Goal: Transaction & Acquisition: Purchase product/service

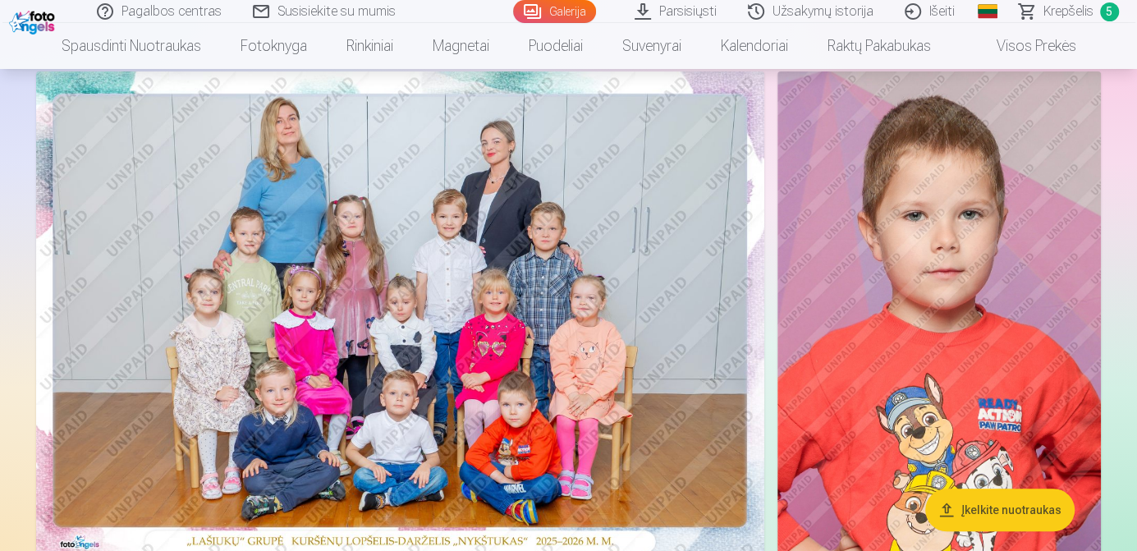
scroll to position [291, 0]
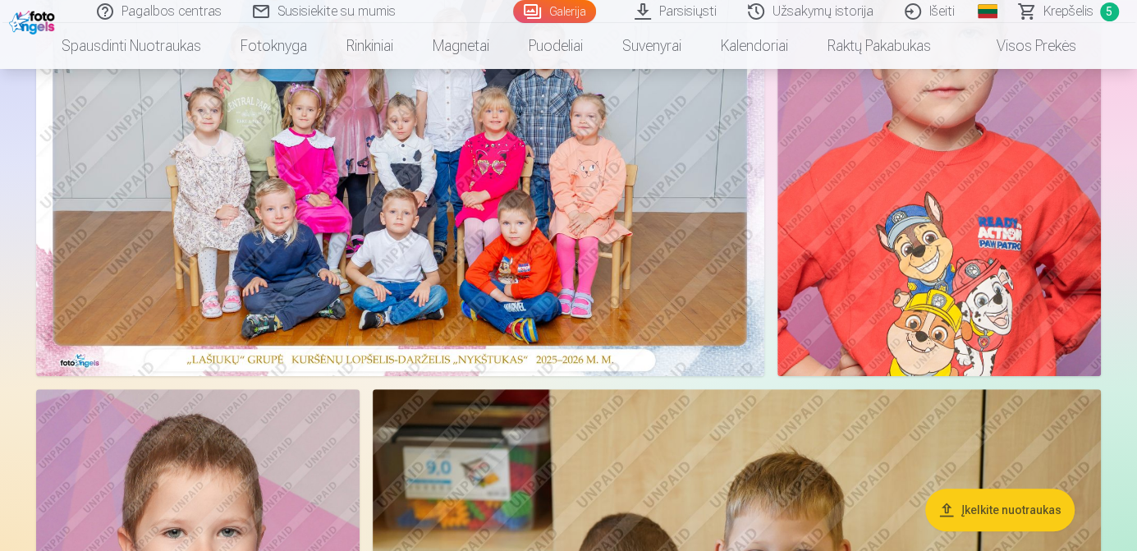
click at [930, 200] on img at bounding box center [938, 133] width 323 height 486
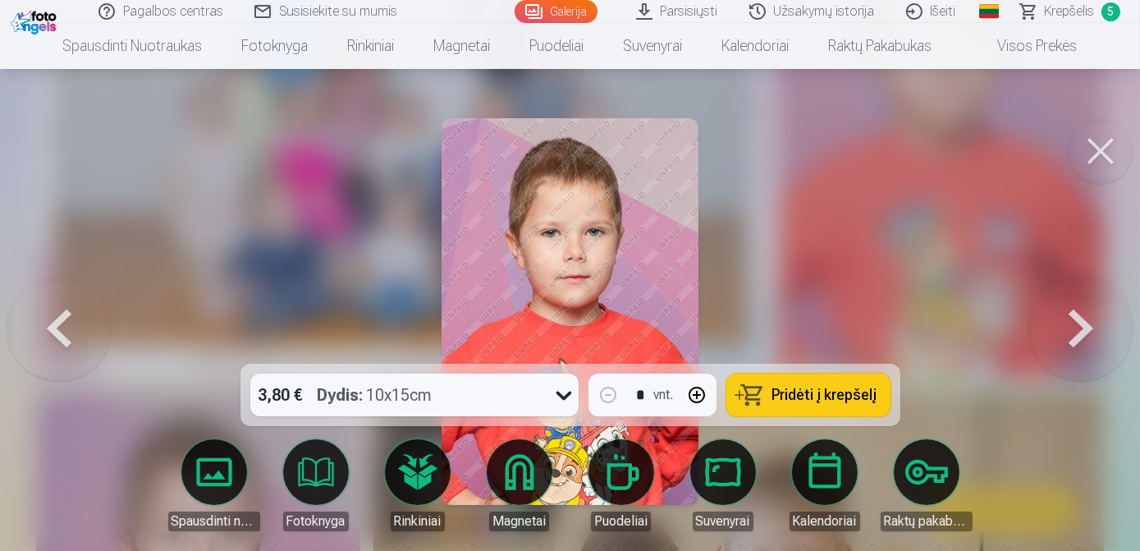
click at [818, 399] on span "Pridėti į krepšelį" at bounding box center [824, 394] width 105 height 15
click at [1102, 154] on button at bounding box center [1101, 151] width 66 height 66
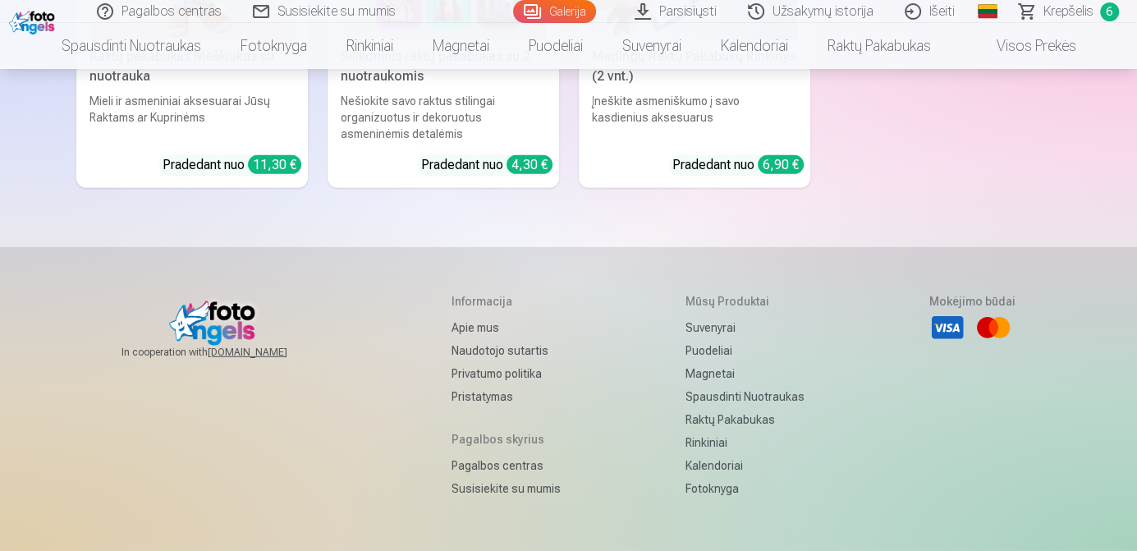
scroll to position [15843, 0]
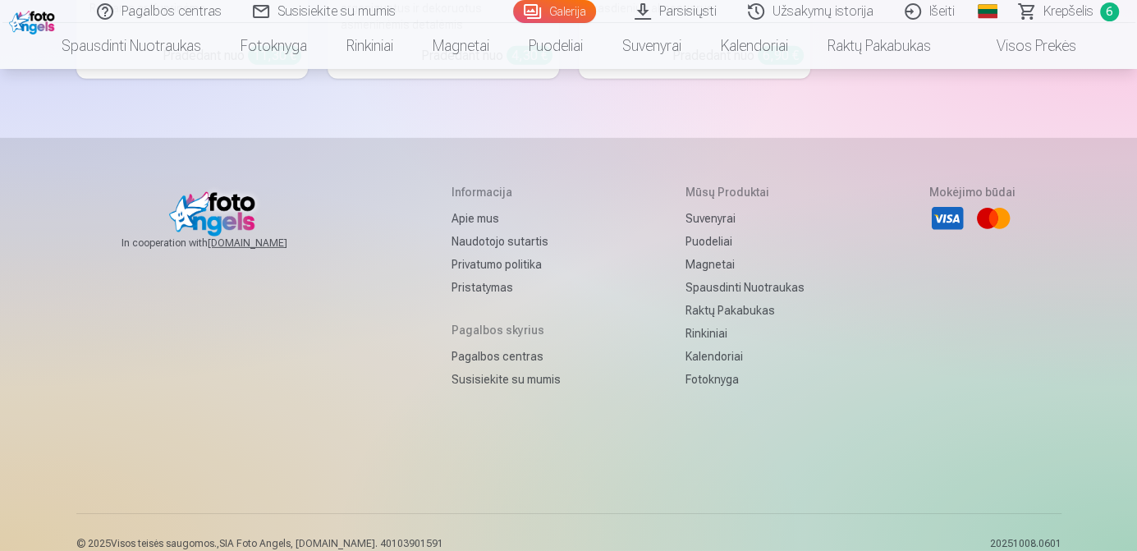
click at [1078, 10] on span "Krepšelis" at bounding box center [1068, 12] width 50 height 20
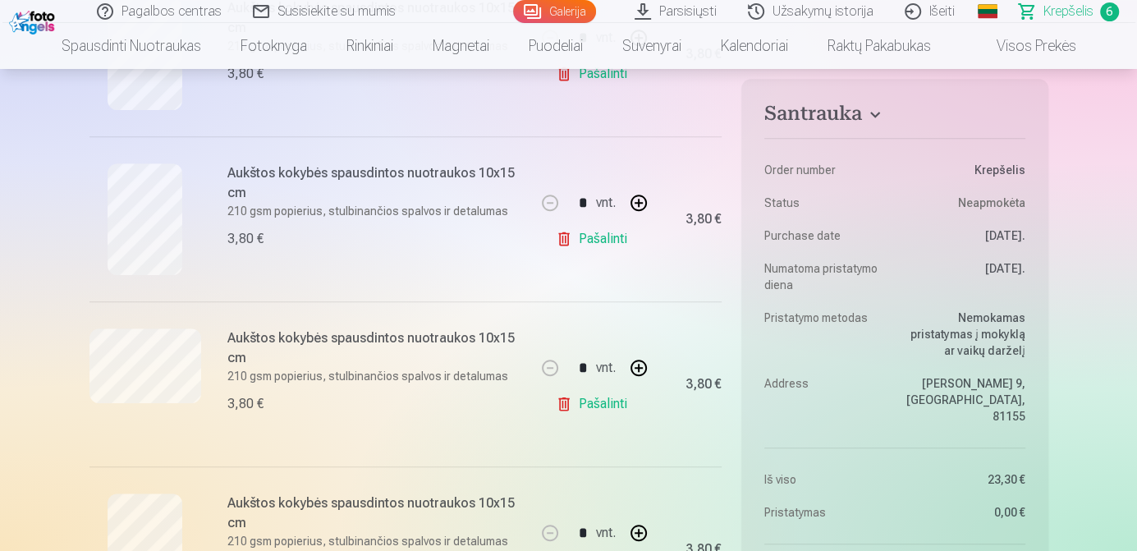
scroll to position [614, 0]
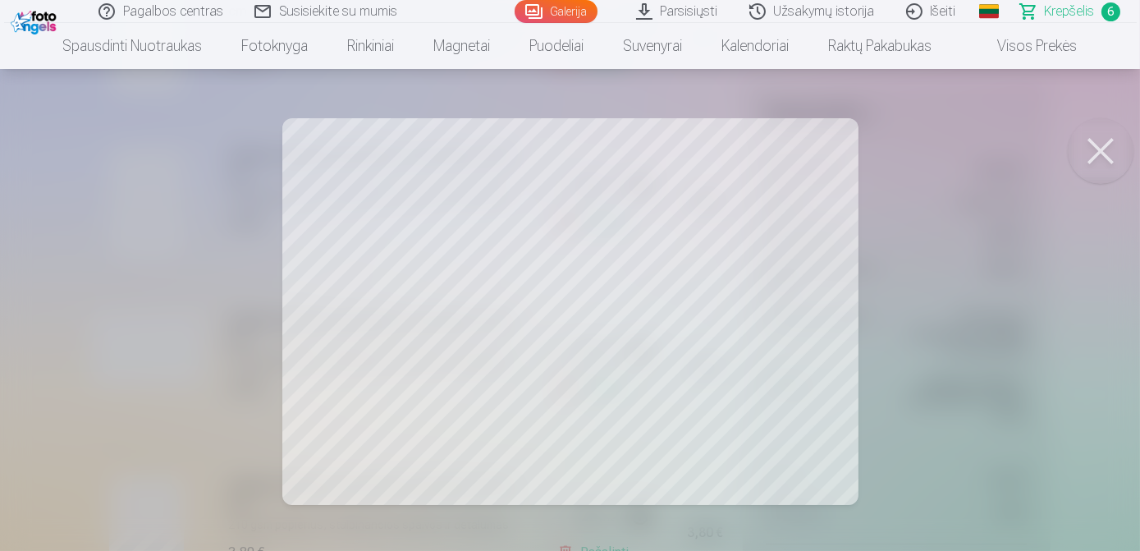
click at [1078, 135] on button at bounding box center [1101, 151] width 66 height 66
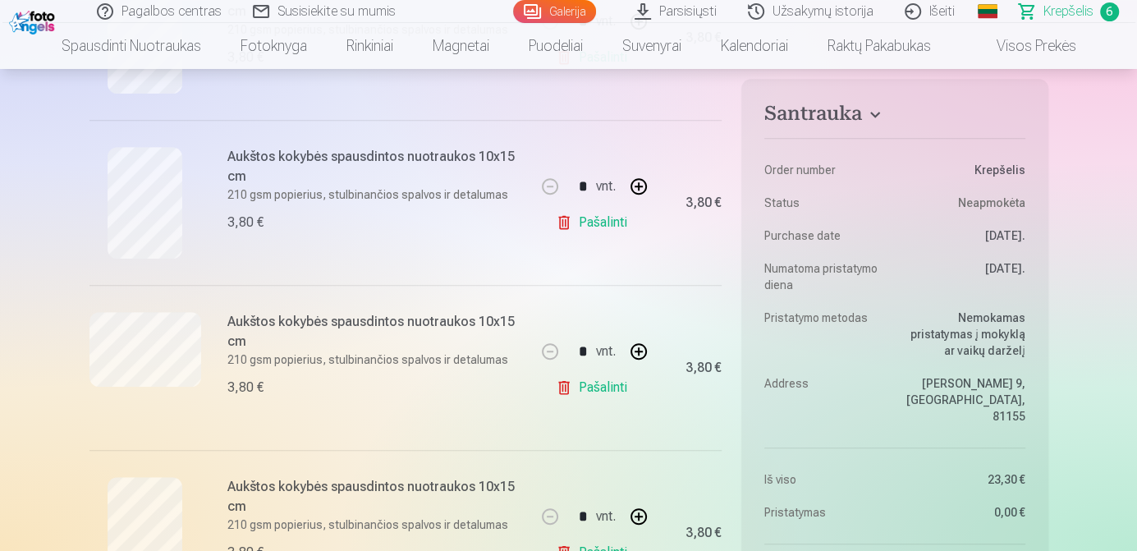
click at [583, 388] on link "Pašalinti" at bounding box center [595, 387] width 78 height 33
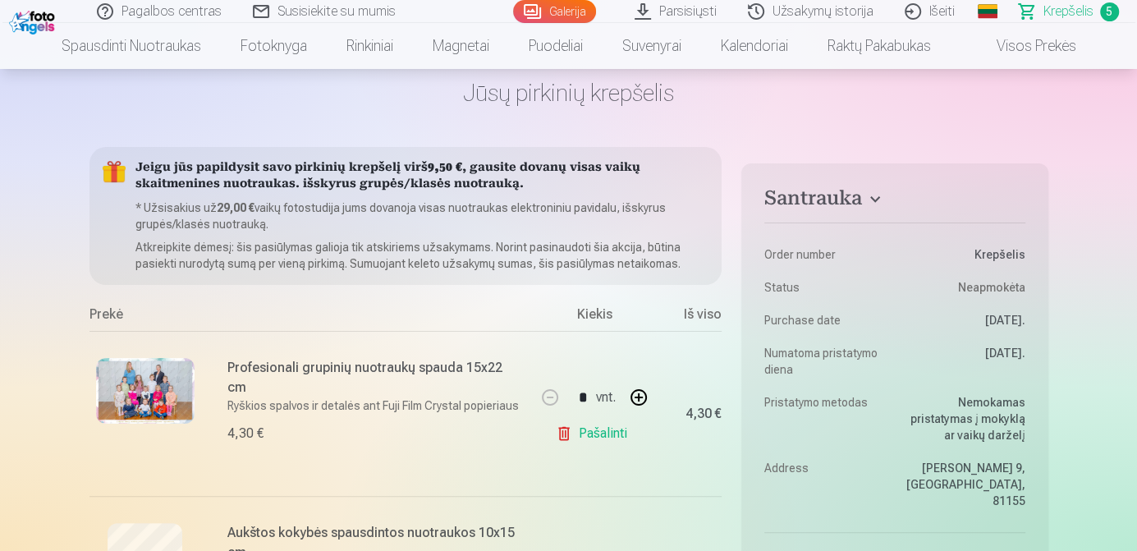
scroll to position [0, 0]
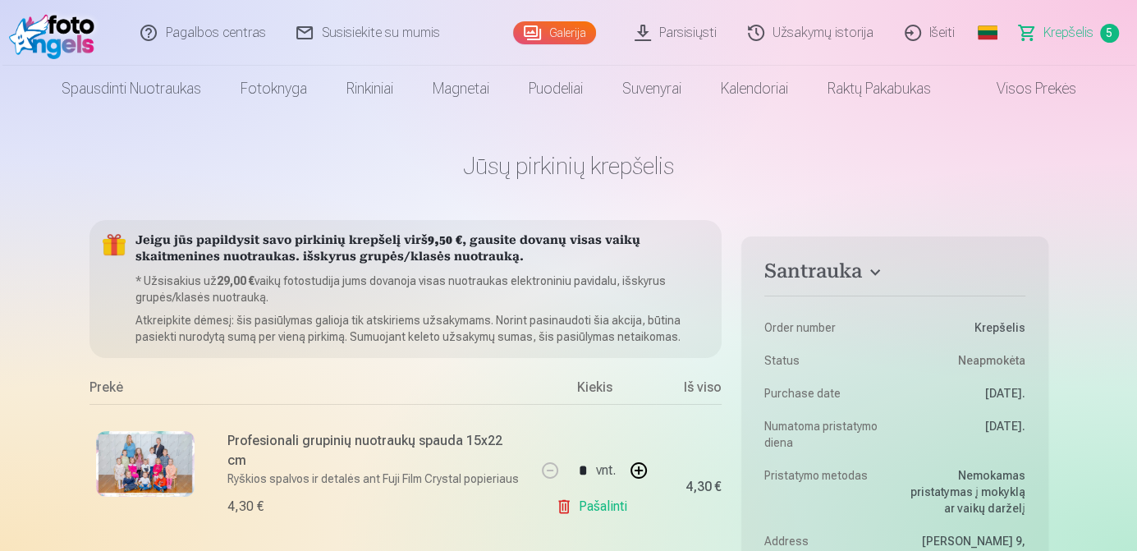
click at [75, 43] on img at bounding box center [56, 33] width 94 height 53
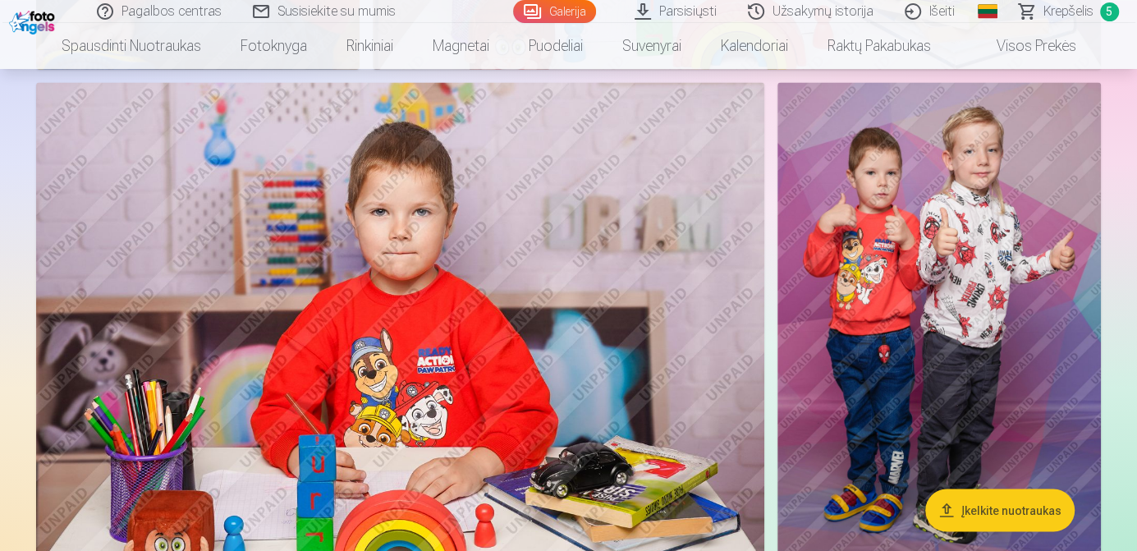
scroll to position [10078, 0]
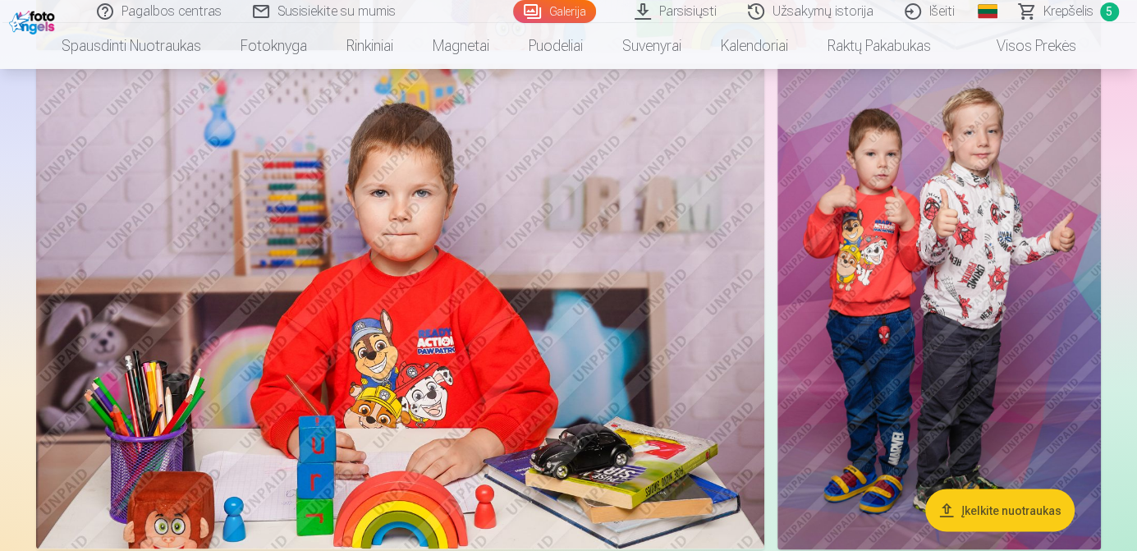
click at [988, 315] on img at bounding box center [938, 305] width 323 height 485
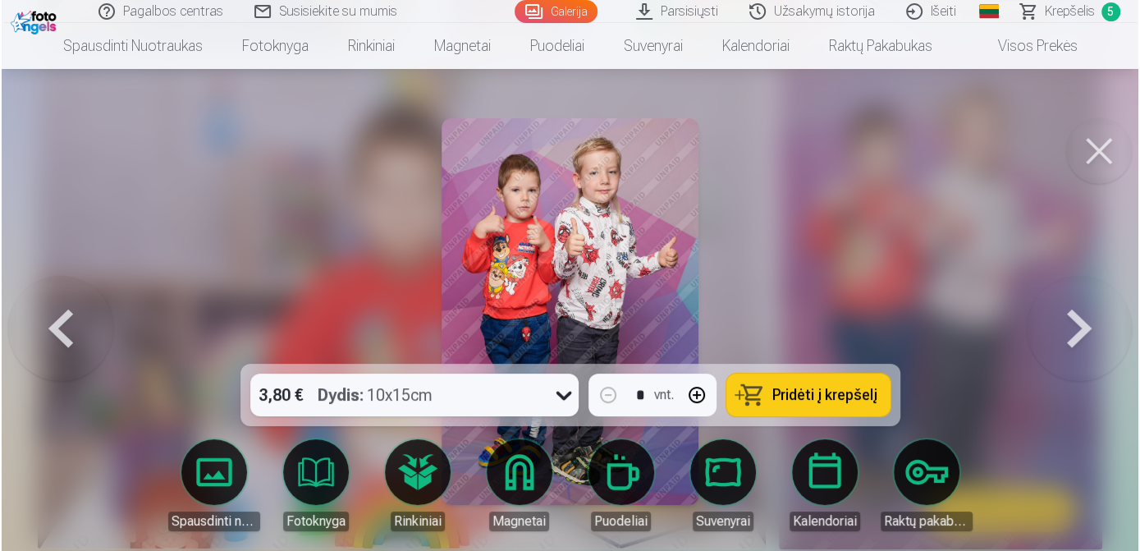
scroll to position [10108, 0]
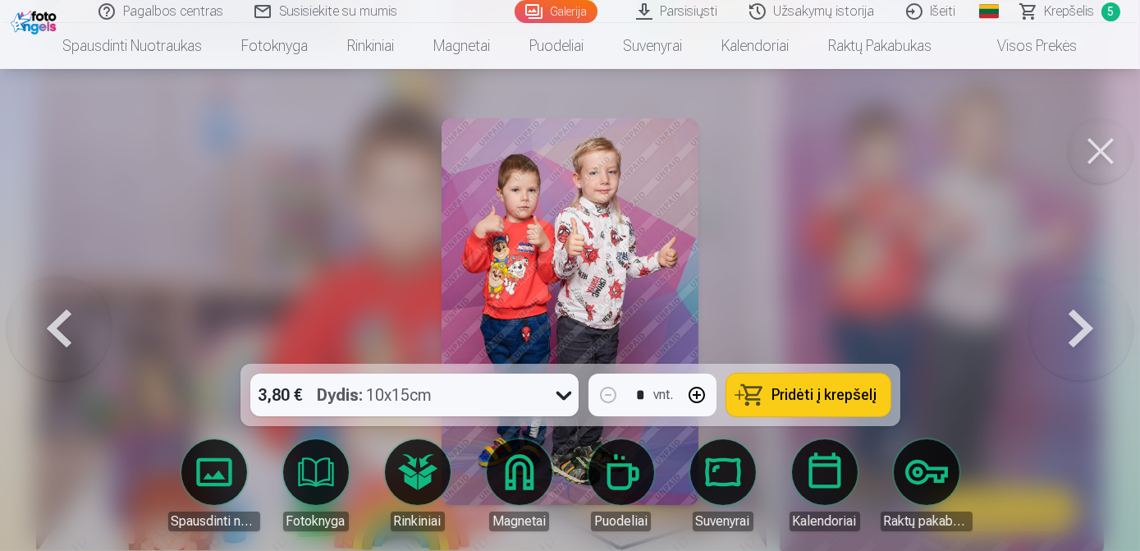
click at [835, 396] on span "Pridėti į krepšelį" at bounding box center [824, 394] width 105 height 15
click at [1111, 139] on button at bounding box center [1101, 151] width 66 height 66
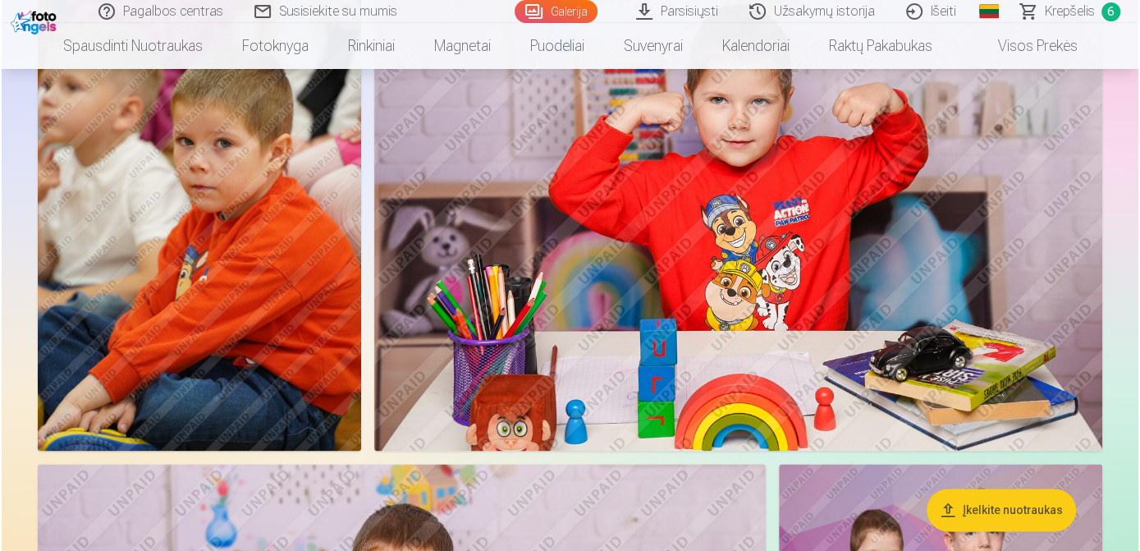
scroll to position [9640, 0]
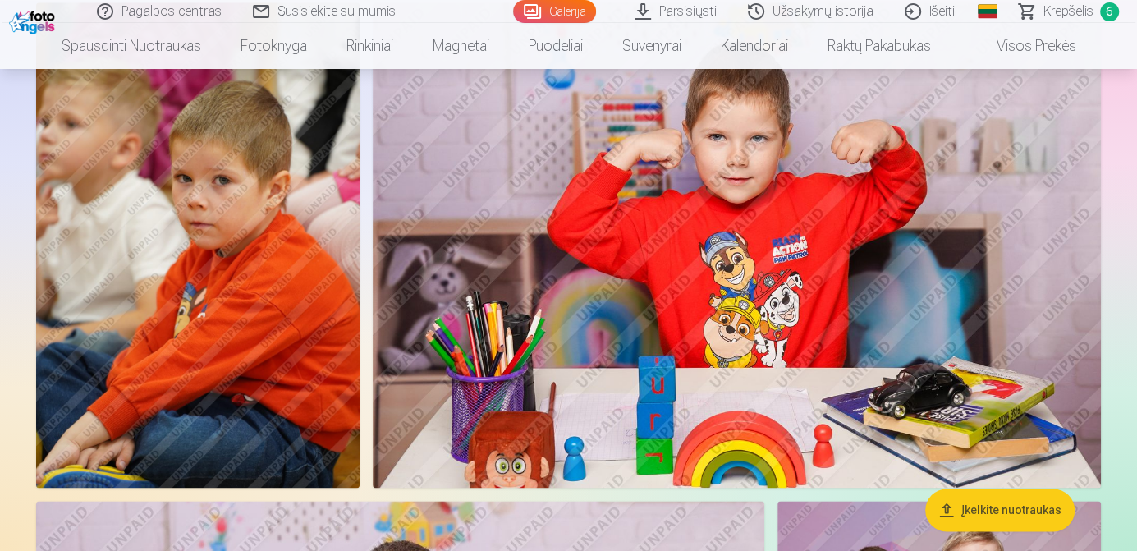
click at [323, 375] on img at bounding box center [197, 244] width 323 height 485
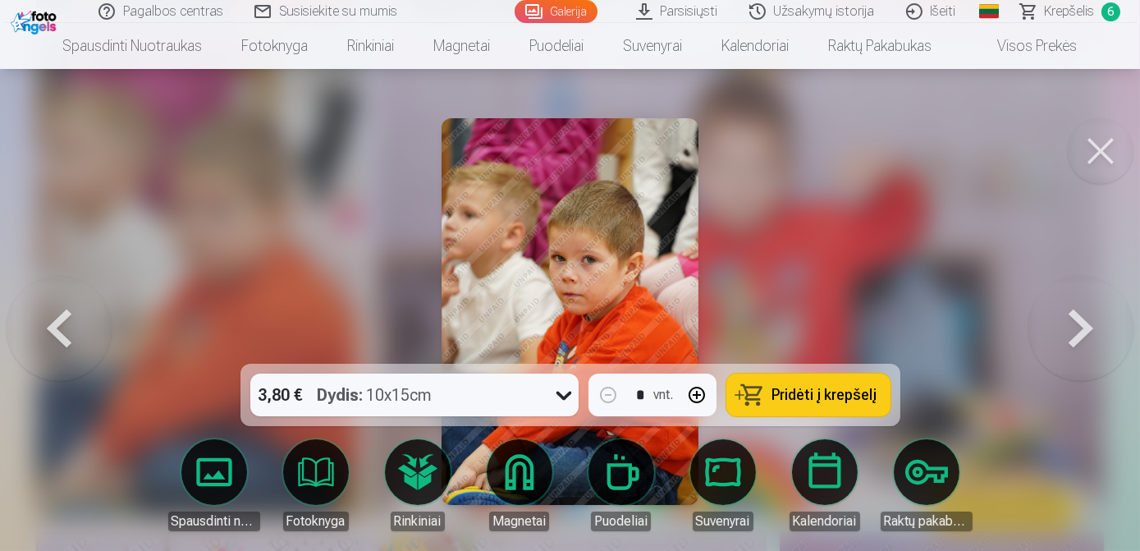
click at [844, 387] on span "Pridėti į krepšelį" at bounding box center [824, 394] width 105 height 15
click at [1100, 154] on button at bounding box center [1101, 151] width 66 height 66
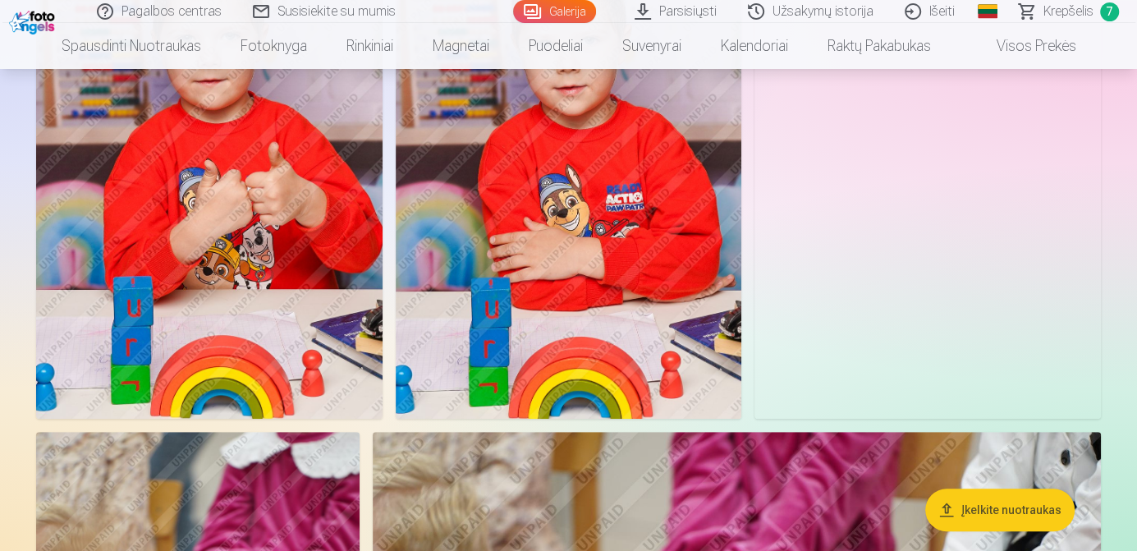
scroll to position [8603, 0]
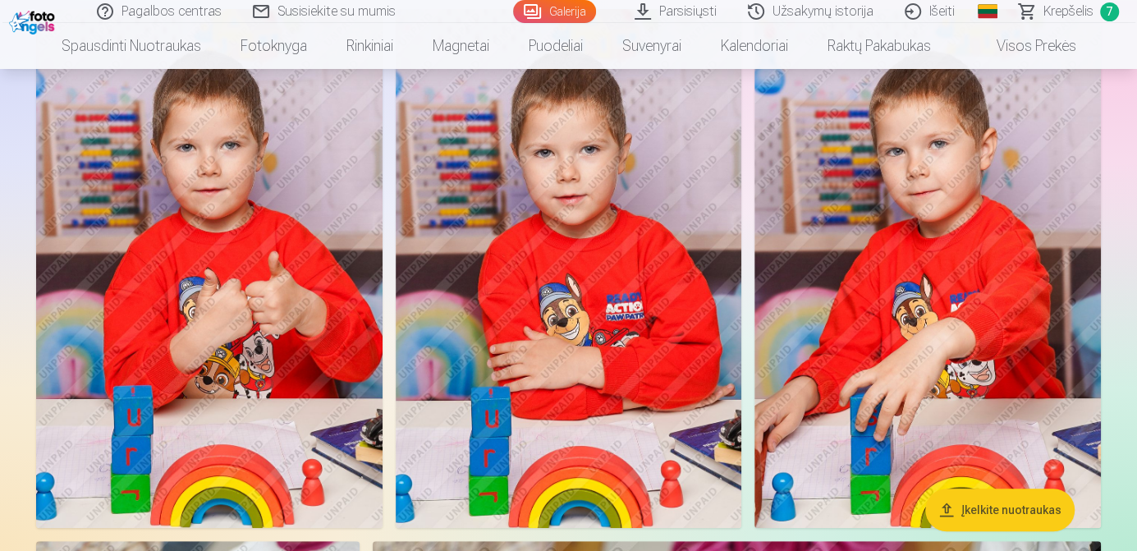
click at [726, 358] on img at bounding box center [569, 268] width 346 height 519
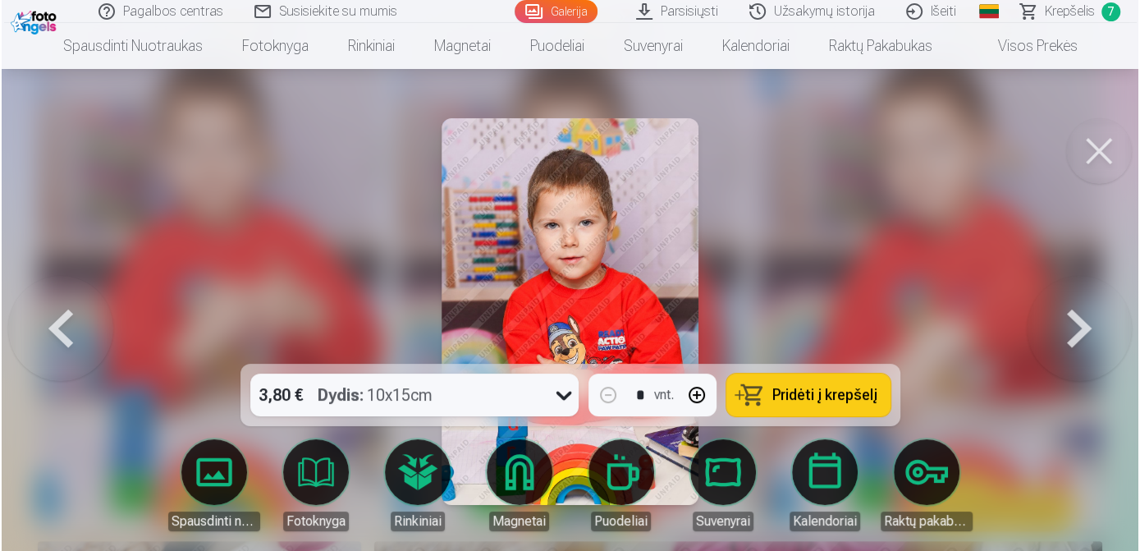
scroll to position [8631, 0]
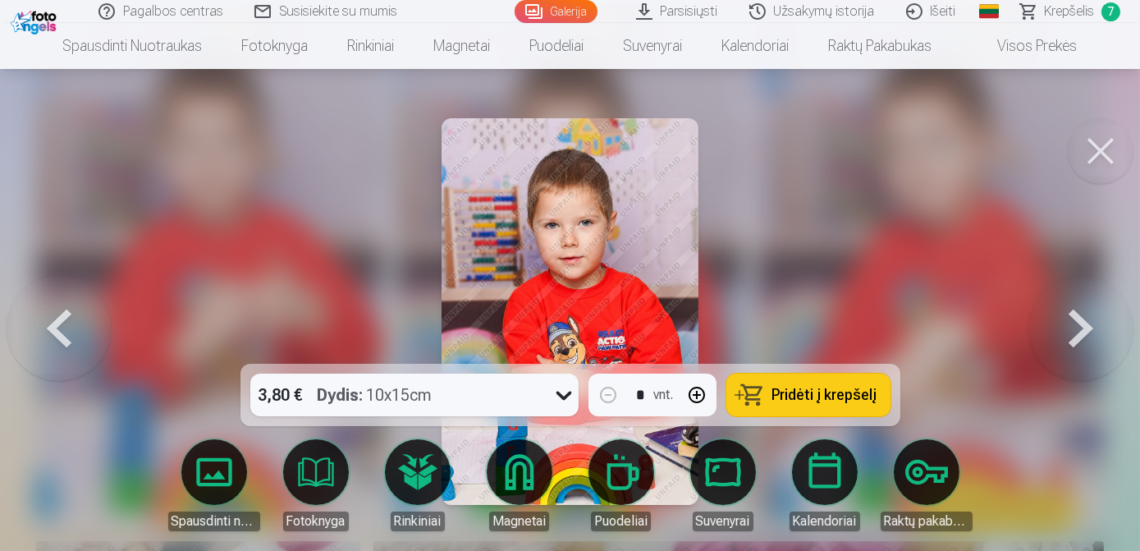
click at [785, 395] on span "Pridėti į krepšelį" at bounding box center [824, 394] width 105 height 15
click at [1099, 157] on button at bounding box center [1101, 151] width 66 height 66
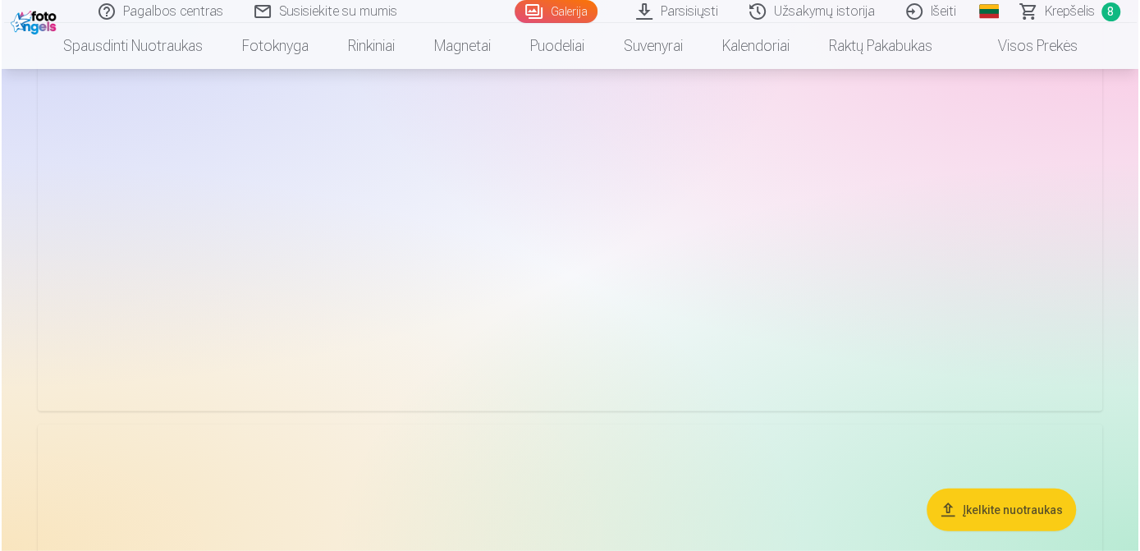
scroll to position [6985, 0]
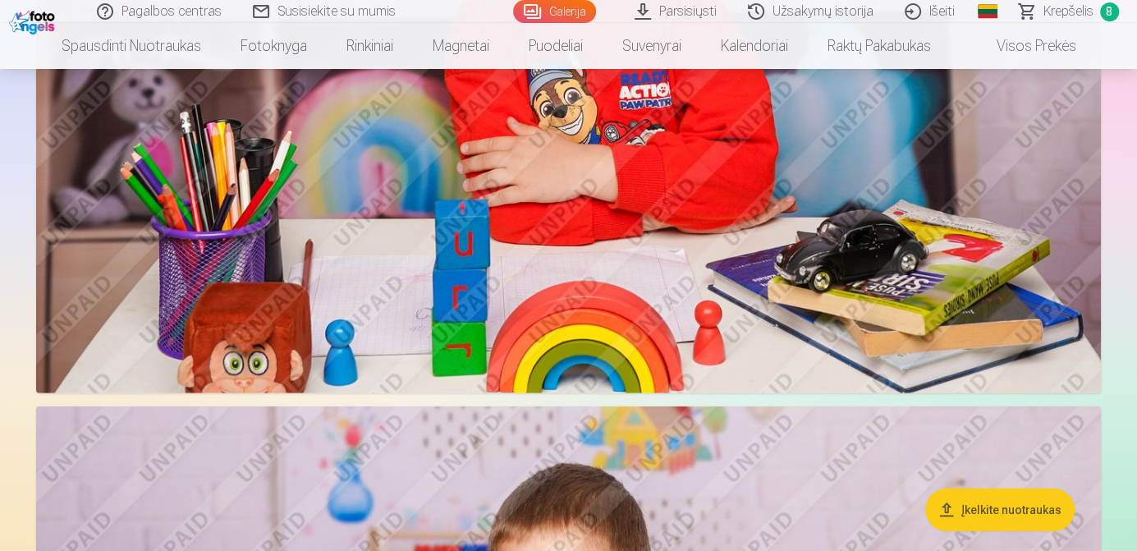
click at [873, 341] on img at bounding box center [568, 37] width 1064 height 709
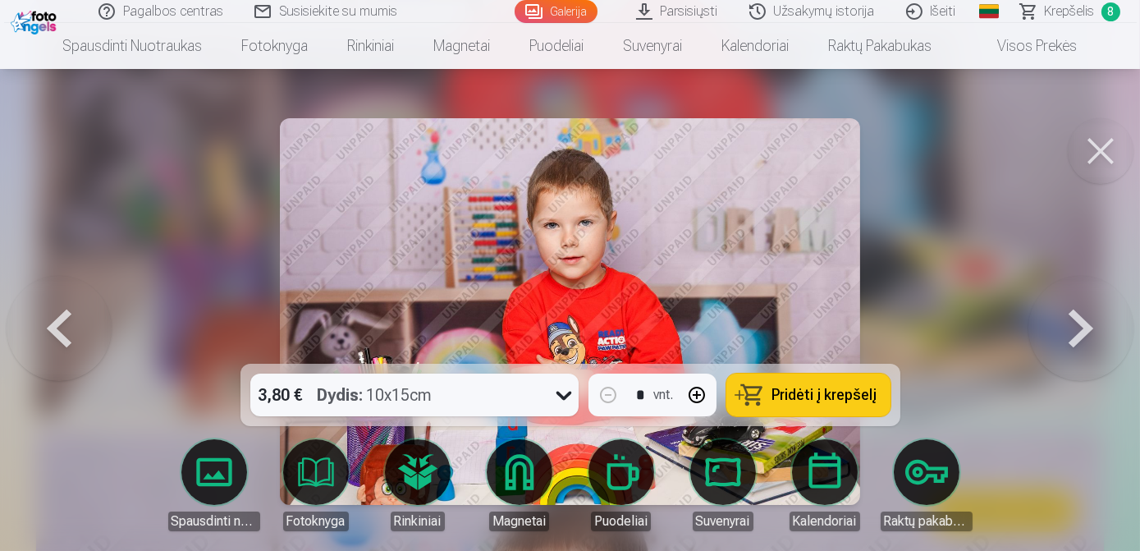
click at [802, 402] on span "Pridėti į krepšelį" at bounding box center [824, 394] width 105 height 15
click at [1093, 156] on button at bounding box center [1101, 151] width 66 height 66
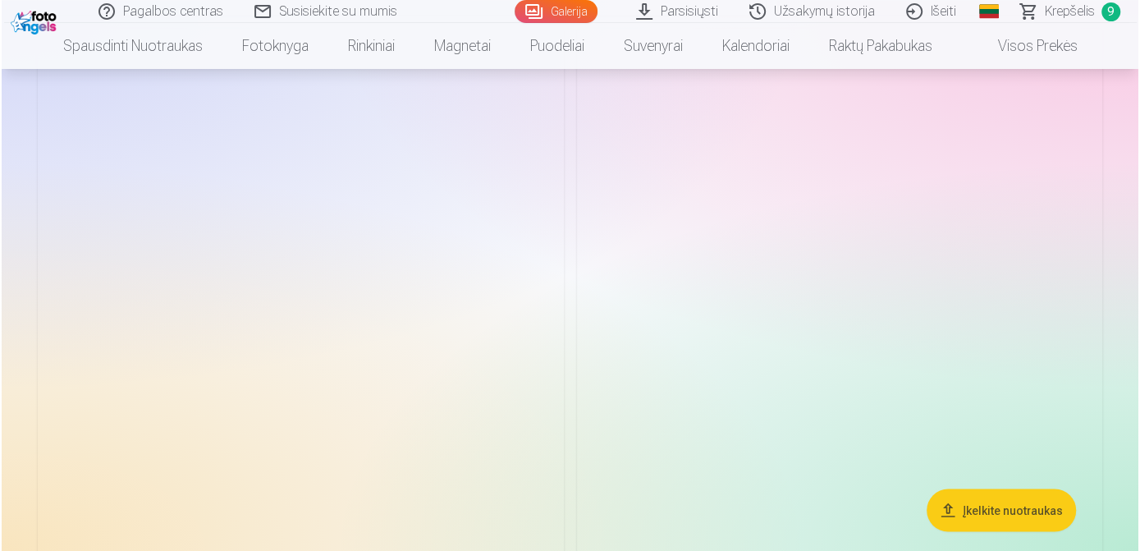
scroll to position [5857, 0]
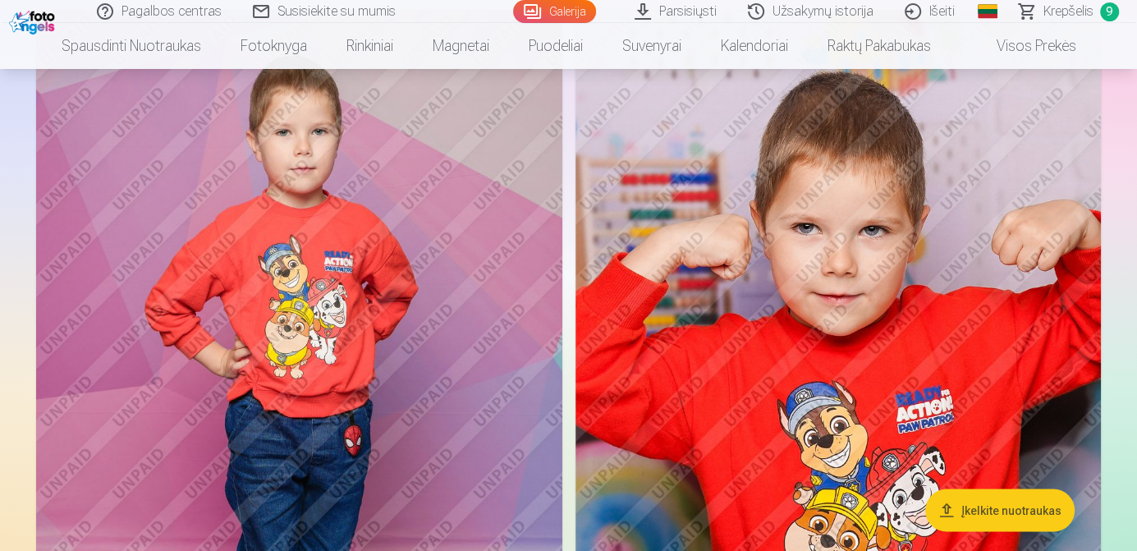
click at [455, 383] on img at bounding box center [299, 403] width 526 height 789
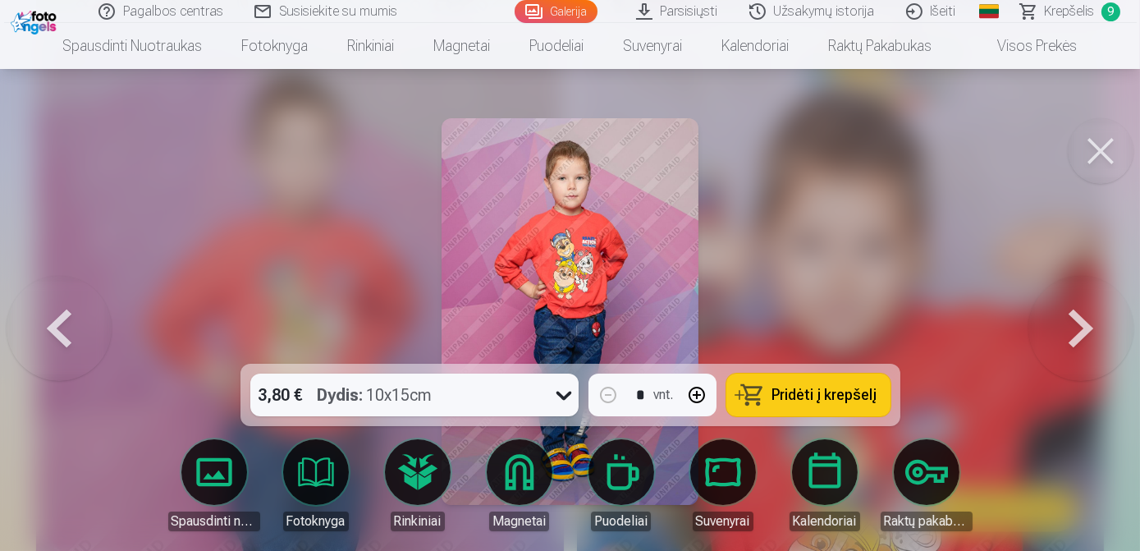
click at [788, 400] on span "Pridėti į krepšelį" at bounding box center [824, 394] width 105 height 15
click at [1098, 144] on button at bounding box center [1101, 151] width 66 height 66
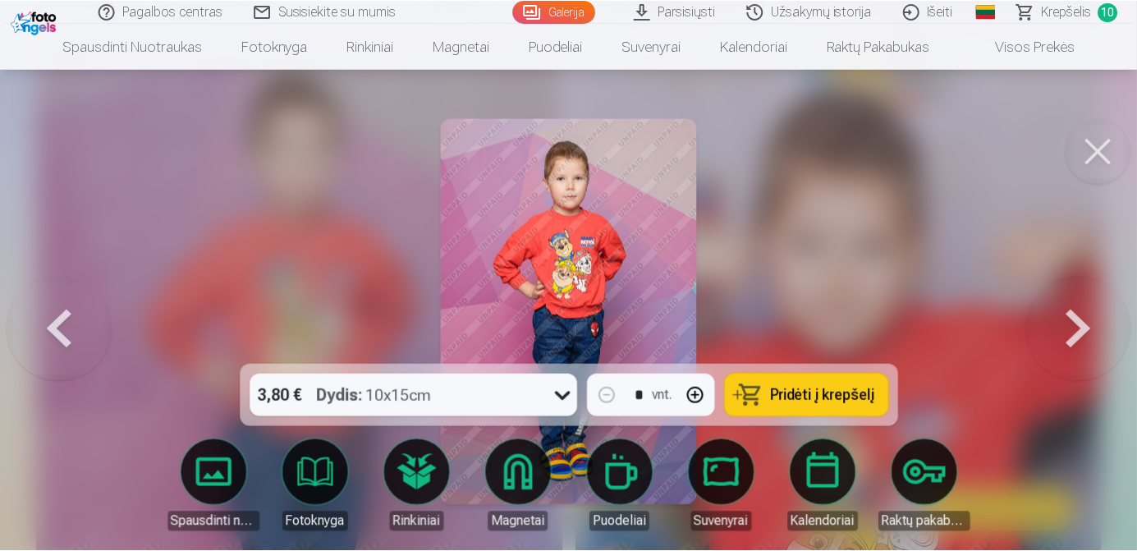
scroll to position [5840, 0]
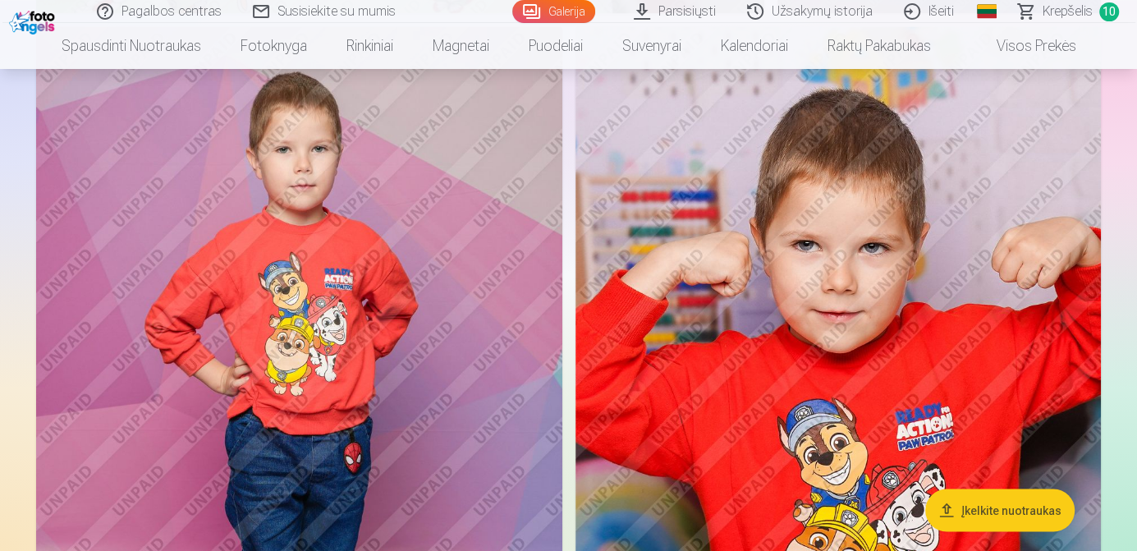
click at [865, 274] on img at bounding box center [837, 420] width 525 height 789
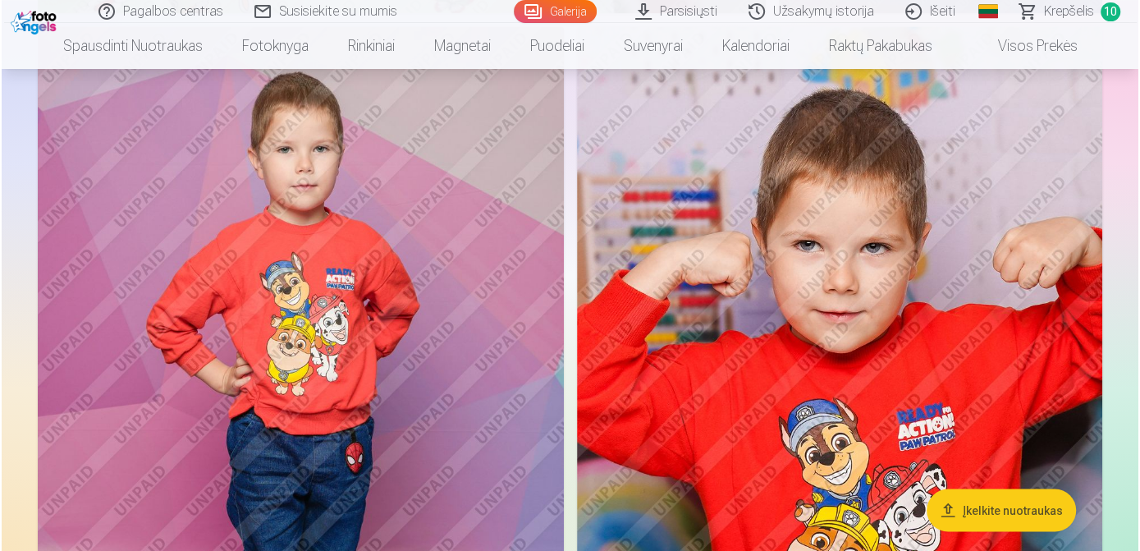
scroll to position [5857, 0]
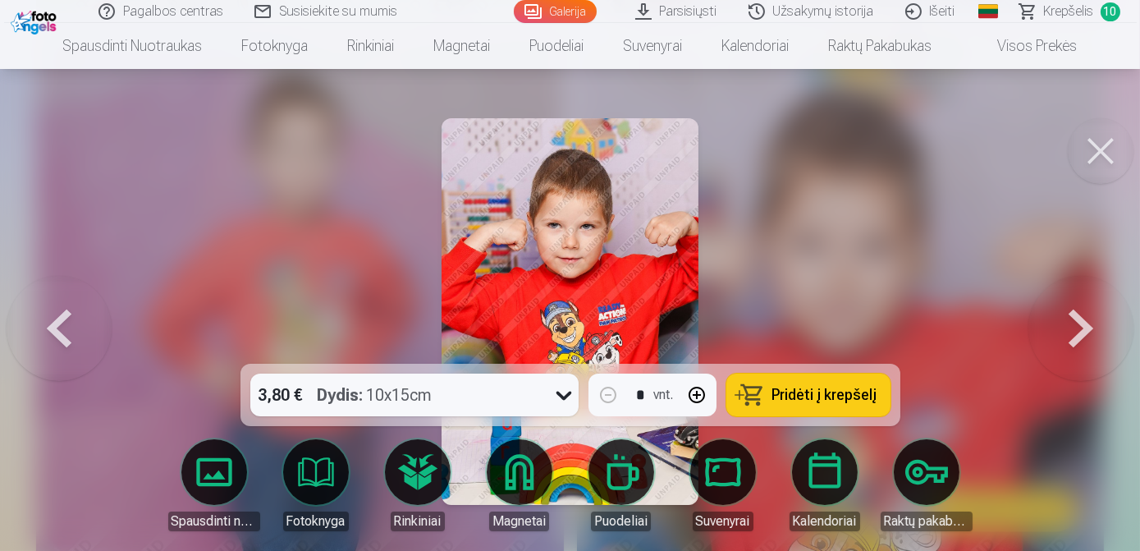
click at [801, 391] on span "Pridėti į krepšelį" at bounding box center [824, 394] width 105 height 15
click at [1100, 151] on button at bounding box center [1101, 151] width 66 height 66
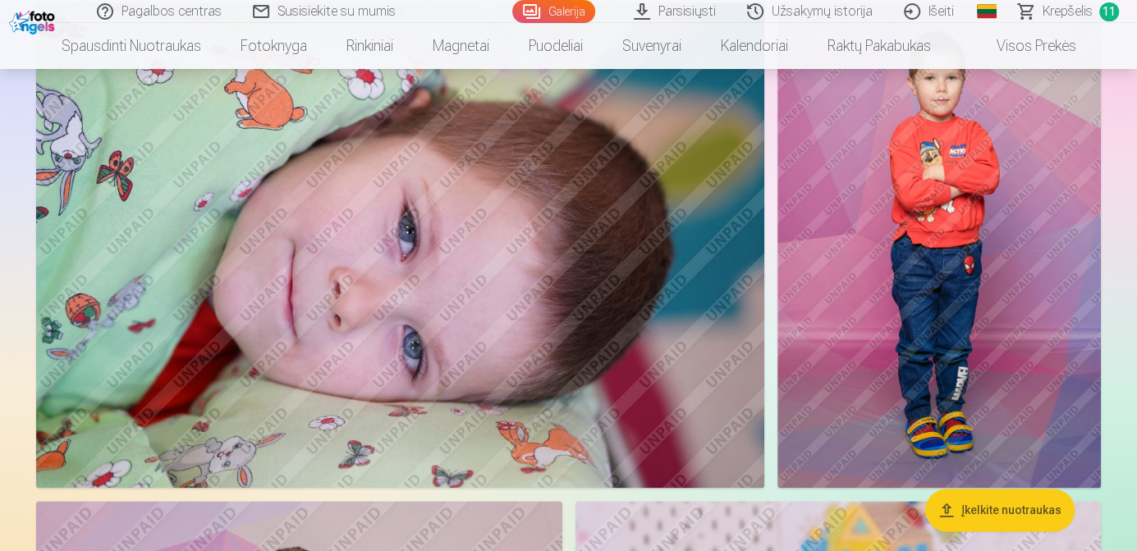
scroll to position [5220, 0]
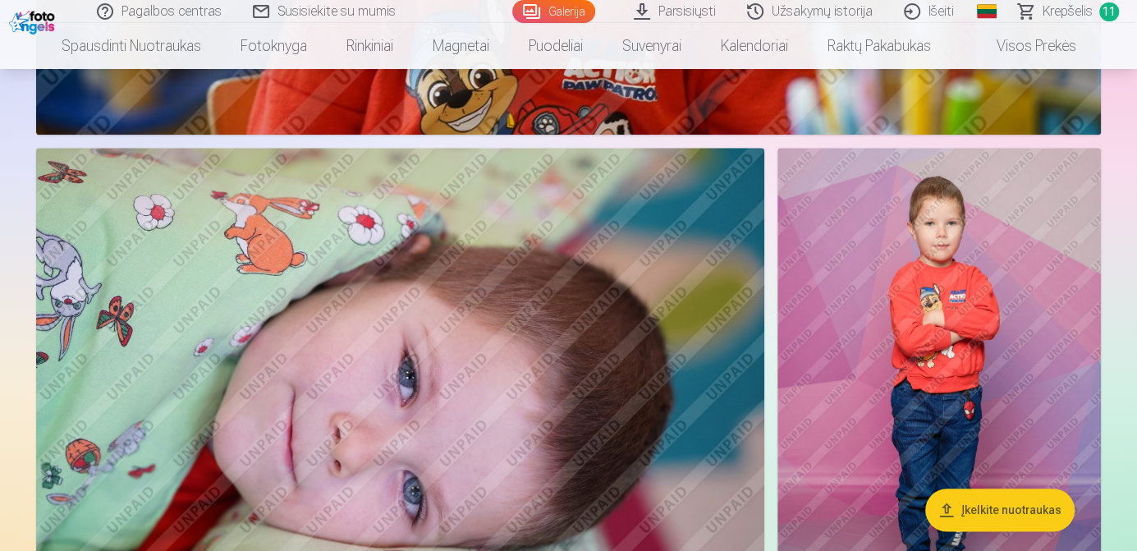
click at [466, 434] on img at bounding box center [400, 390] width 728 height 485
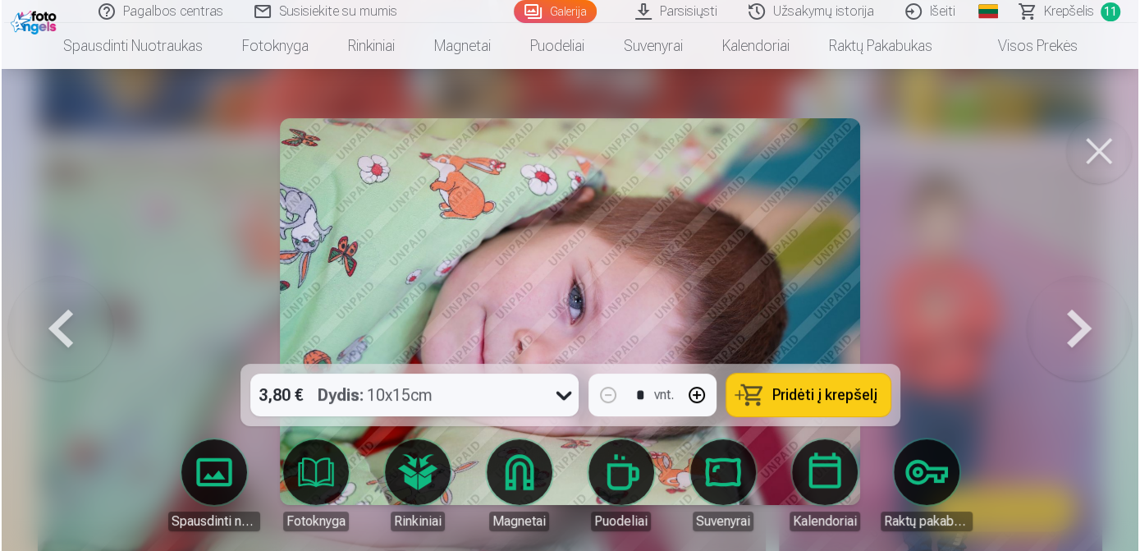
scroll to position [5235, 0]
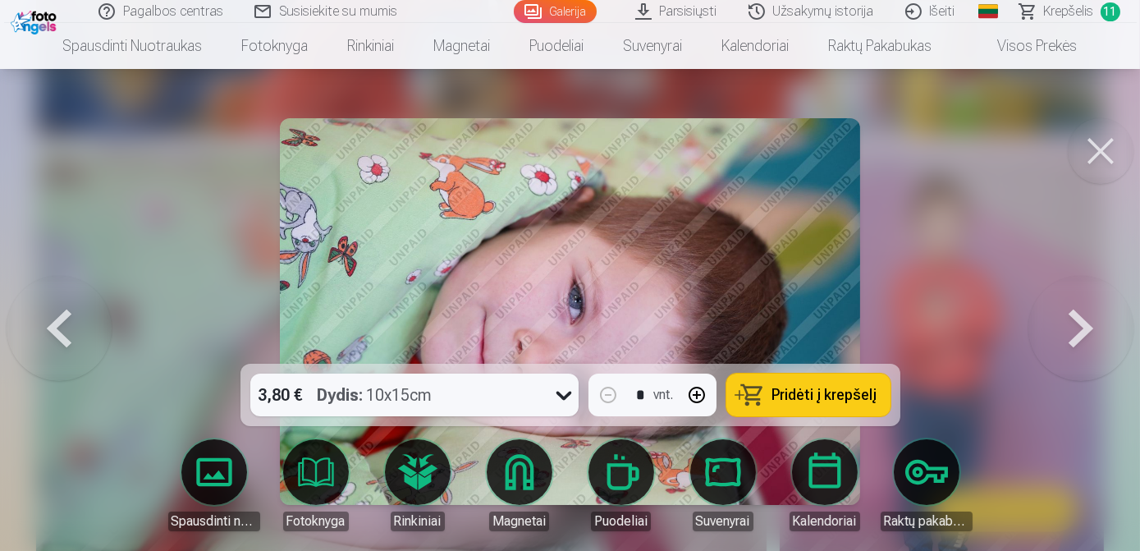
click at [796, 392] on span "Pridėti į krepšelį" at bounding box center [824, 394] width 105 height 15
click at [1082, 140] on button at bounding box center [1101, 151] width 66 height 66
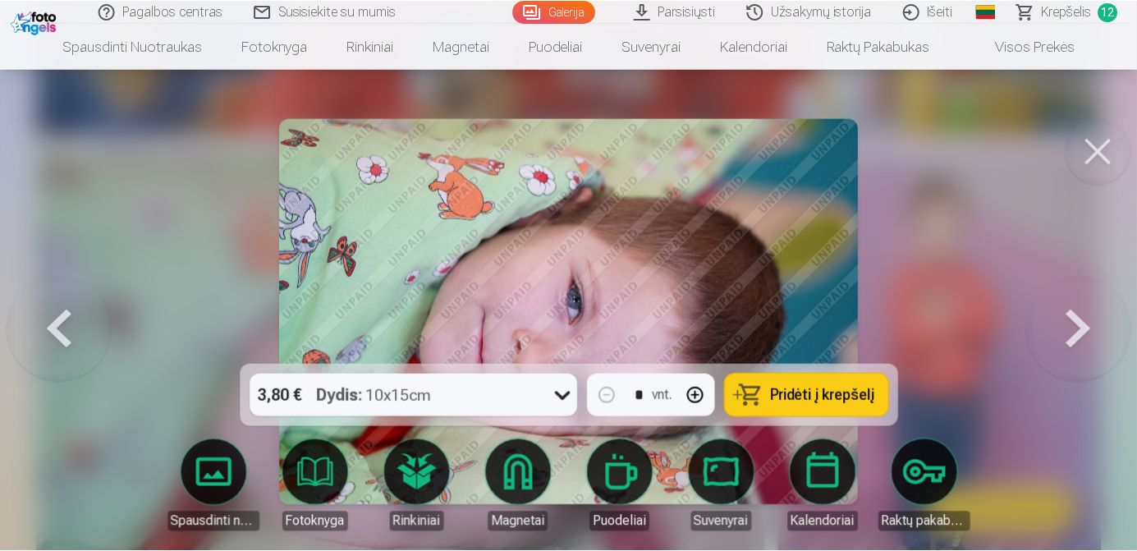
scroll to position [5220, 0]
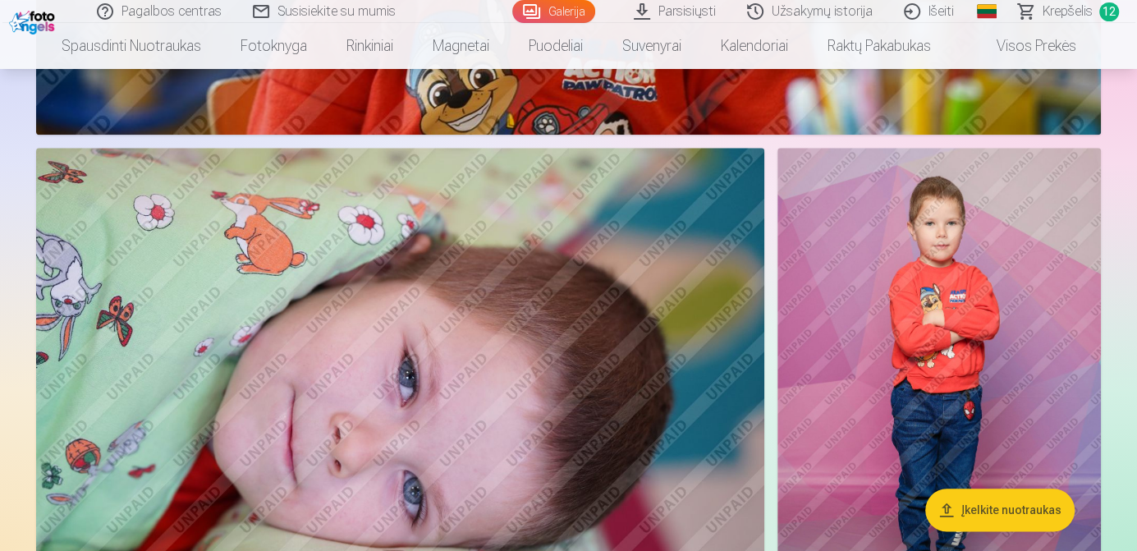
click at [978, 279] on img at bounding box center [938, 390] width 323 height 485
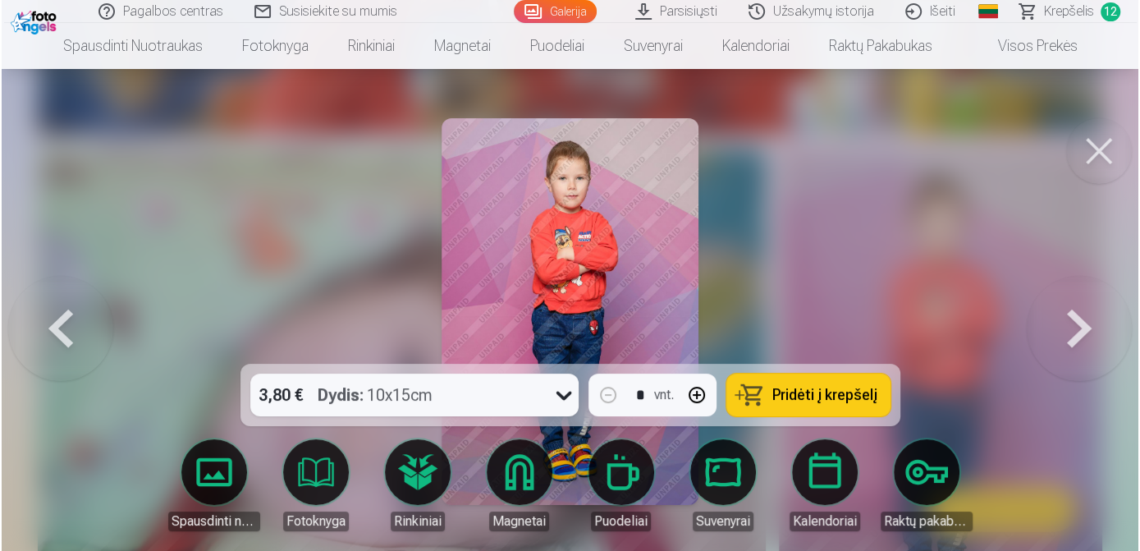
scroll to position [5235, 0]
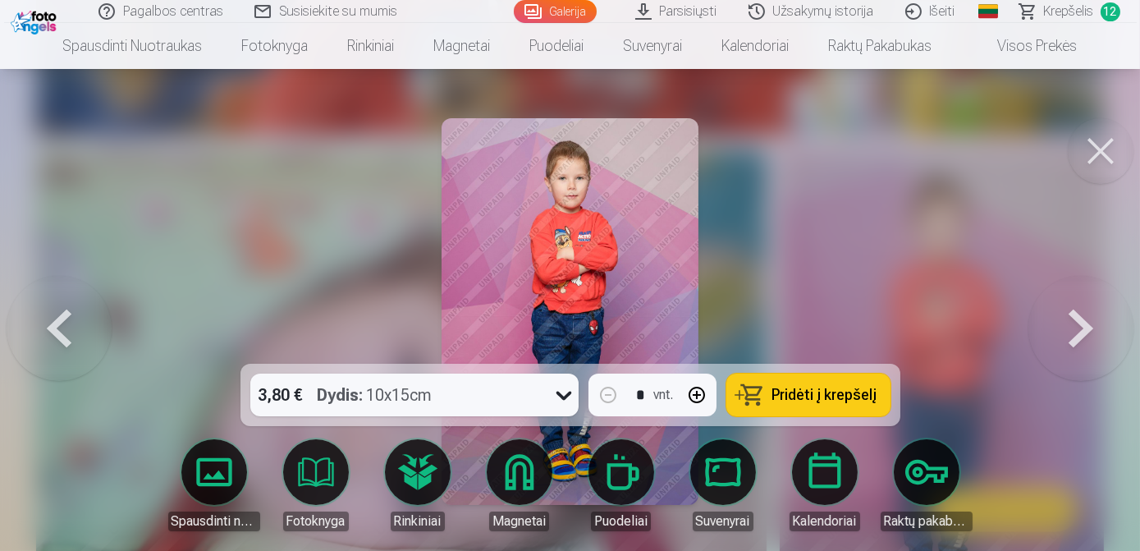
click at [814, 388] on span "Pridėti į krepšelį" at bounding box center [824, 394] width 105 height 15
click at [1091, 162] on button at bounding box center [1101, 151] width 66 height 66
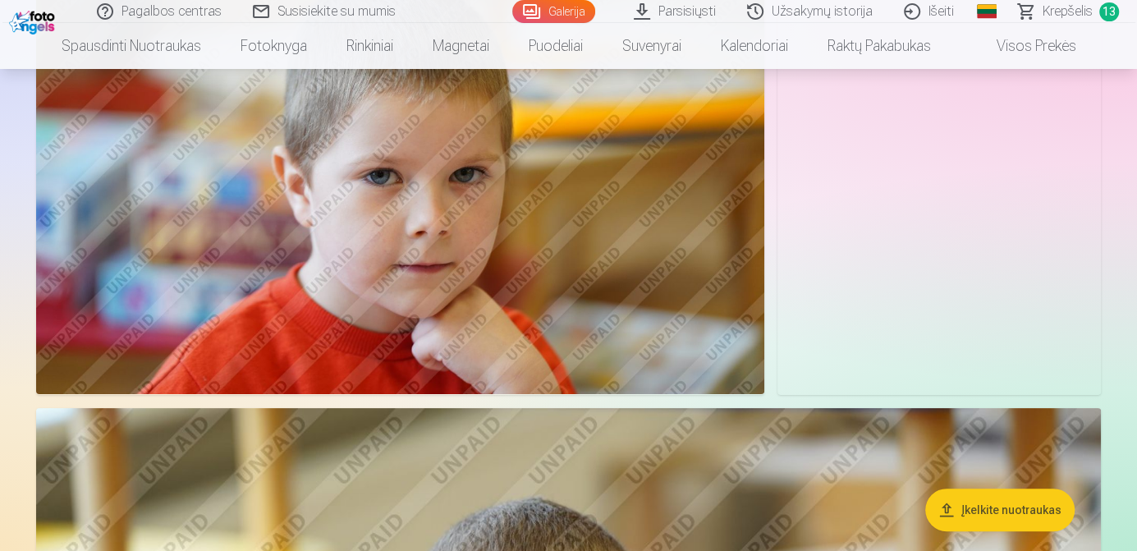
scroll to position [4093, 0]
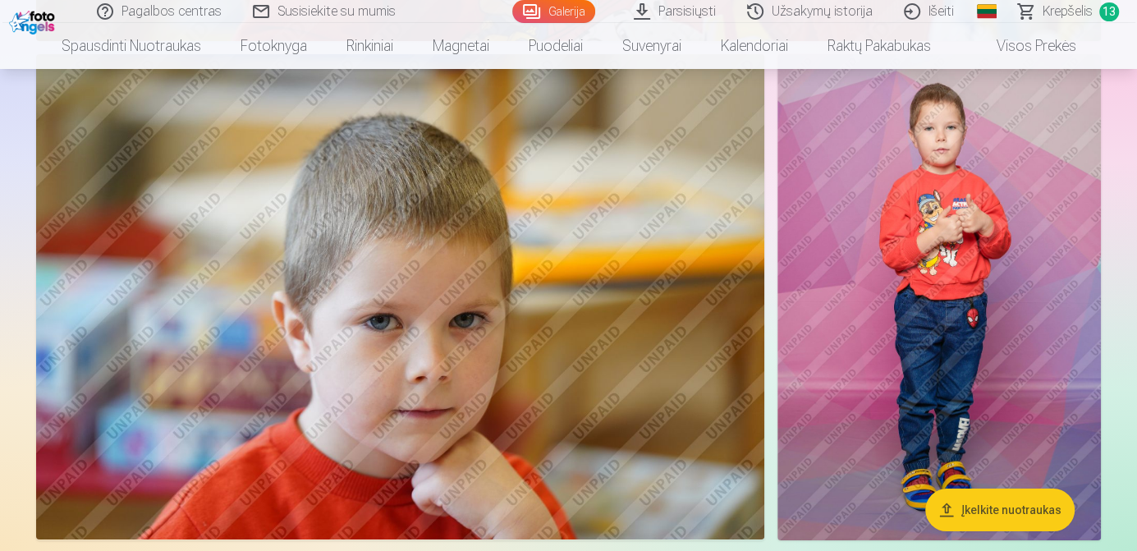
click at [536, 401] on img at bounding box center [400, 296] width 728 height 485
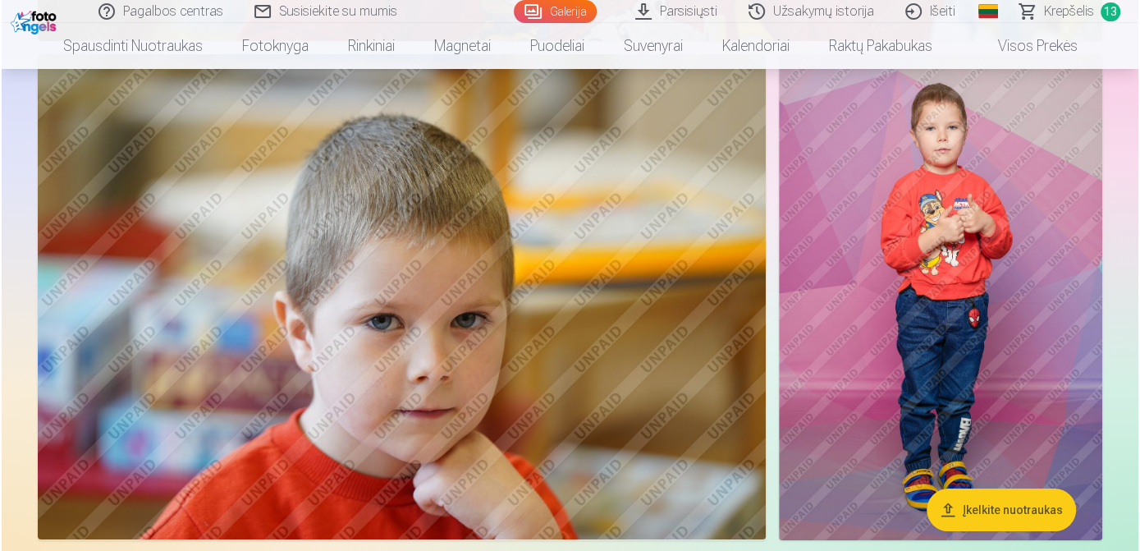
scroll to position [4103, 0]
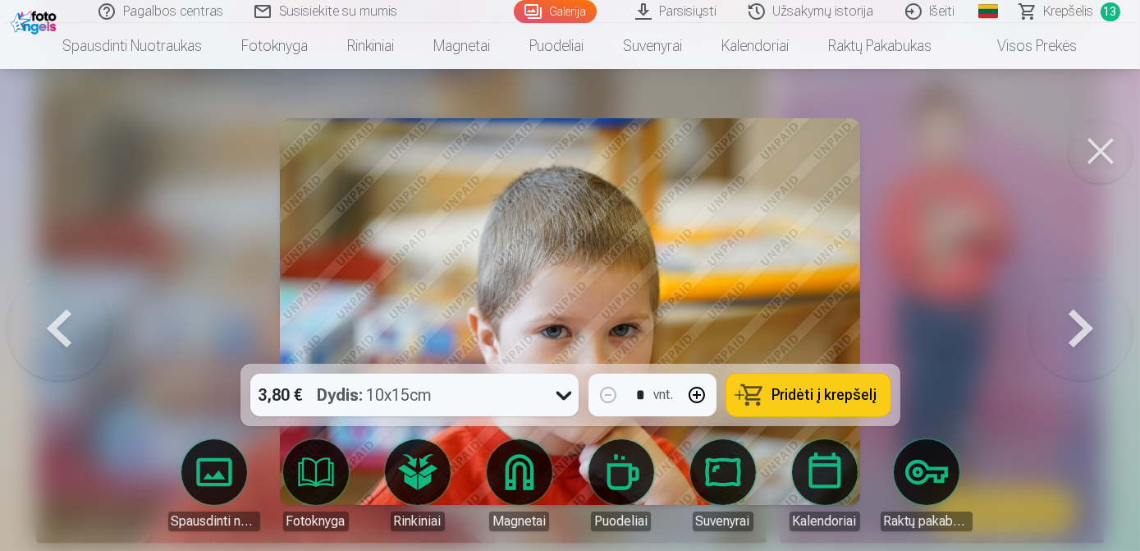
click at [808, 391] on span "Pridėti į krepšelį" at bounding box center [824, 394] width 105 height 15
click at [1113, 146] on button at bounding box center [1101, 151] width 66 height 66
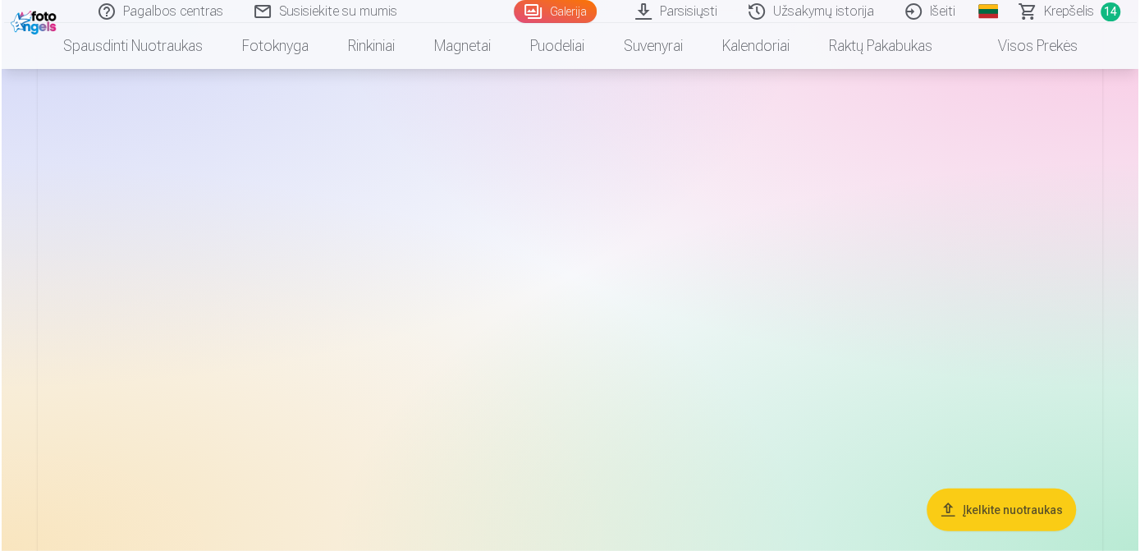
scroll to position [2729, 0]
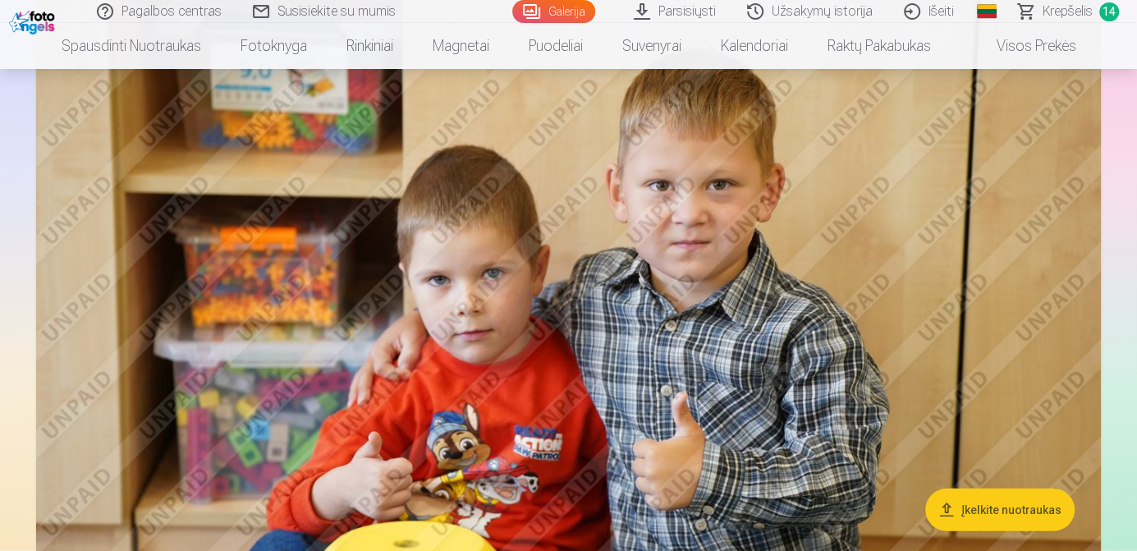
click at [606, 337] on img at bounding box center [568, 328] width 1064 height 709
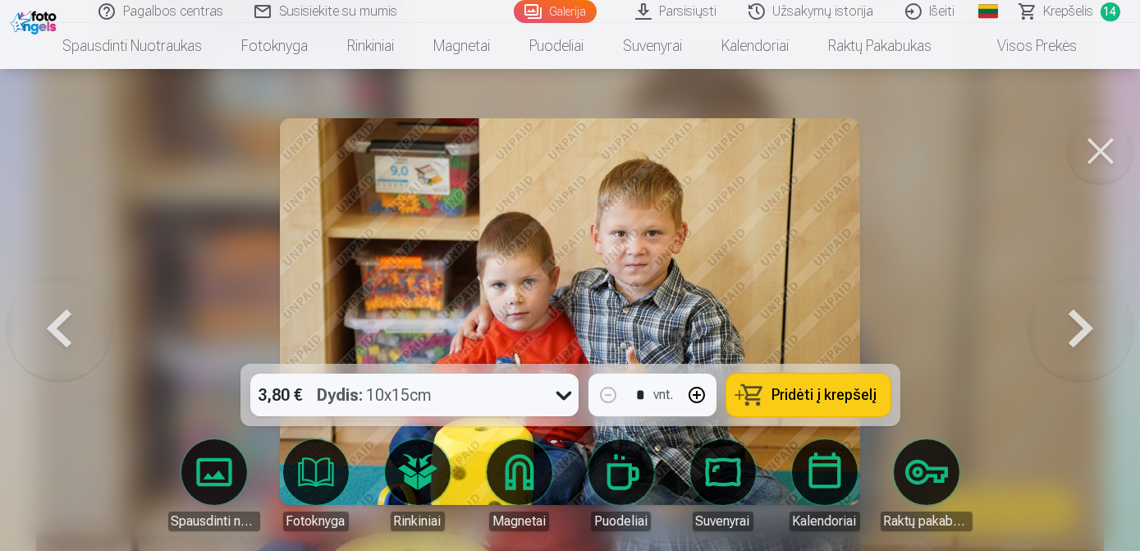
click at [817, 388] on span "Pridėti į krepšelį" at bounding box center [824, 394] width 105 height 15
click at [1100, 131] on button at bounding box center [1101, 151] width 66 height 66
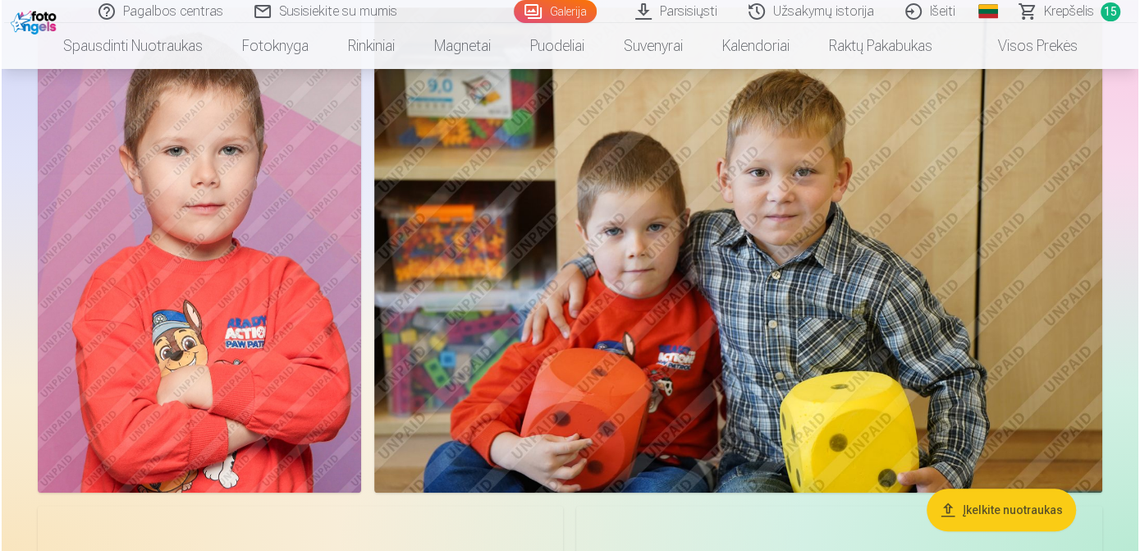
scroll to position [691, 0]
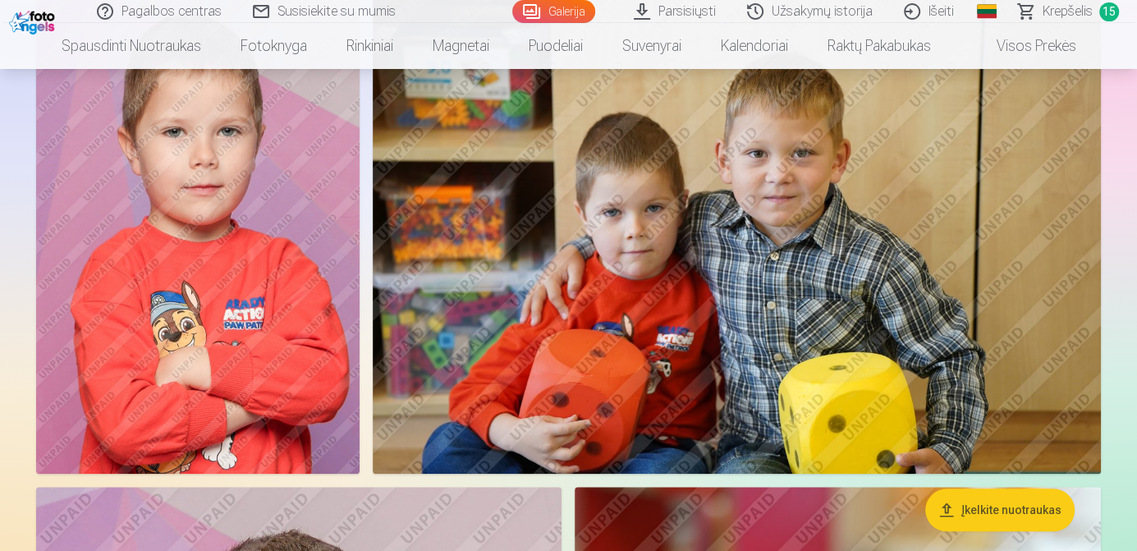
click at [305, 434] on img at bounding box center [197, 231] width 323 height 485
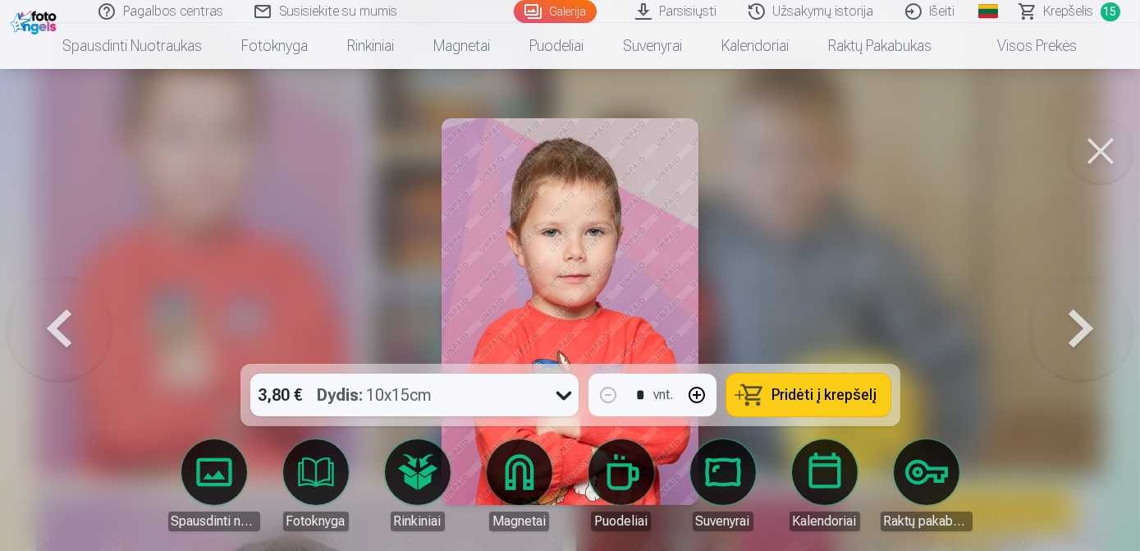
click at [803, 393] on span "Pridėti į krepšelį" at bounding box center [824, 394] width 105 height 15
click at [1104, 141] on button at bounding box center [1101, 151] width 66 height 66
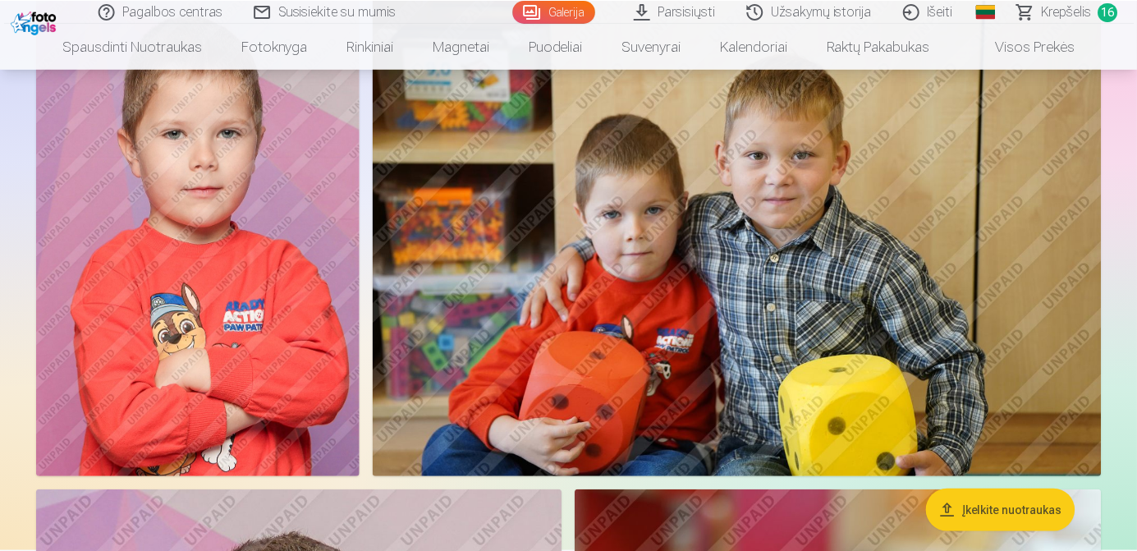
scroll to position [689, 0]
click at [1081, 9] on span "Krepšelis" at bounding box center [1067, 12] width 50 height 20
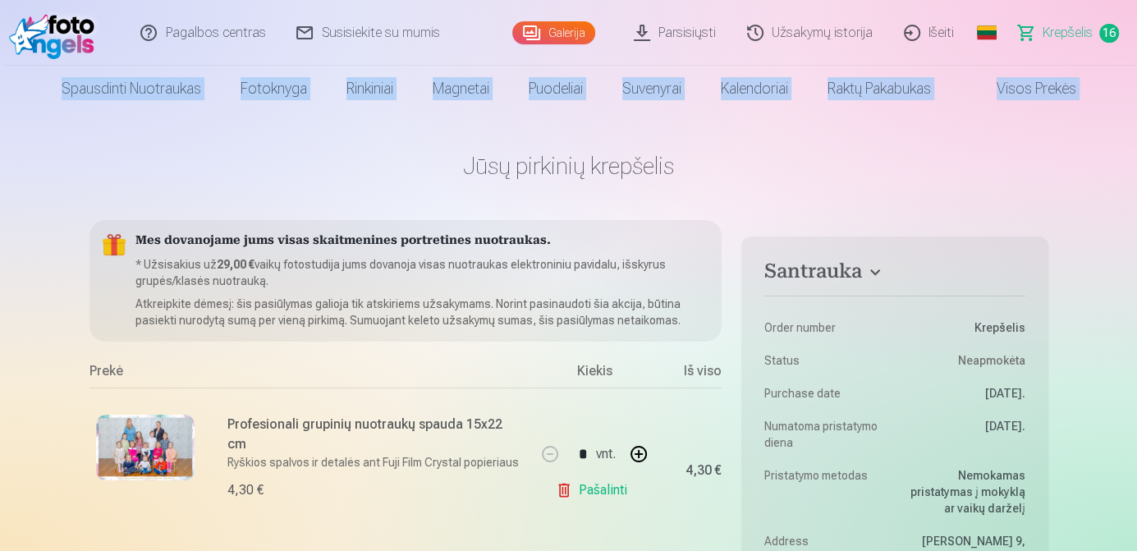
click at [1136, 24] on html "Pagalbos centras Susisiekite su mumis Galerija Parsisiųsti Užsakymų istorija Iš…" at bounding box center [568, 275] width 1137 height 551
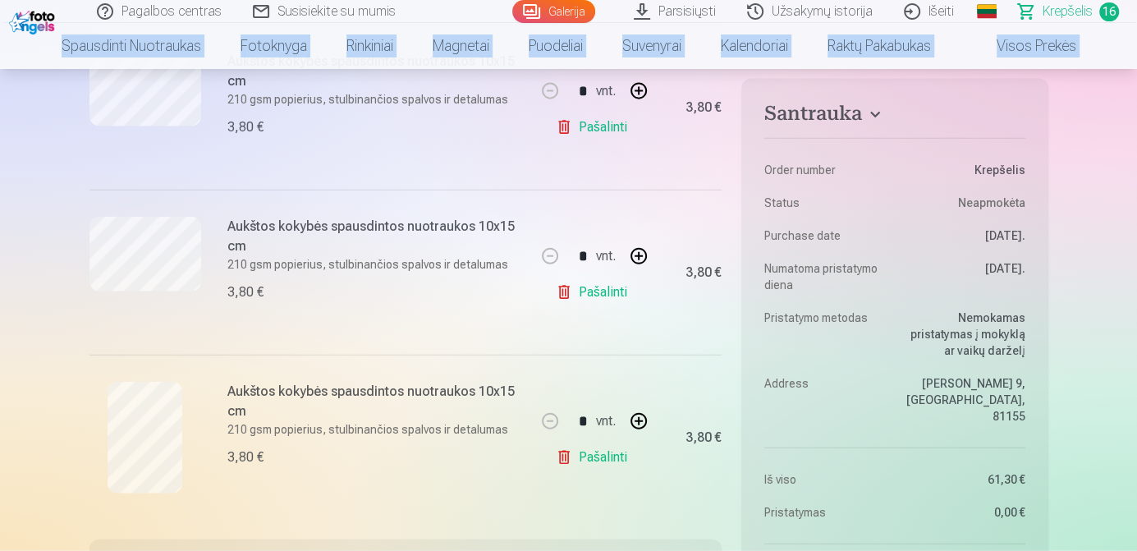
scroll to position [2496, 0]
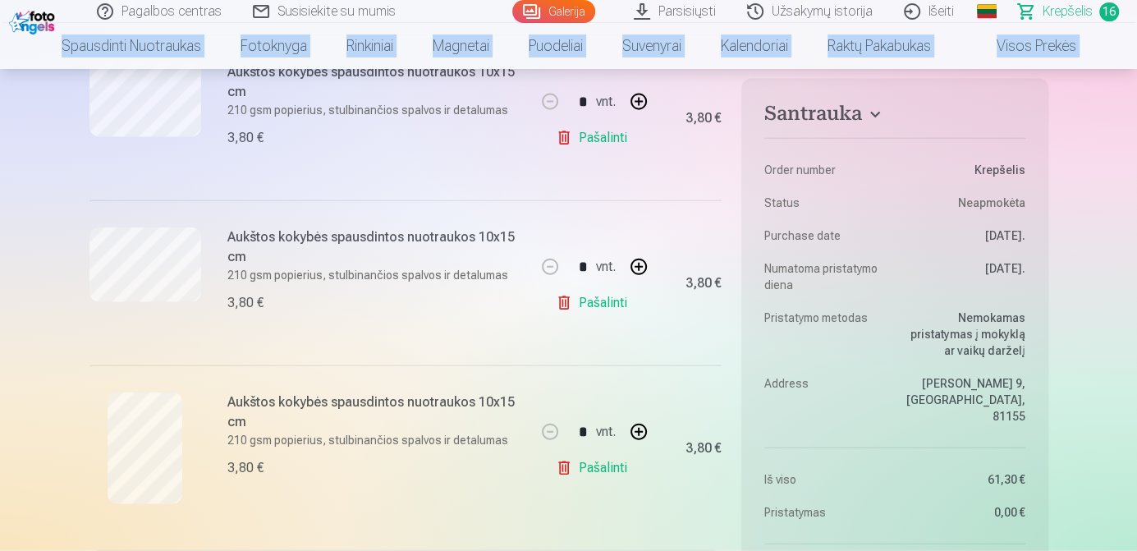
click at [590, 309] on link "Pašalinti" at bounding box center [595, 302] width 78 height 33
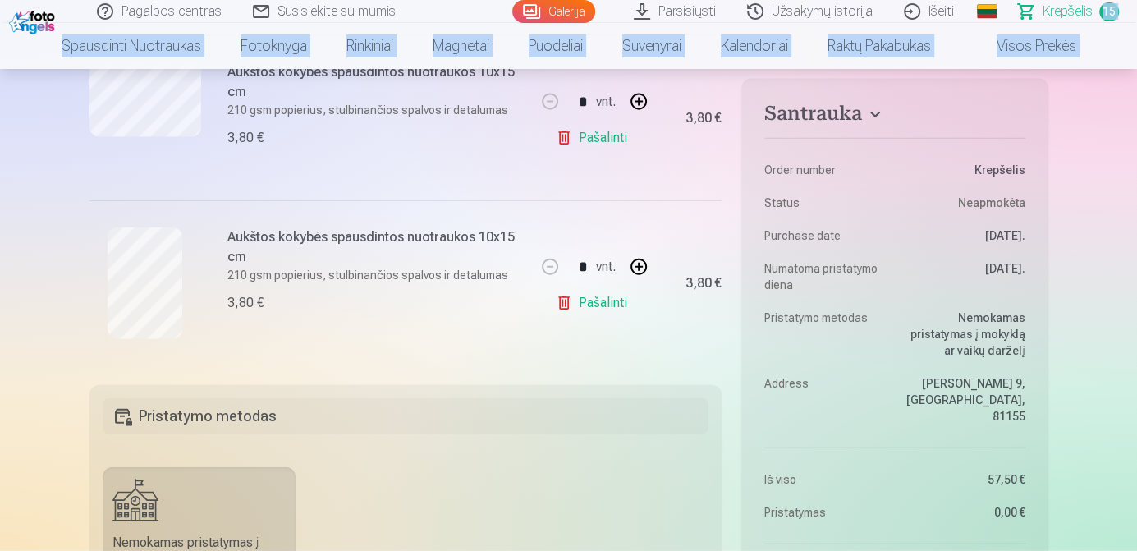
click at [587, 138] on link "Pašalinti" at bounding box center [595, 137] width 78 height 33
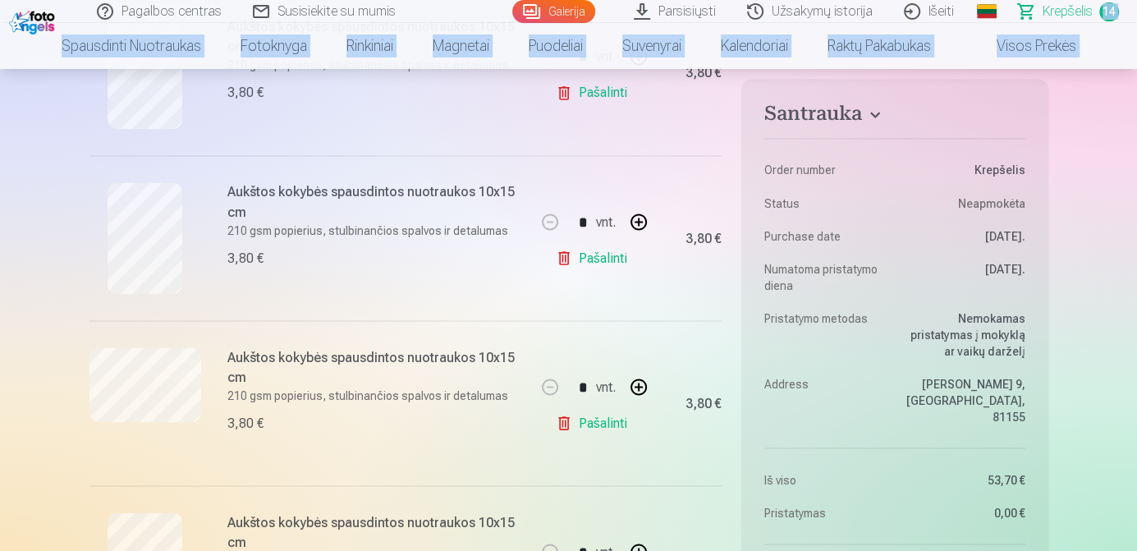
scroll to position [1892, 0]
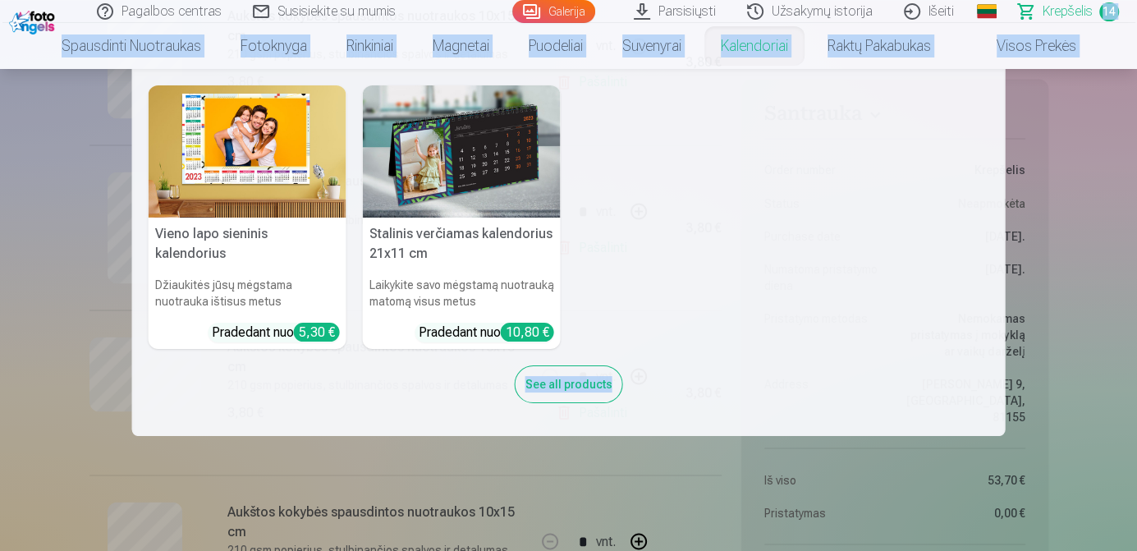
click at [778, 43] on link "Kalendoriai" at bounding box center [754, 46] width 107 height 46
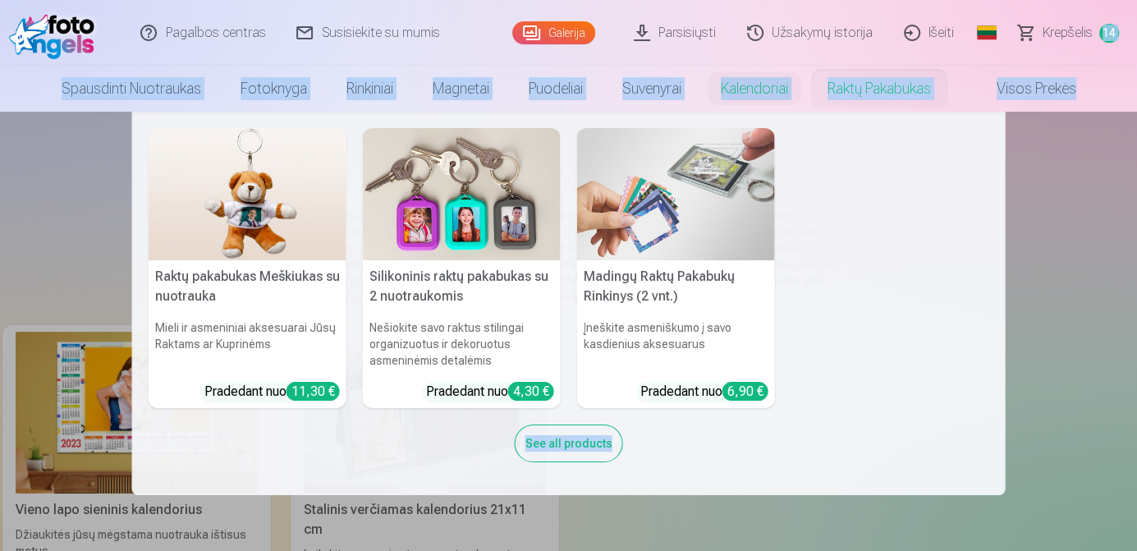
click at [875, 89] on link "Raktų pakabukas" at bounding box center [879, 89] width 143 height 46
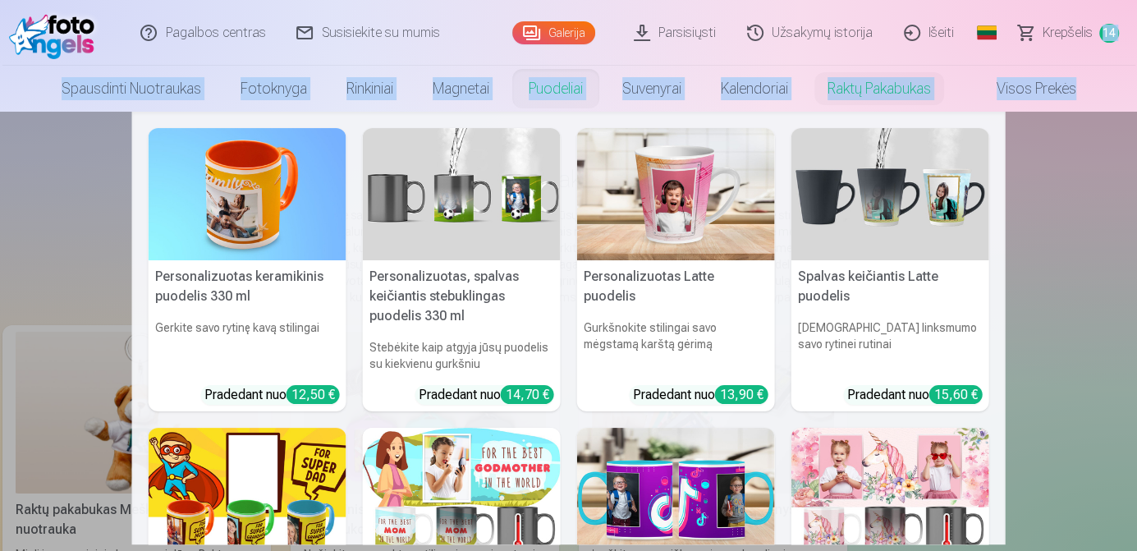
click at [570, 95] on link "Puodeliai" at bounding box center [556, 89] width 94 height 46
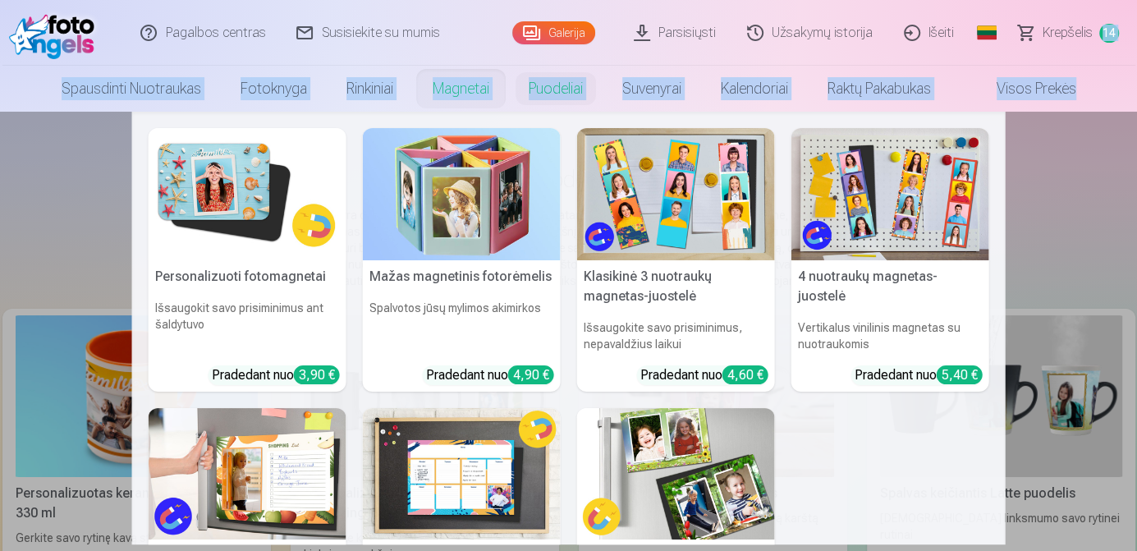
click at [459, 94] on link "Magnetai" at bounding box center [461, 89] width 96 height 46
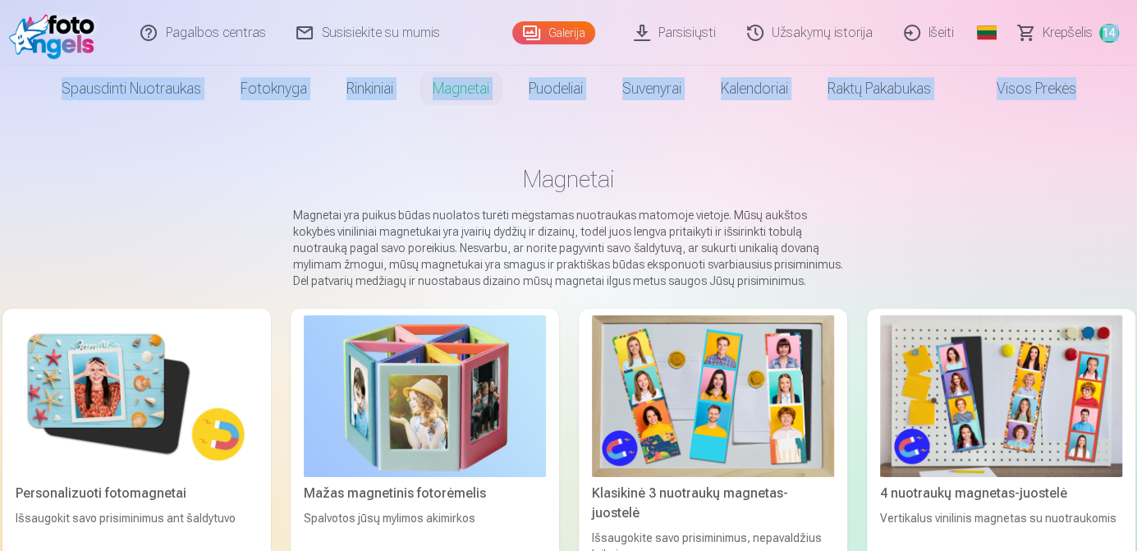
click at [51, 140] on main "Magnetai Magnetai yra puikus būdas nuolatos turėti mėgstamas nuotraukas matomoj…" at bounding box center [568, 541] width 1132 height 858
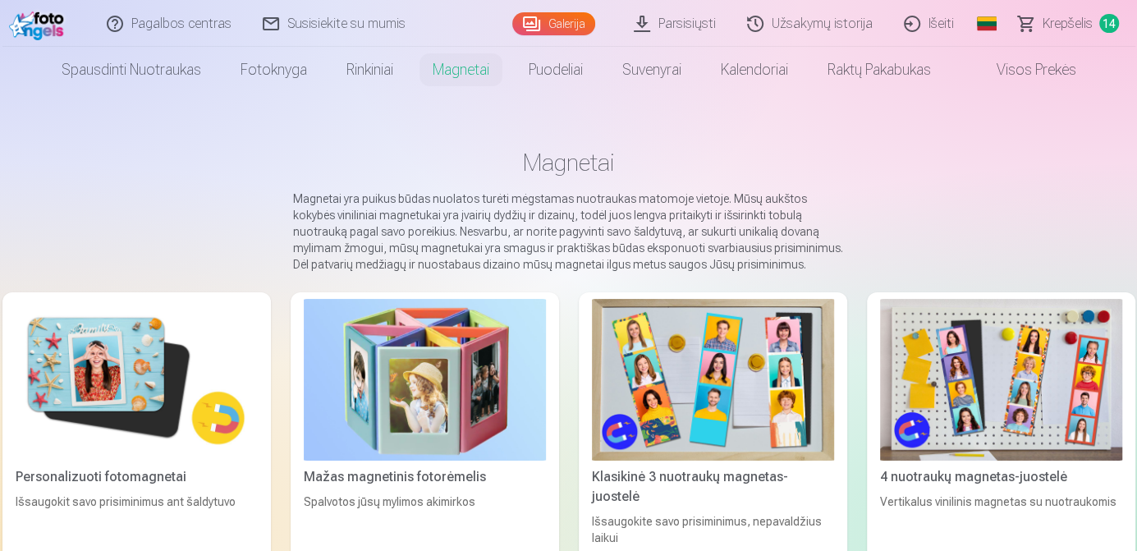
scroll to position [12, 0]
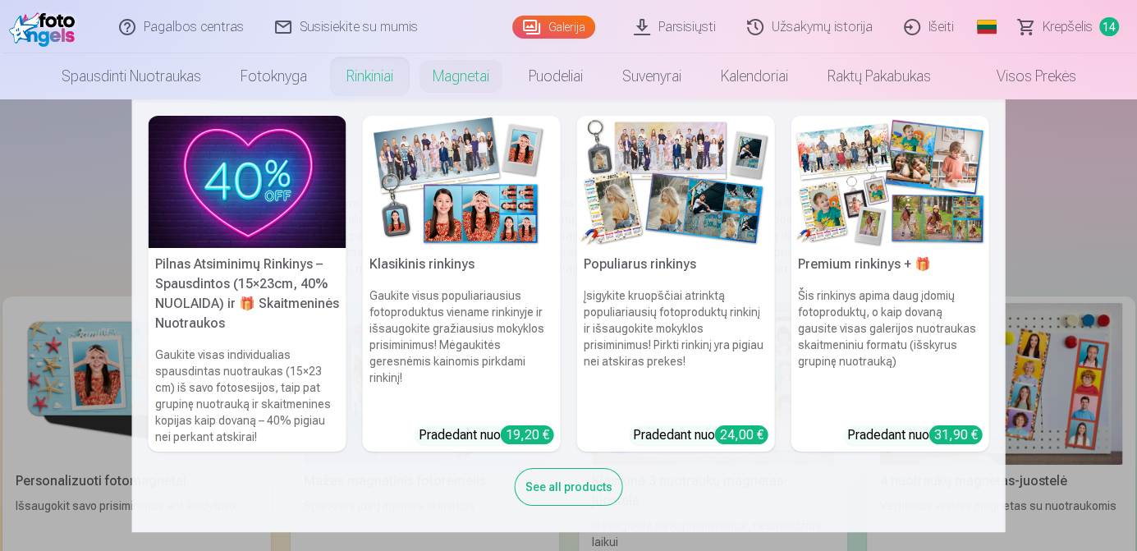
click at [355, 78] on link "Rinkiniai" at bounding box center [370, 76] width 86 height 46
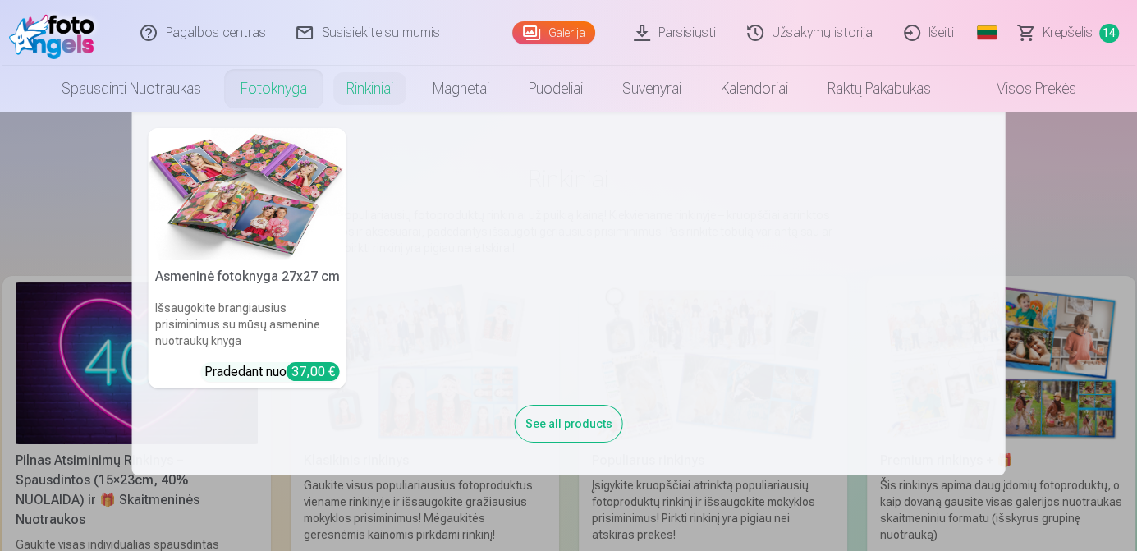
click at [281, 89] on link "Fotoknyga" at bounding box center [274, 89] width 106 height 46
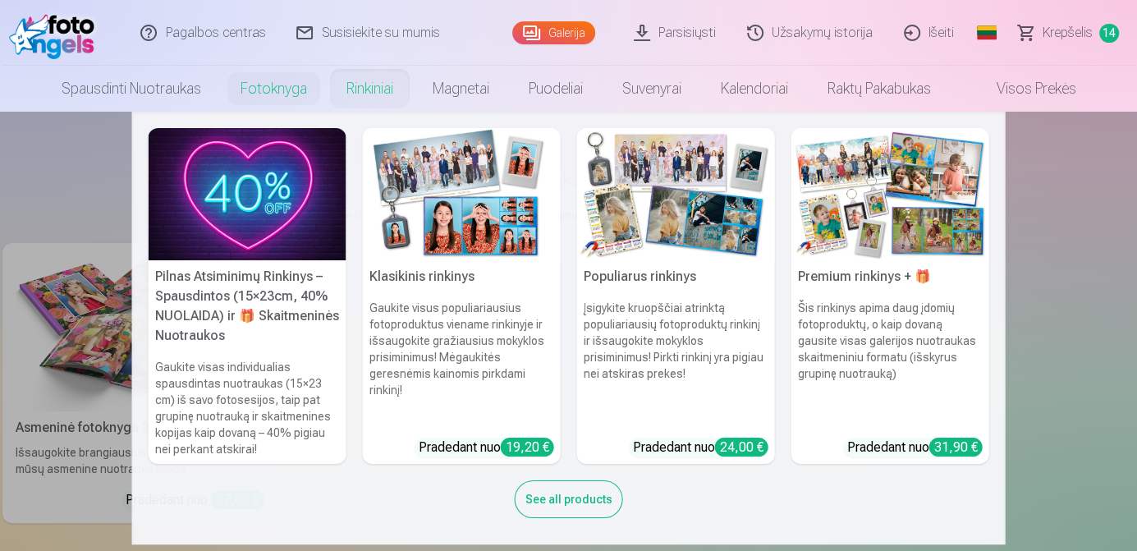
click at [362, 89] on link "Rinkiniai" at bounding box center [370, 89] width 86 height 46
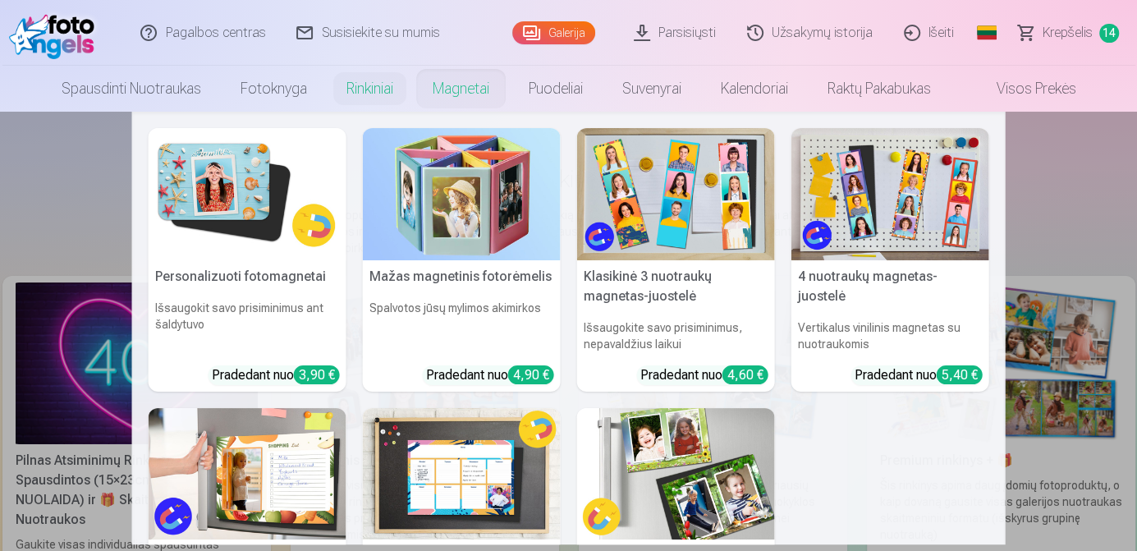
click at [473, 86] on link "Magnetai" at bounding box center [461, 89] width 96 height 46
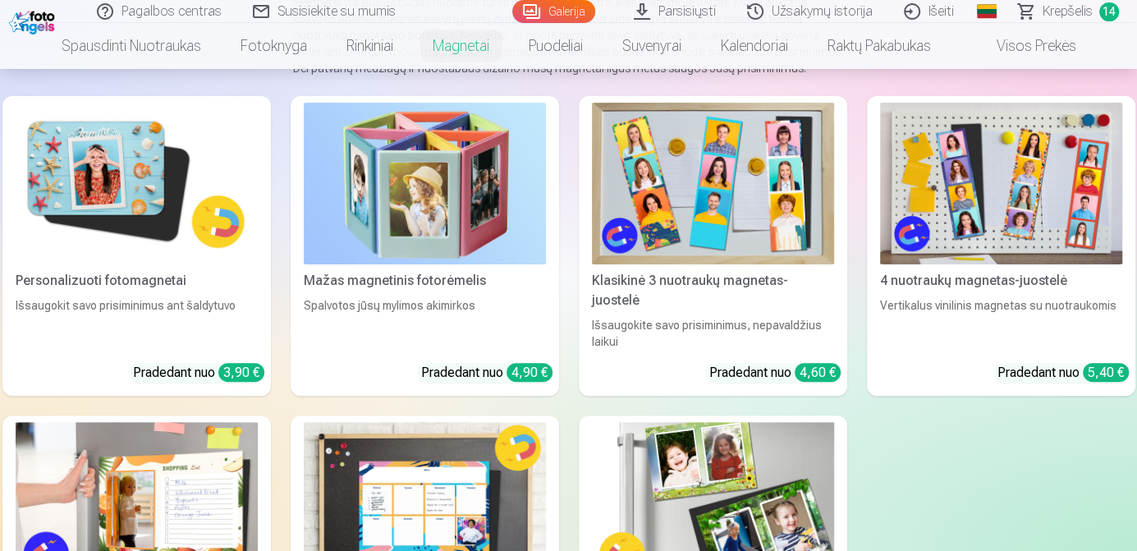
scroll to position [208, 0]
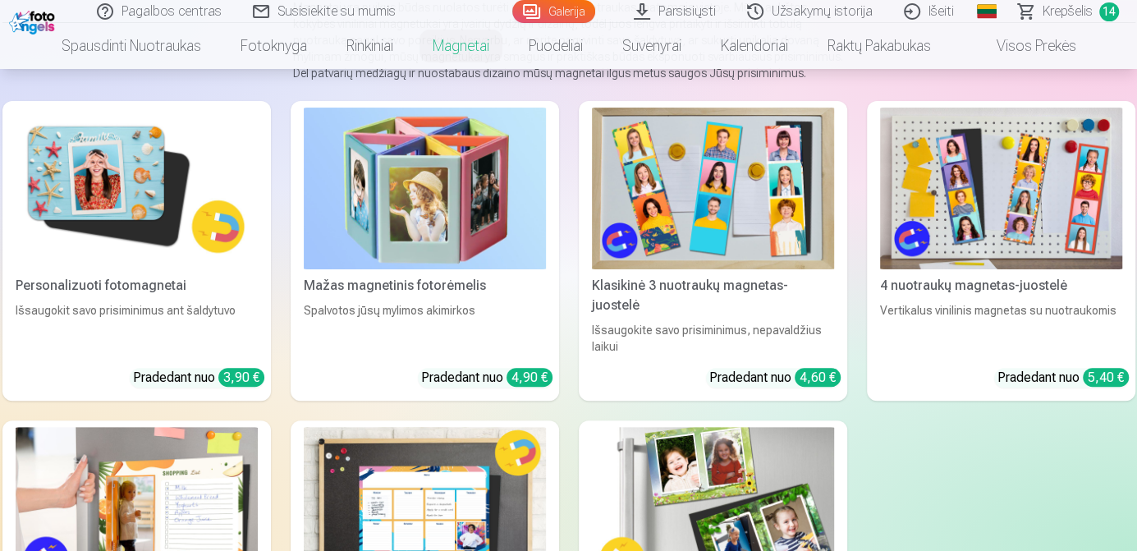
click at [725, 457] on img at bounding box center [713, 508] width 242 height 162
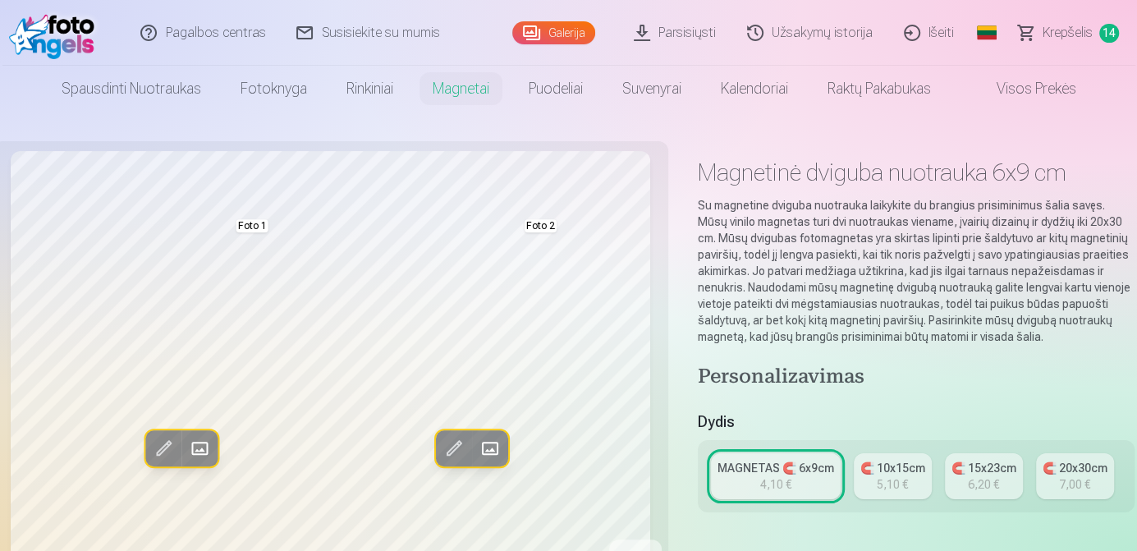
click at [158, 443] on span at bounding box center [164, 449] width 26 height 26
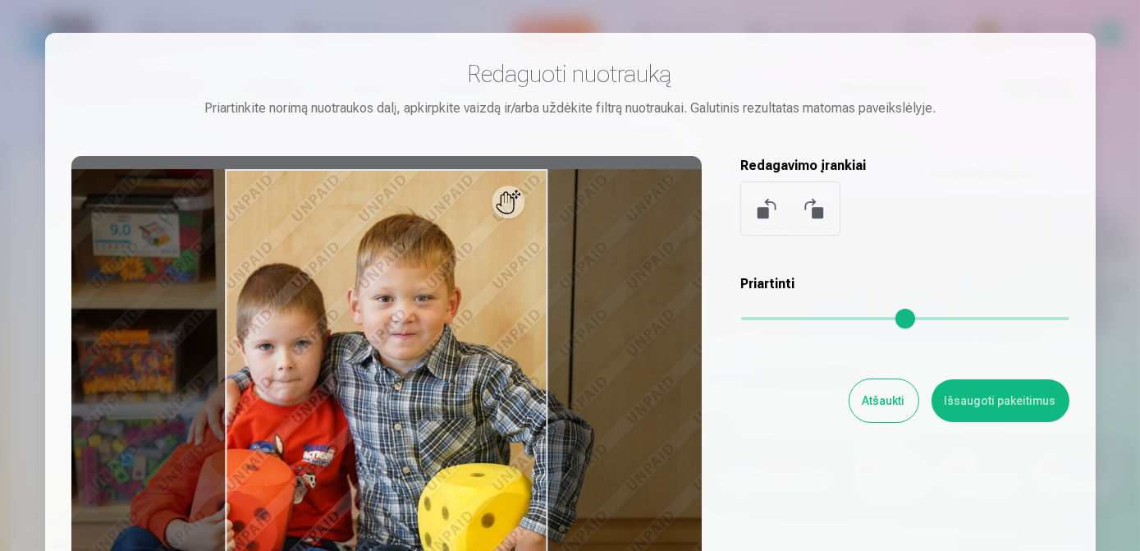
click at [289, 284] on div at bounding box center [386, 413] width 630 height 515
click at [735, 459] on div "Redaguoti nuotrauką Priartinkite norimą nuotraukos dalį, apkirpkite vaizdą ir/a…" at bounding box center [570, 365] width 998 height 612
click at [890, 395] on button "Atšaukti" at bounding box center [883, 400] width 69 height 43
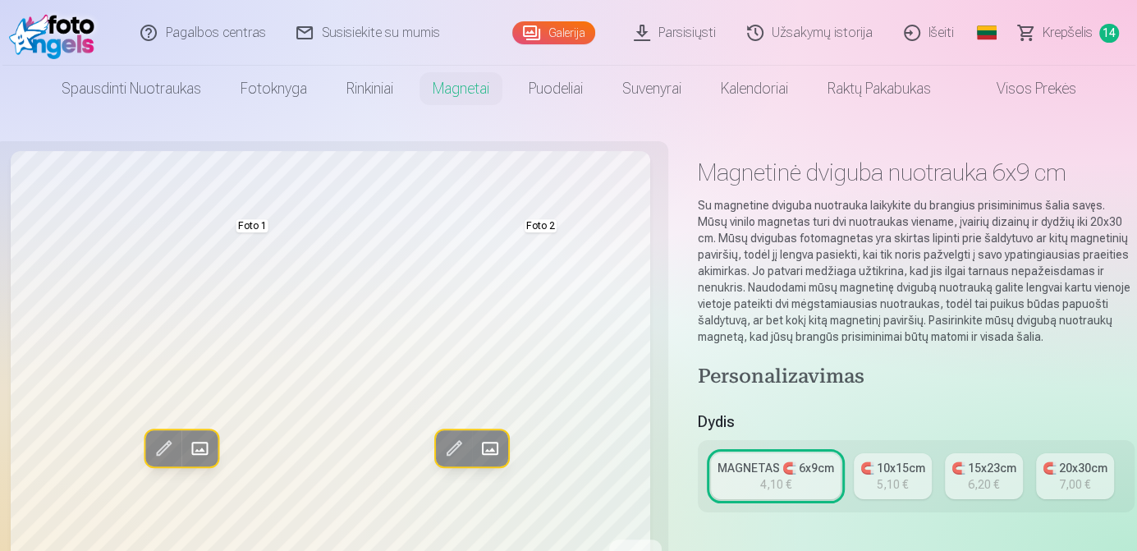
click at [194, 455] on span at bounding box center [200, 449] width 26 height 26
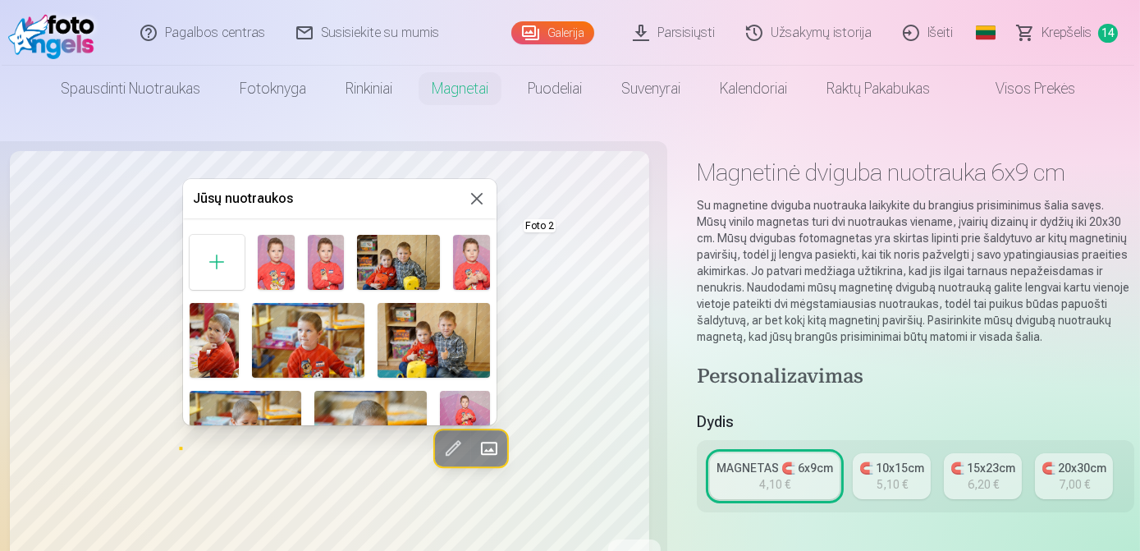
click at [494, 263] on div "Jūsų nuotraukos Foto 1, 2" at bounding box center [339, 302] width 313 height 246
click at [266, 261] on img at bounding box center [276, 262] width 37 height 55
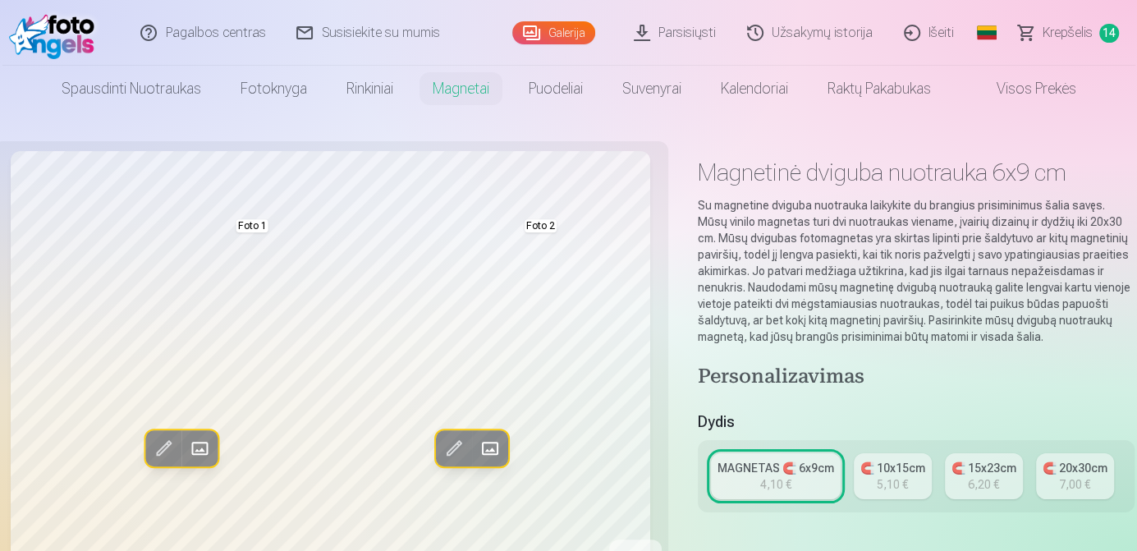
click at [493, 445] on span at bounding box center [489, 449] width 26 height 26
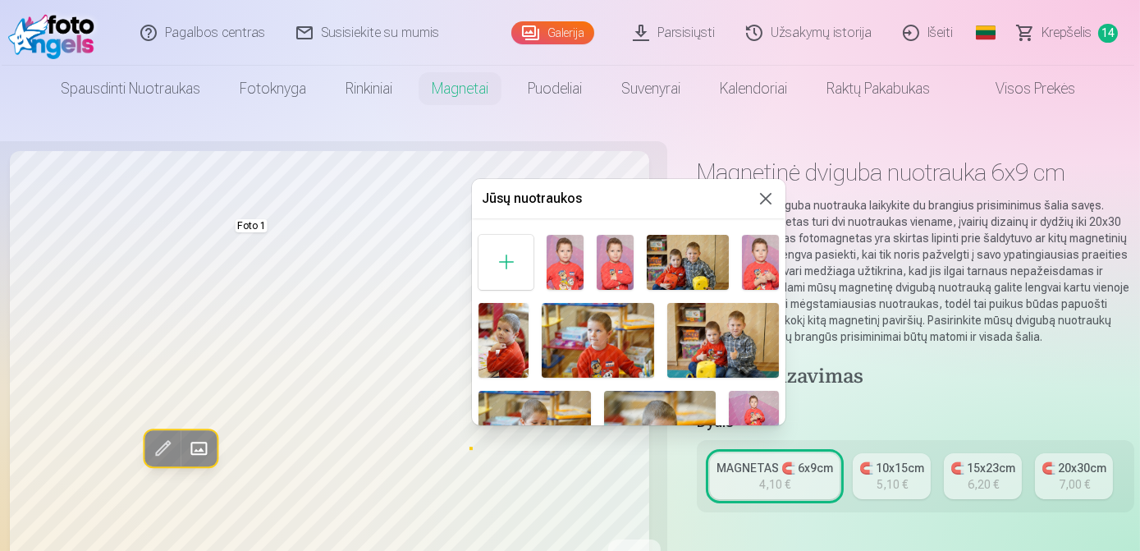
click at [510, 340] on img at bounding box center [503, 340] width 50 height 75
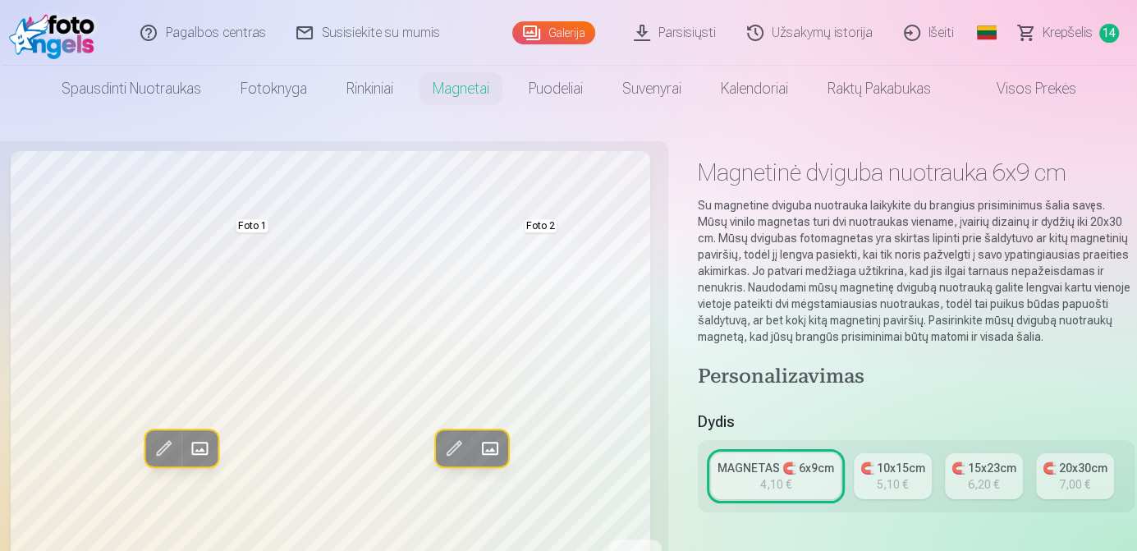
click at [895, 483] on div "5,10 €" at bounding box center [891, 484] width 31 height 16
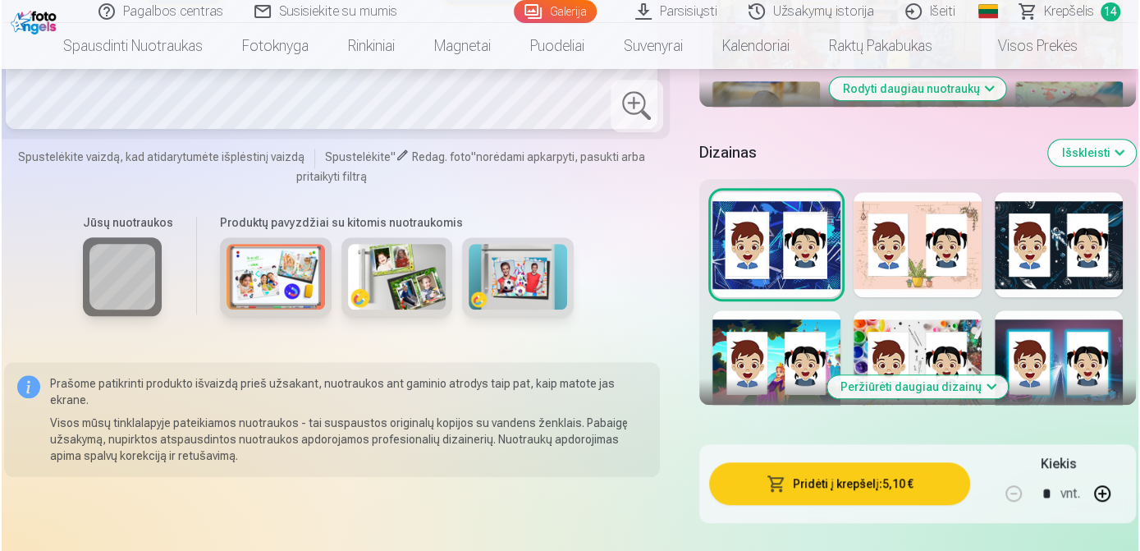
scroll to position [742, 0]
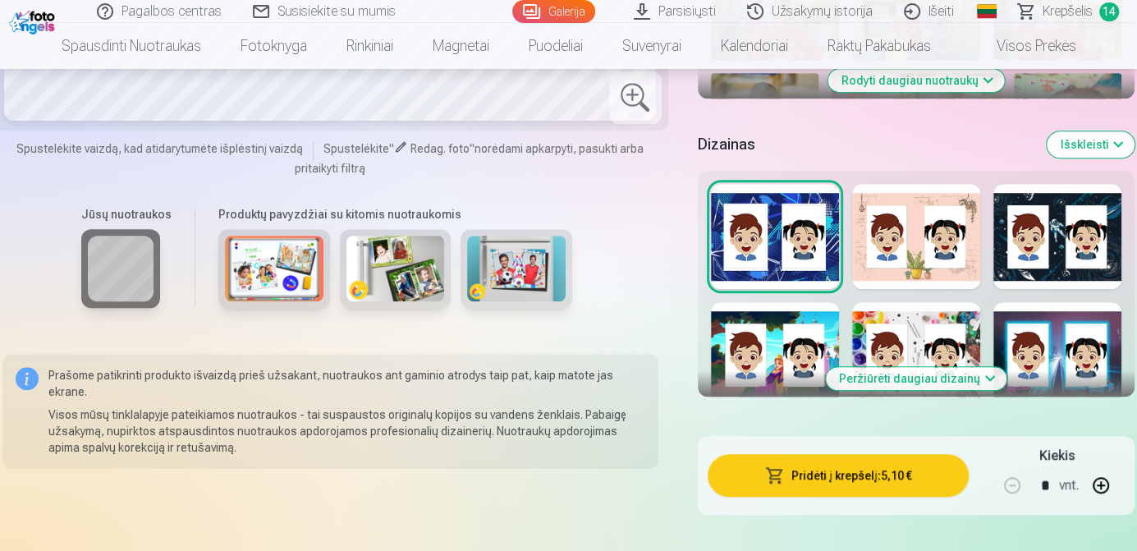
click at [827, 473] on button "Pridėti į krepšelį : 5,10 €" at bounding box center [838, 475] width 262 height 43
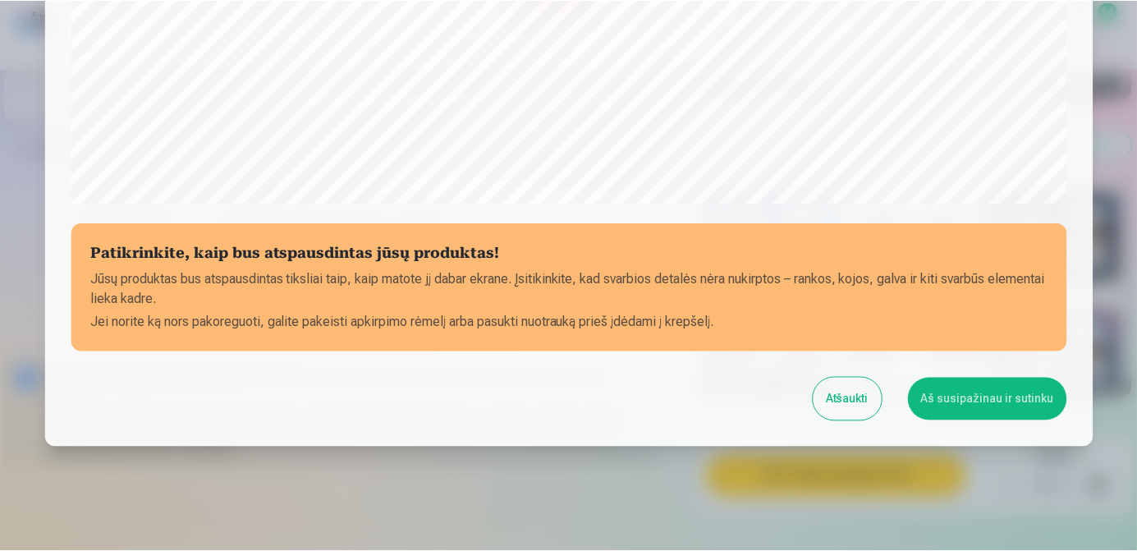
scroll to position [630, 0]
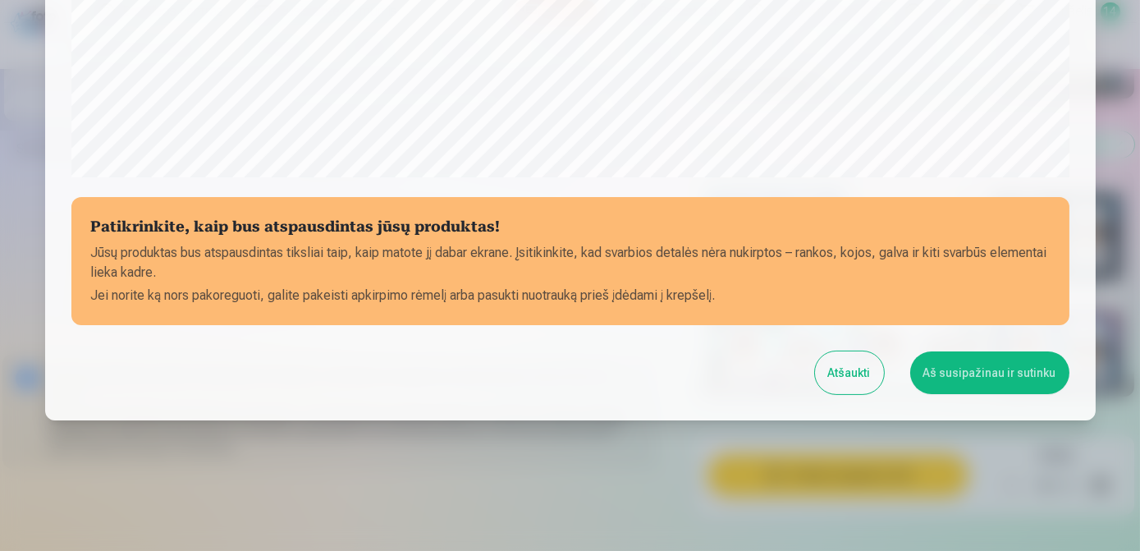
click at [980, 364] on button "Aš susipažinau ir sutinku" at bounding box center [989, 372] width 159 height 43
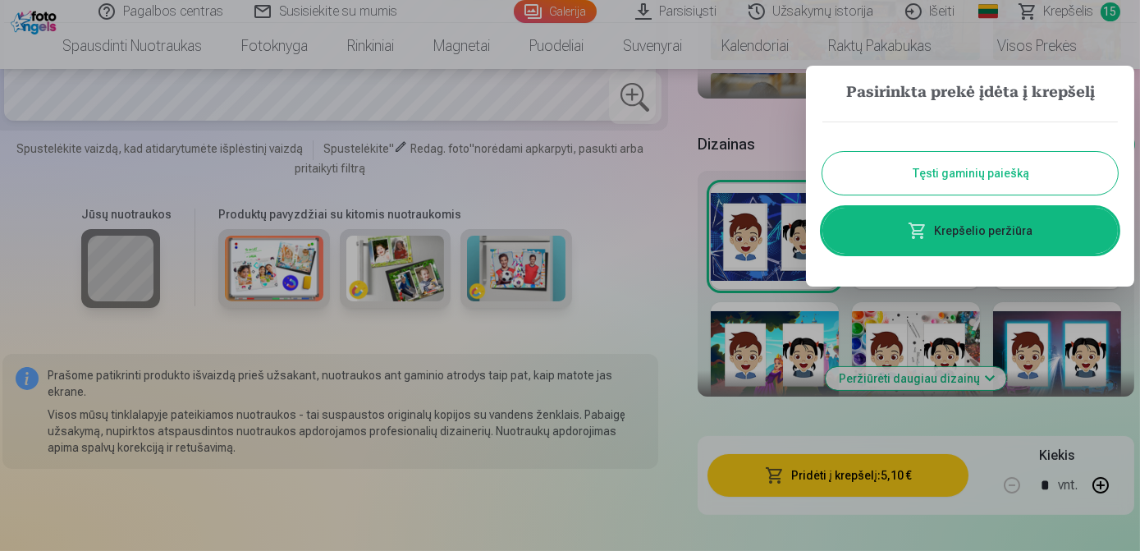
click at [1024, 158] on button "Tęsti gaminių paiešką" at bounding box center [969, 173] width 295 height 43
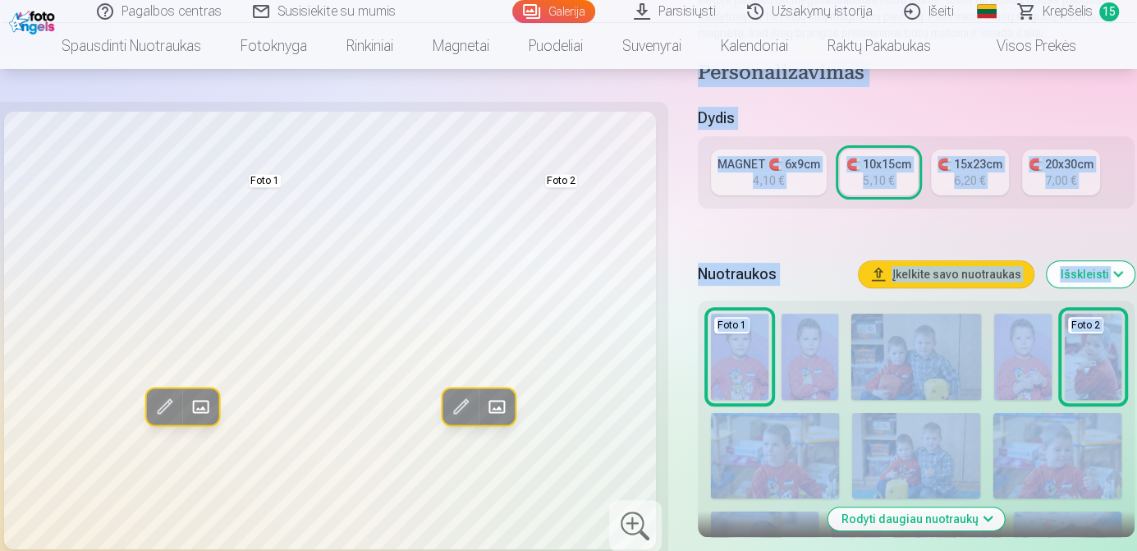
scroll to position [0, 0]
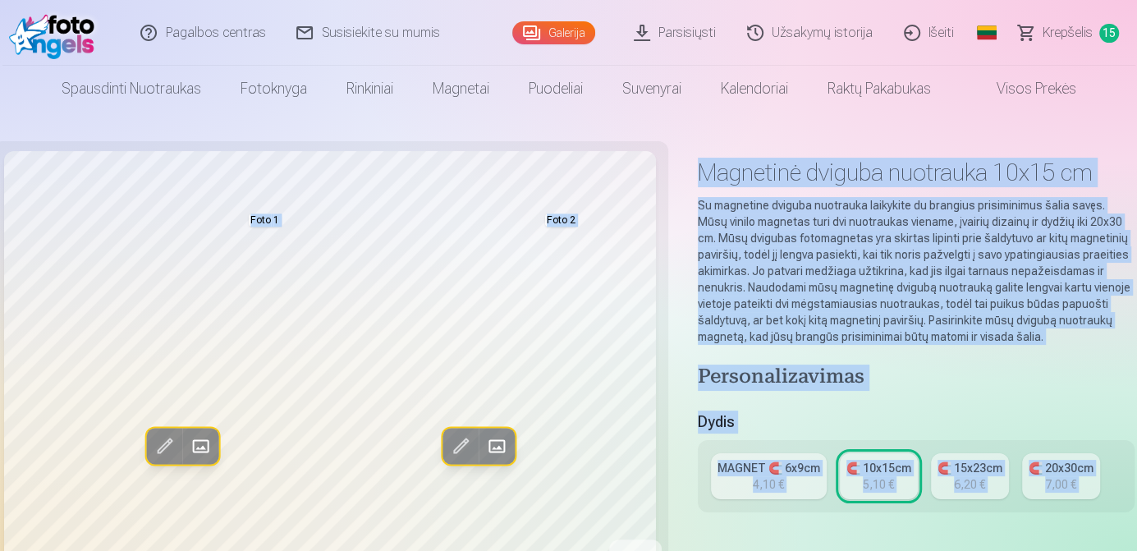
drag, startPoint x: 1136, startPoint y: 93, endPoint x: 1137, endPoint y: 30, distance: 63.2
click at [1136, 30] on html "Pagalbos centras Susisiekite su mumis Galerija Parsisiųsti Užsakymų istorija Iš…" at bounding box center [568, 275] width 1137 height 551
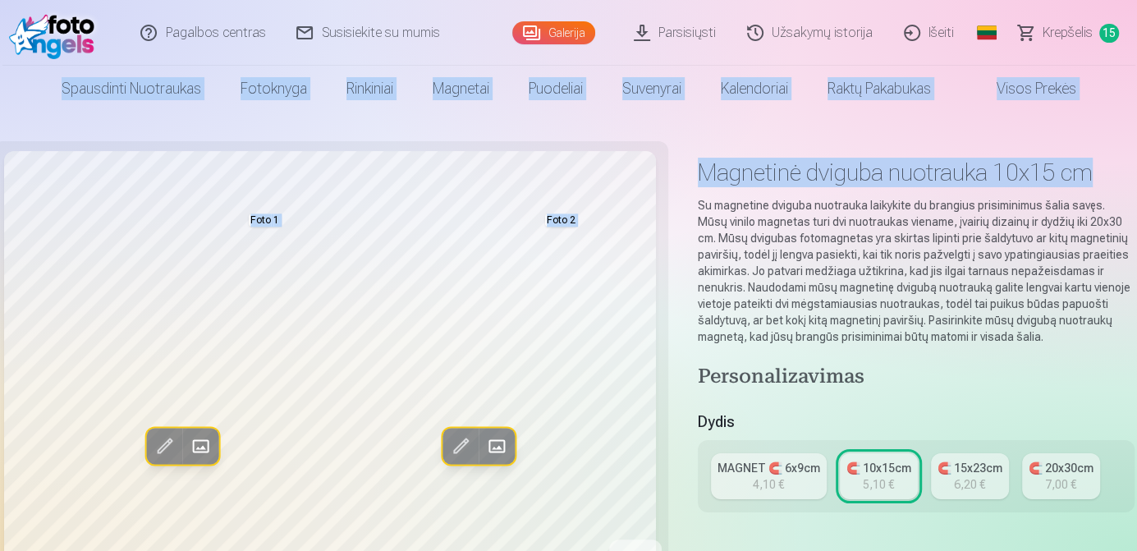
drag, startPoint x: 1137, startPoint y: 30, endPoint x: 1142, endPoint y: 128, distance: 98.6
click at [1136, 128] on html "Pagalbos centras Susisiekite su mumis Galerija Parsisiųsti Užsakymų istorija Iš…" at bounding box center [568, 275] width 1137 height 551
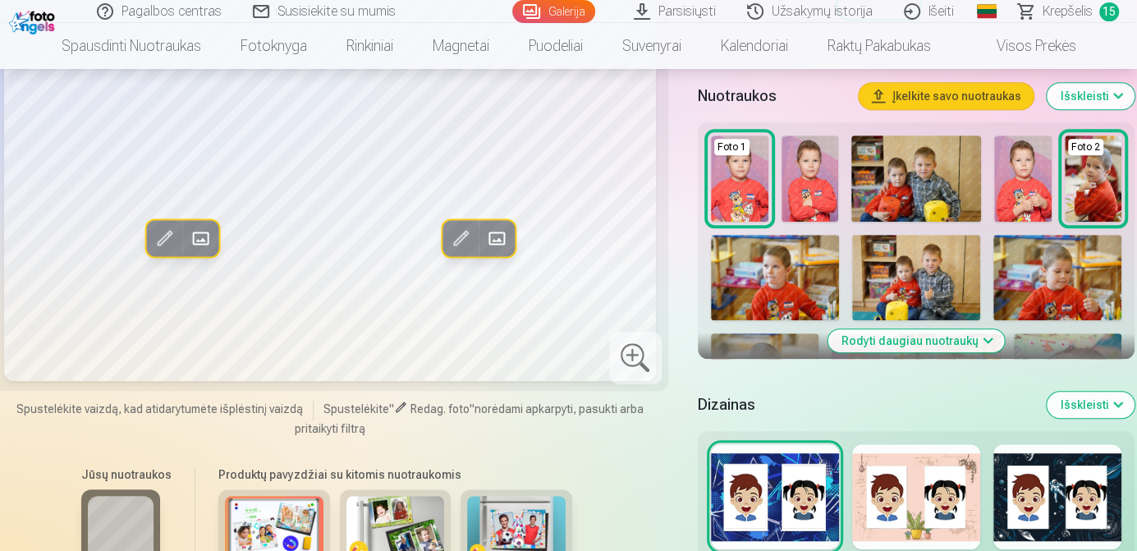
click at [1036, 521] on div at bounding box center [1057, 496] width 128 height 105
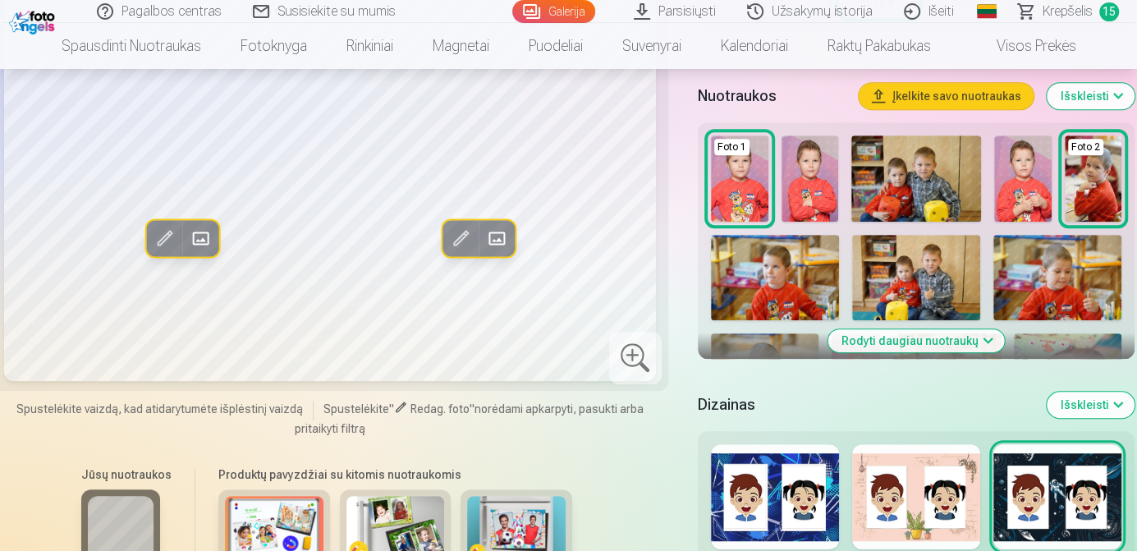
click at [922, 528] on div at bounding box center [916, 496] width 128 height 105
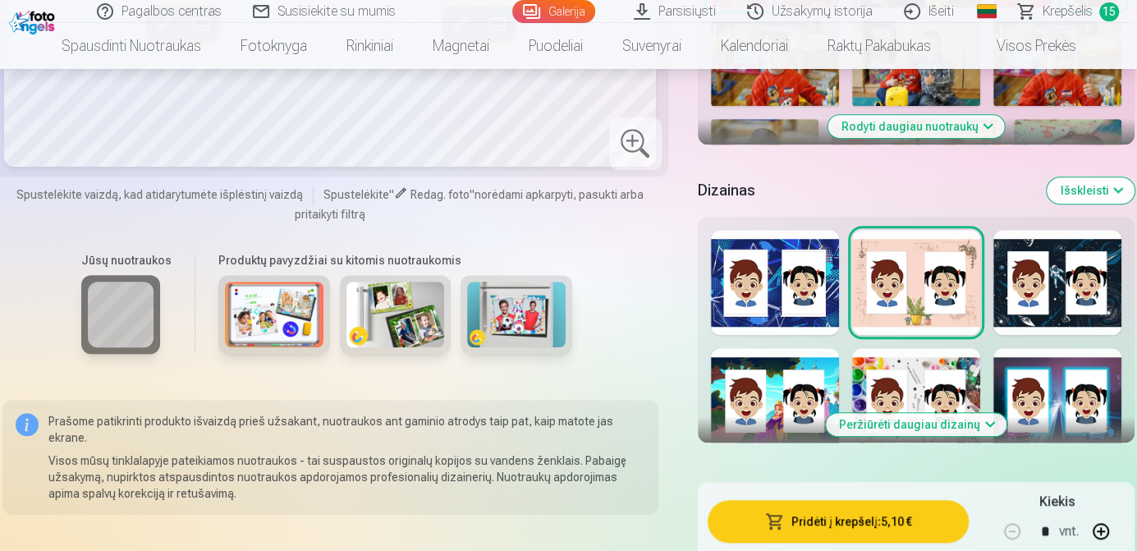
scroll to position [687, 0]
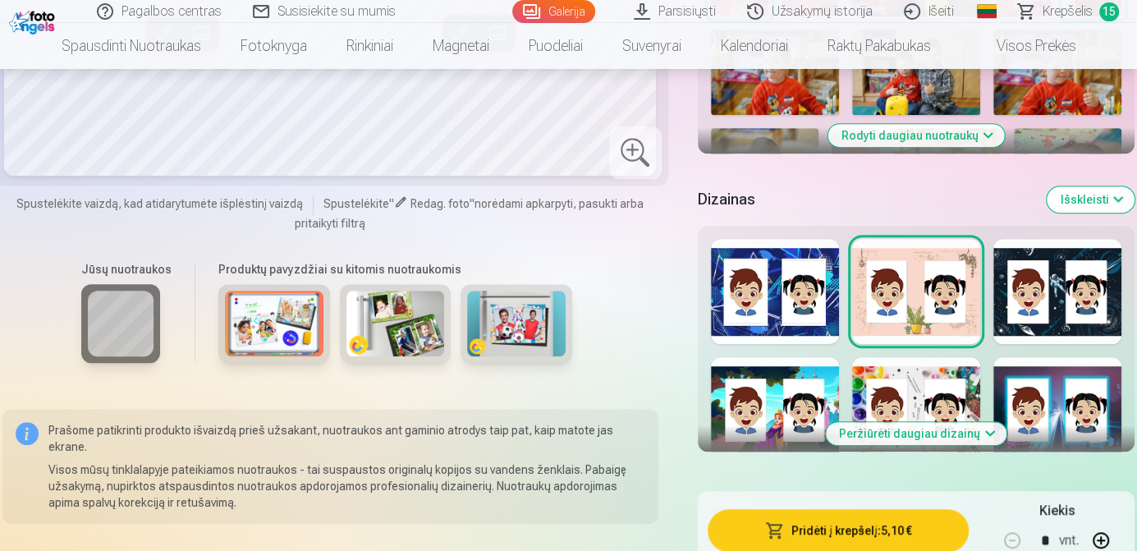
click at [1052, 387] on div at bounding box center [1057, 409] width 128 height 105
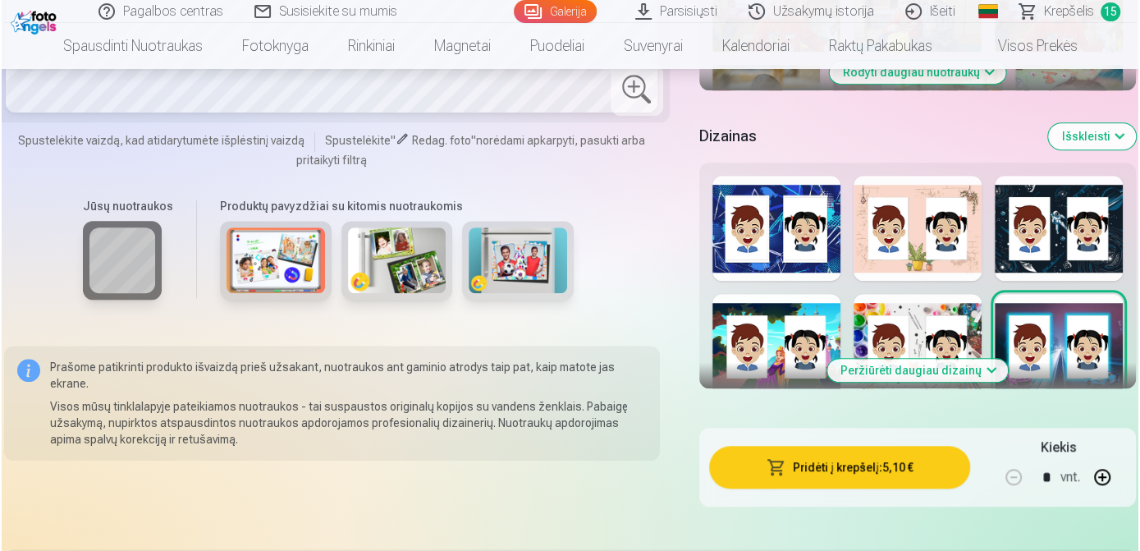
scroll to position [757, 0]
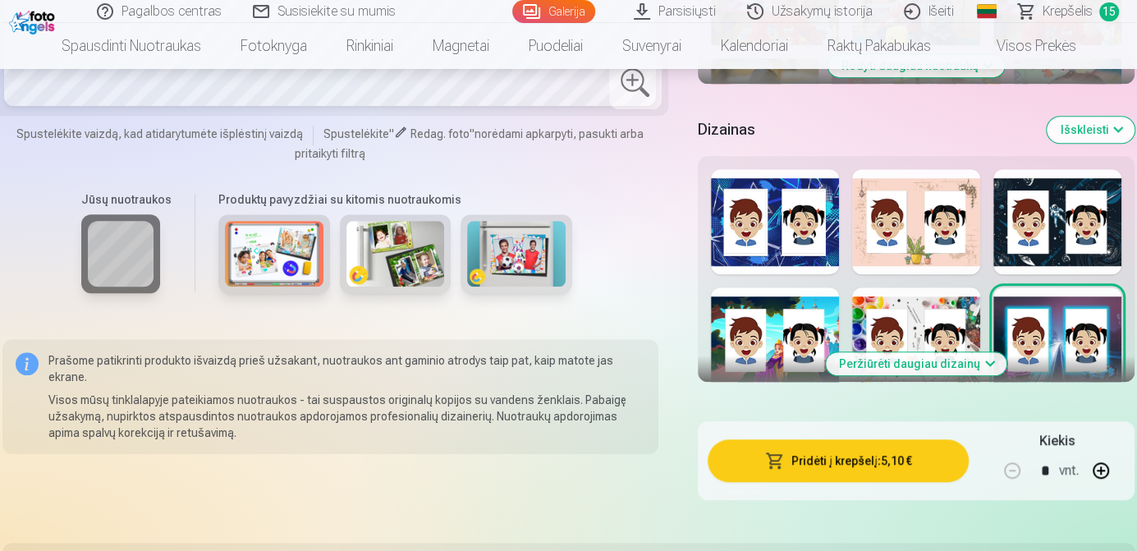
click at [804, 458] on button "Pridėti į krepšelį : 5,10 €" at bounding box center [838, 460] width 262 height 43
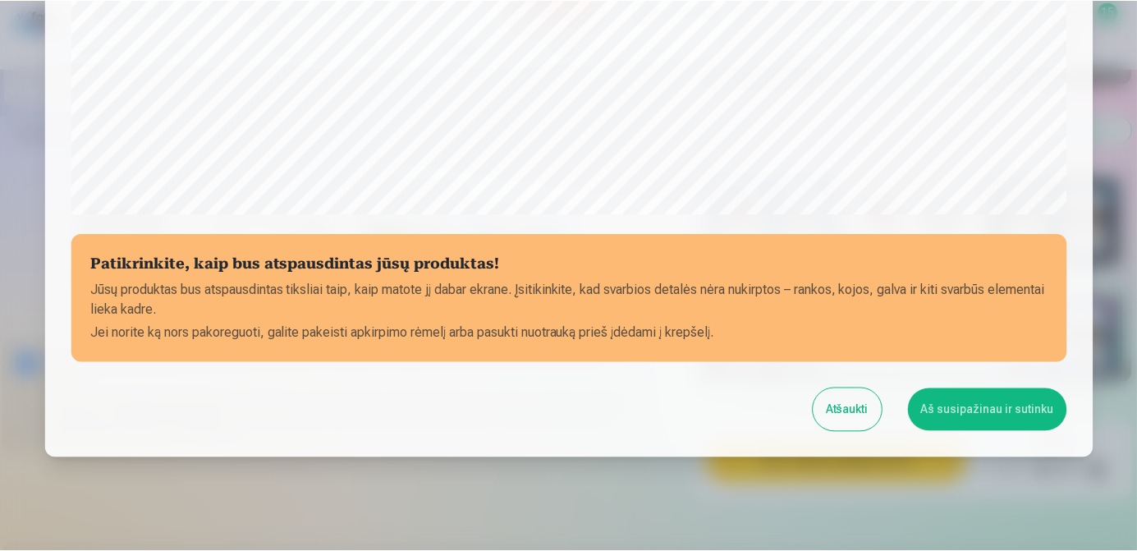
scroll to position [630, 0]
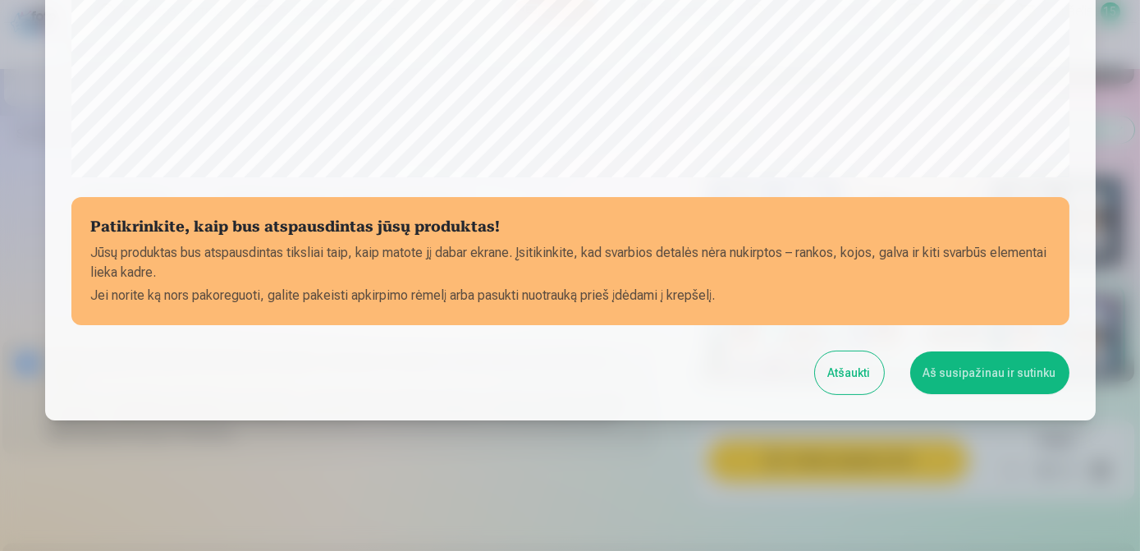
click at [991, 366] on button "Aš susipažinau ir sutinku" at bounding box center [989, 372] width 159 height 43
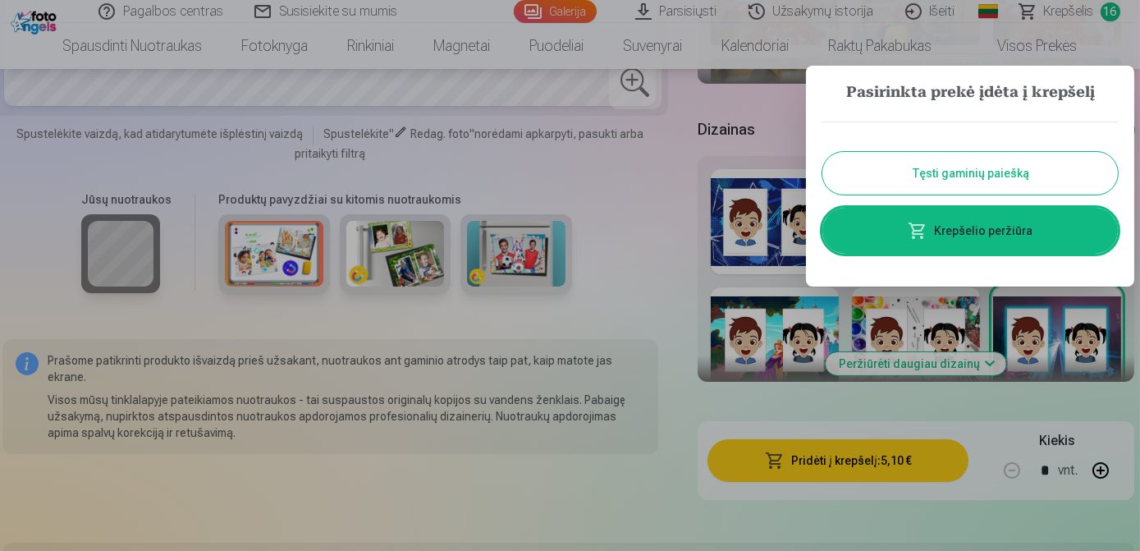
click at [969, 178] on button "Tęsti gaminių paiešką" at bounding box center [969, 173] width 295 height 43
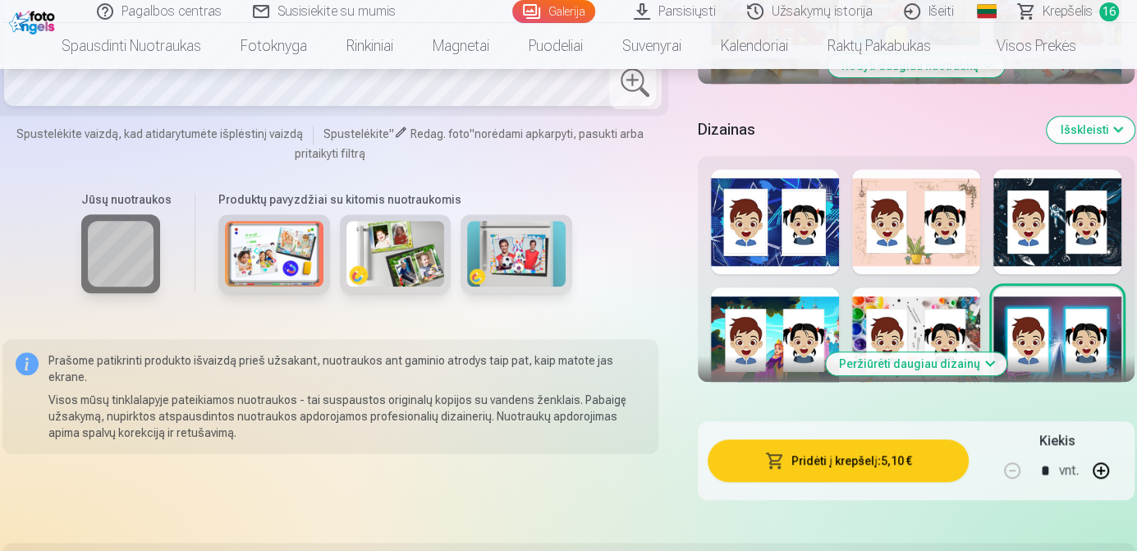
click at [1066, 11] on span "Krepšelis" at bounding box center [1067, 12] width 50 height 20
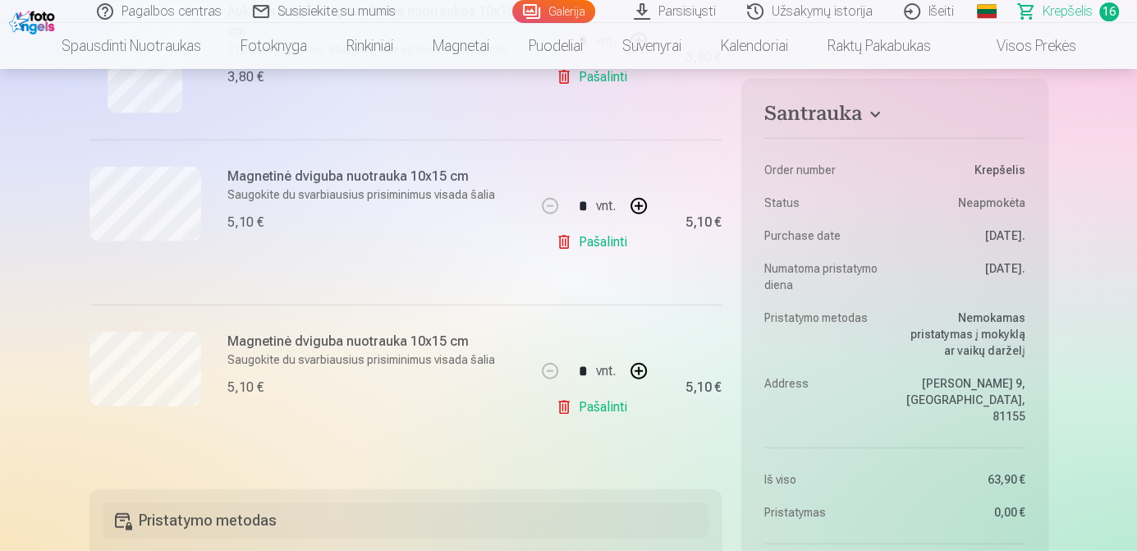
scroll to position [2568, 0]
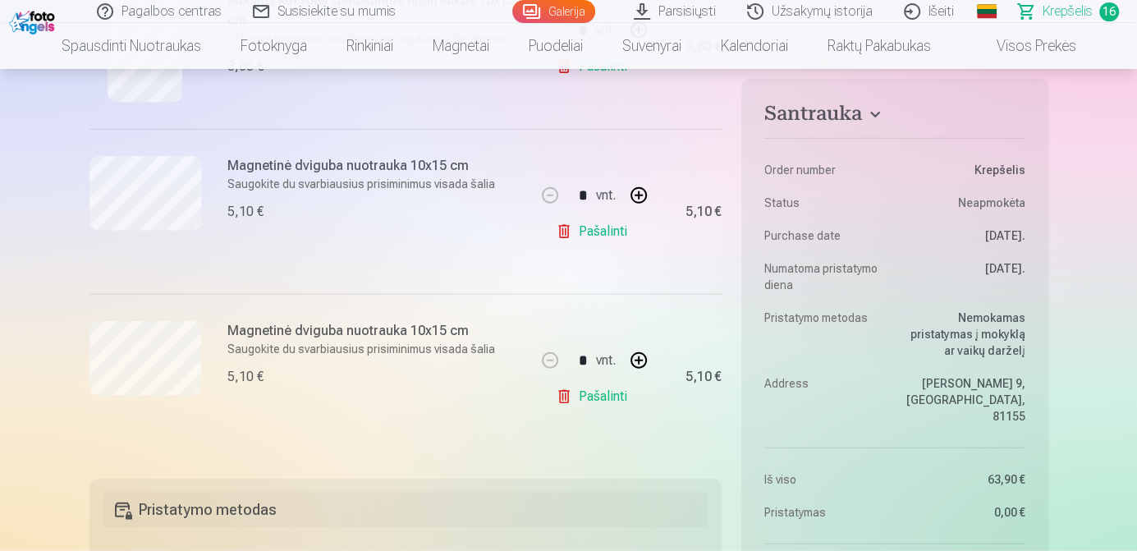
click at [597, 228] on link "Pašalinti" at bounding box center [595, 231] width 78 height 33
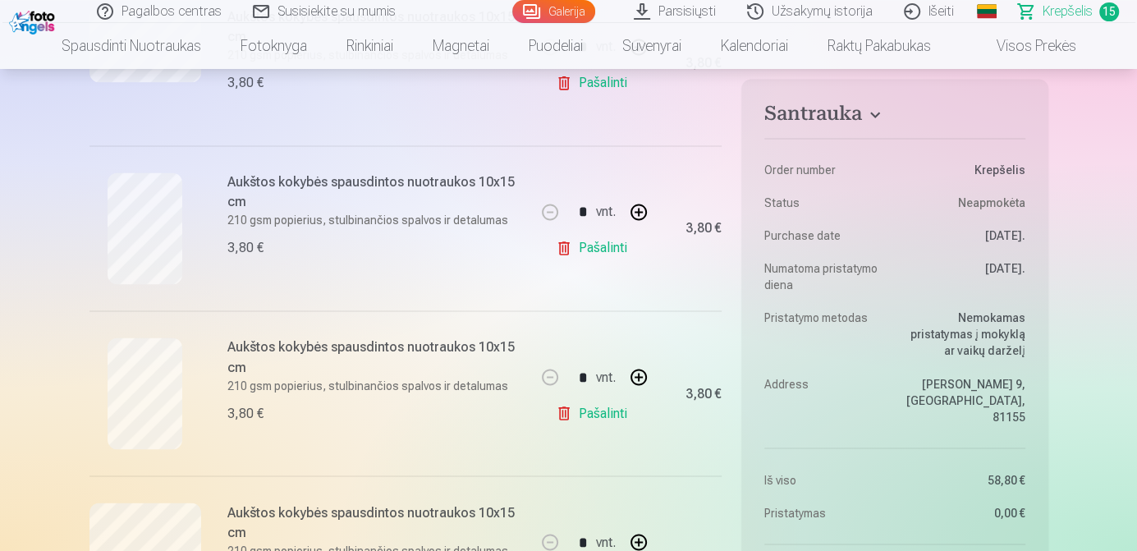
scroll to position [1736, 0]
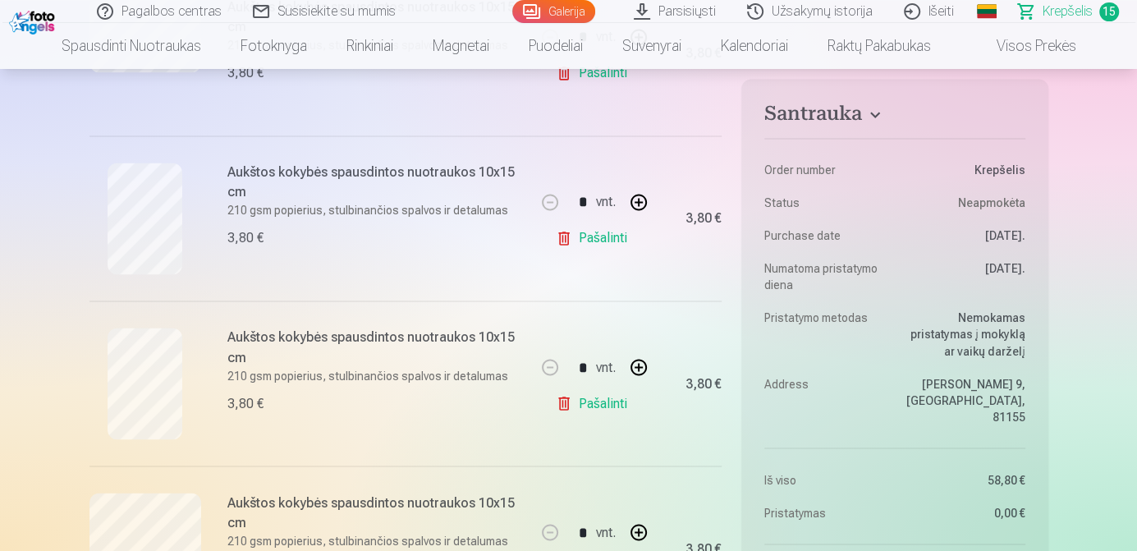
click at [616, 398] on link "Pašalinti" at bounding box center [595, 403] width 78 height 33
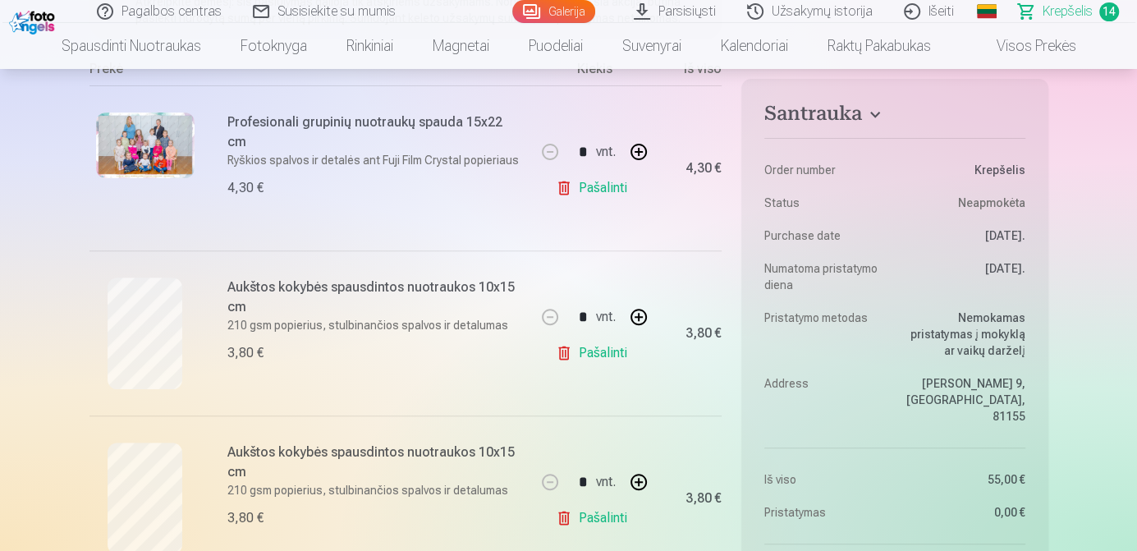
scroll to position [448, 0]
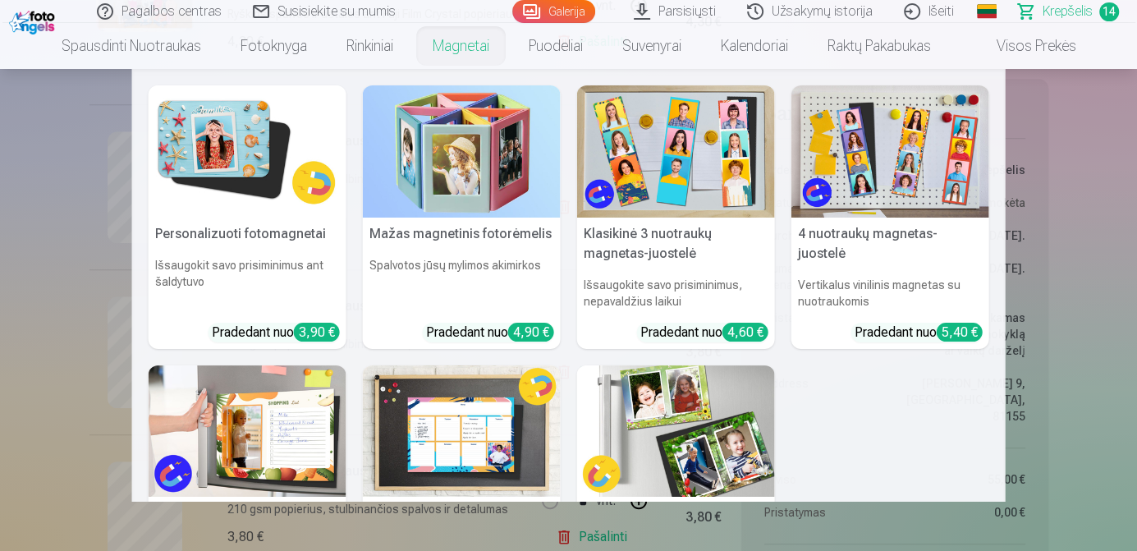
click at [479, 45] on link "Magnetai" at bounding box center [461, 46] width 96 height 46
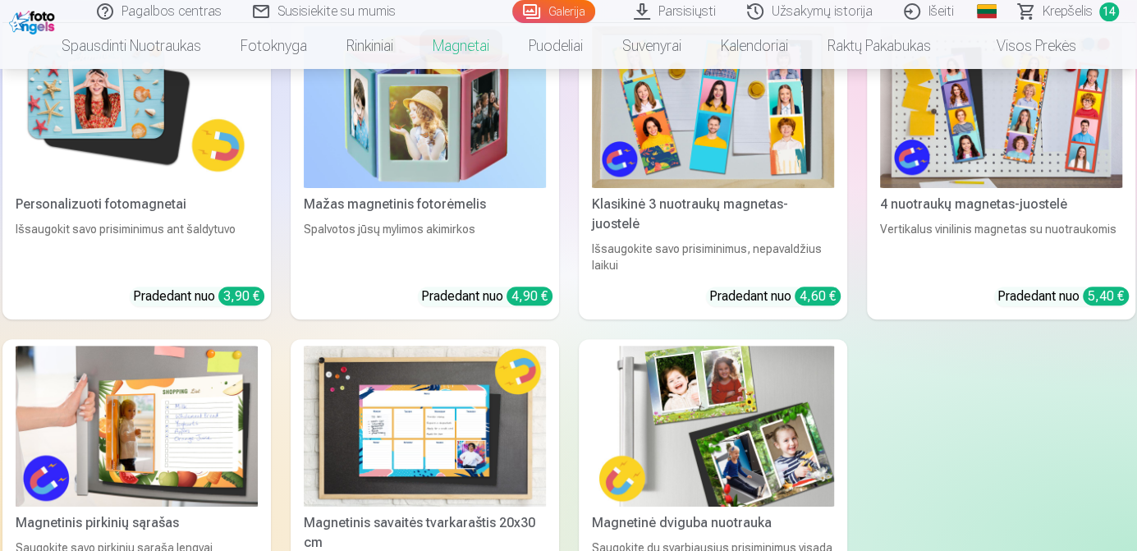
scroll to position [287, 0]
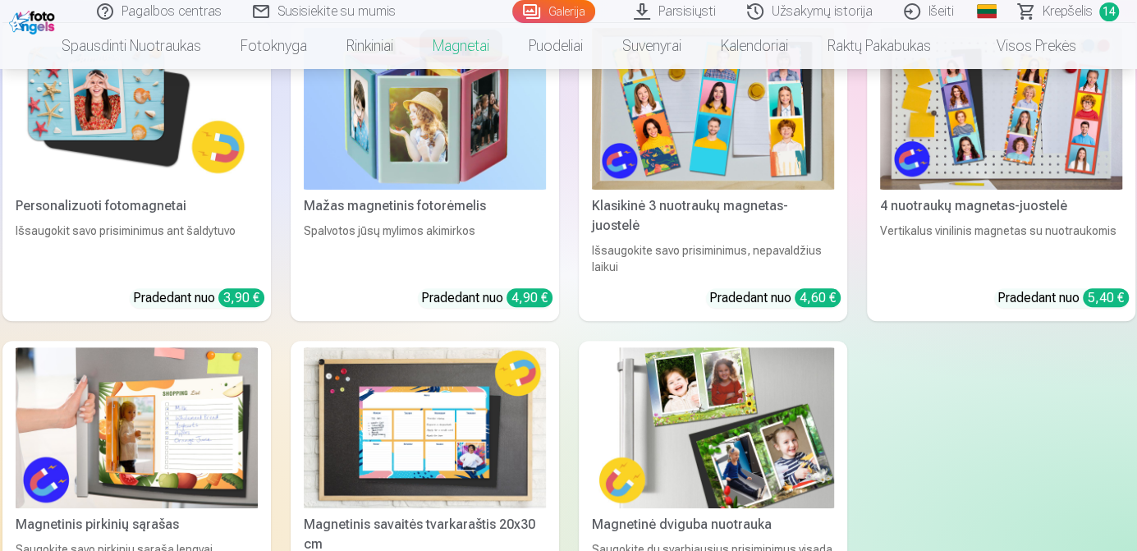
click at [699, 487] on link "Magnetinė dviguba nuotrauka Saugokite du svarbiausius prisiminimus visada šalia…" at bounding box center [713, 482] width 268 height 283
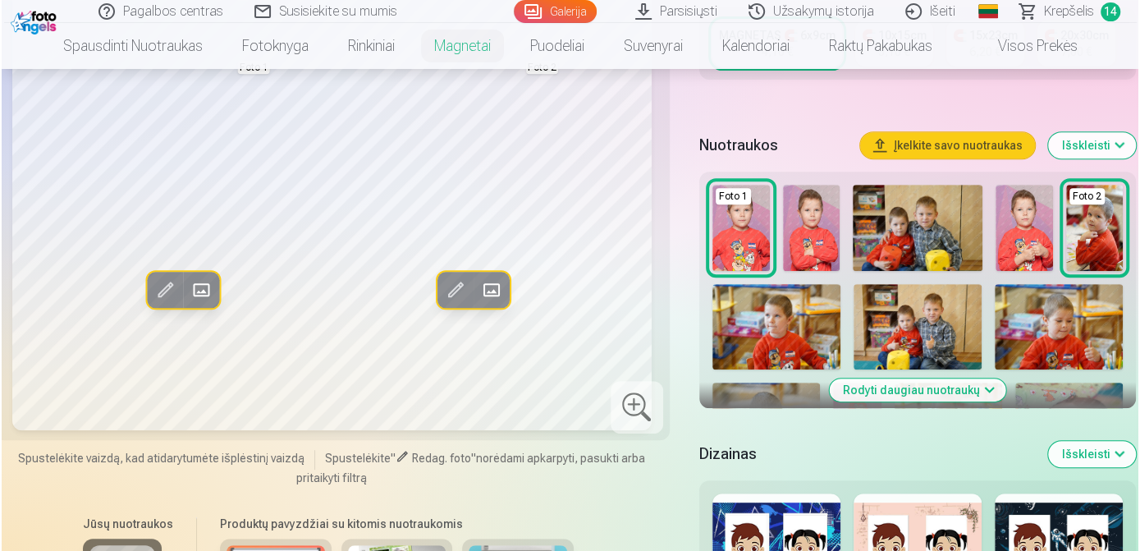
scroll to position [409, 0]
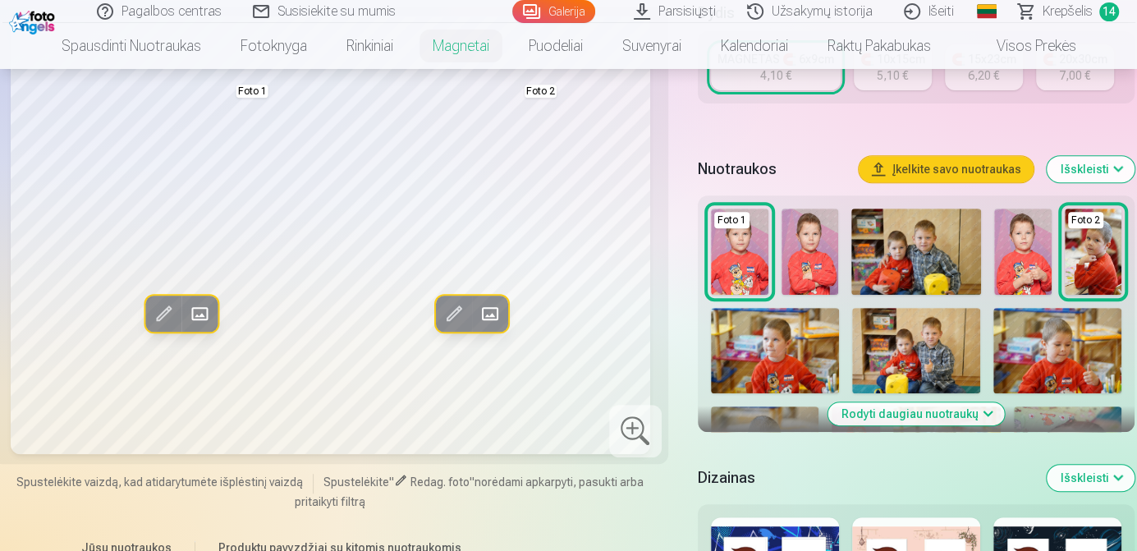
click at [485, 327] on span at bounding box center [489, 314] width 26 height 26
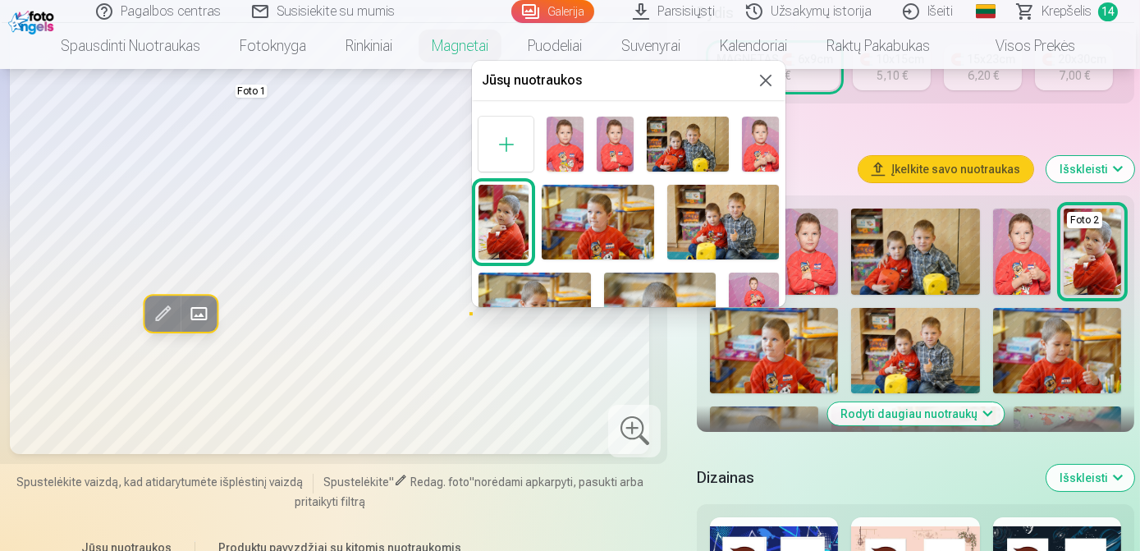
click at [512, 139] on div at bounding box center [505, 144] width 55 height 55
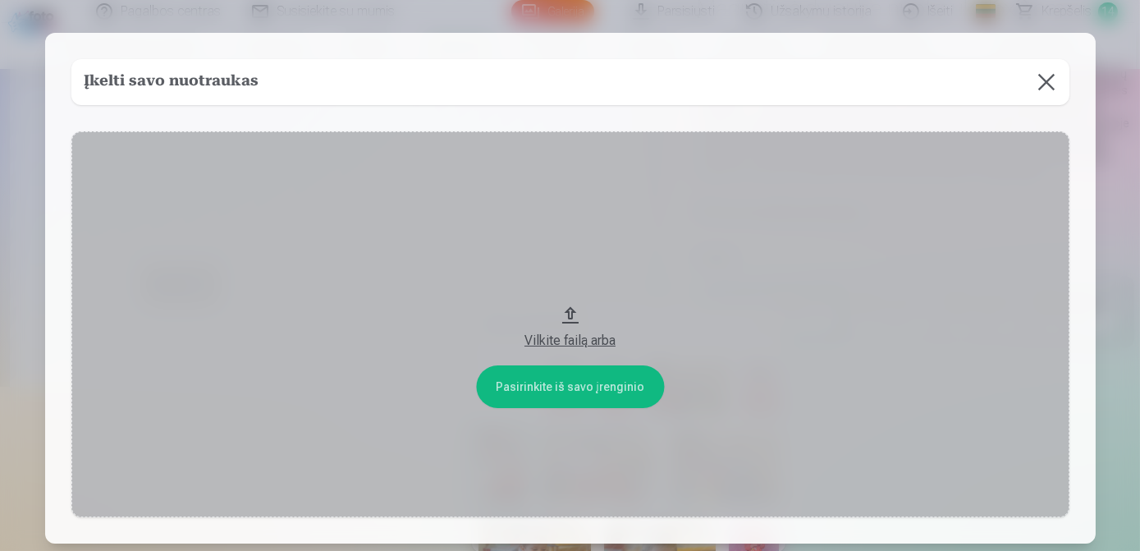
click at [569, 389] on button "Vilkite failą arba" at bounding box center [570, 324] width 998 height 386
click at [555, 382] on button "Vilkite failą arba" at bounding box center [570, 324] width 998 height 386
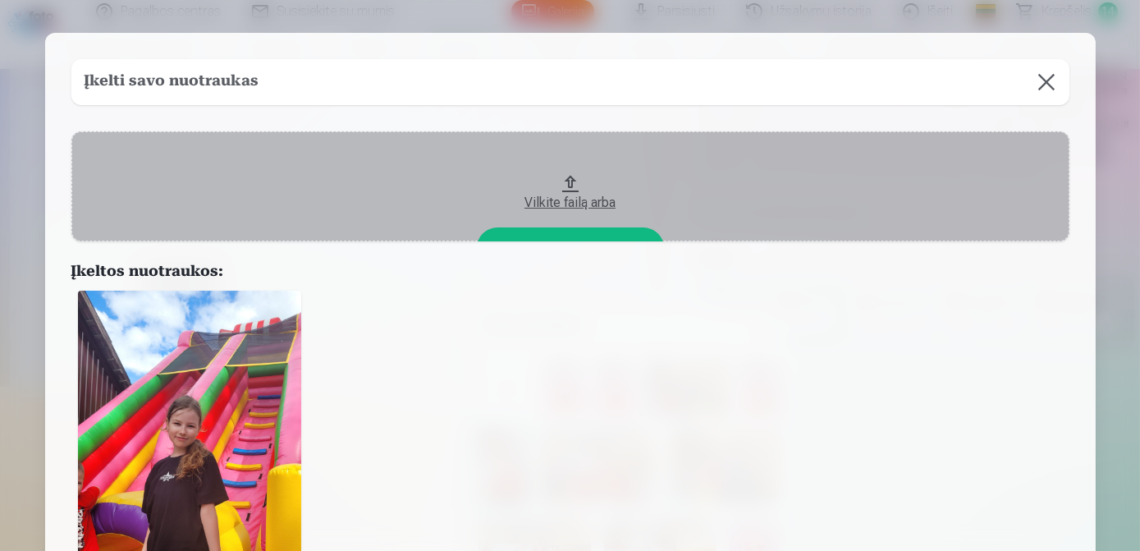
click at [166, 397] on img at bounding box center [189, 489] width 223 height 396
click at [519, 236] on button "Vilkite failą arba" at bounding box center [570, 186] width 998 height 110
click at [730, 391] on div at bounding box center [570, 489] width 998 height 410
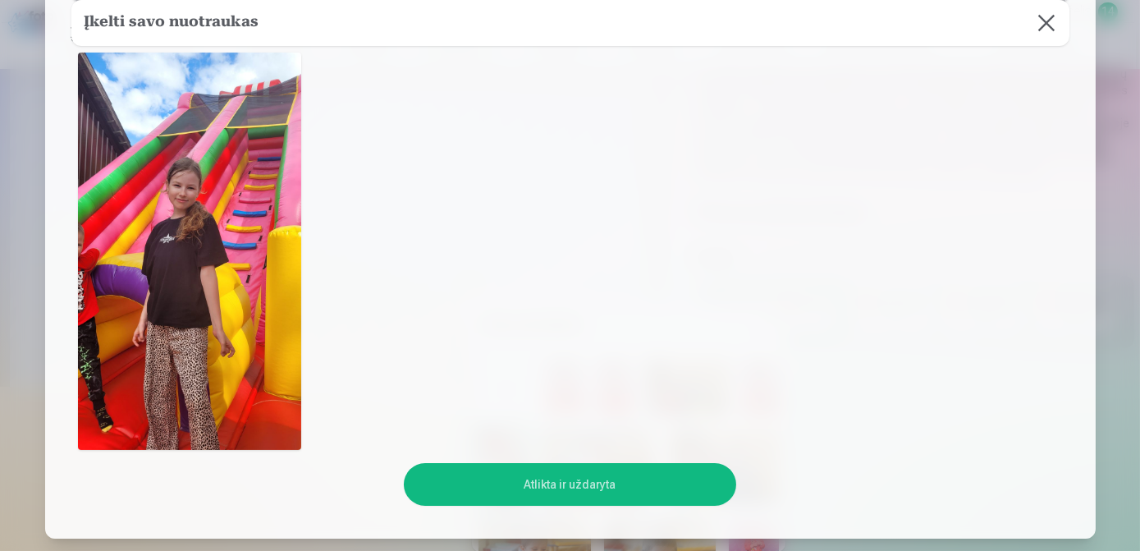
scroll to position [356, 0]
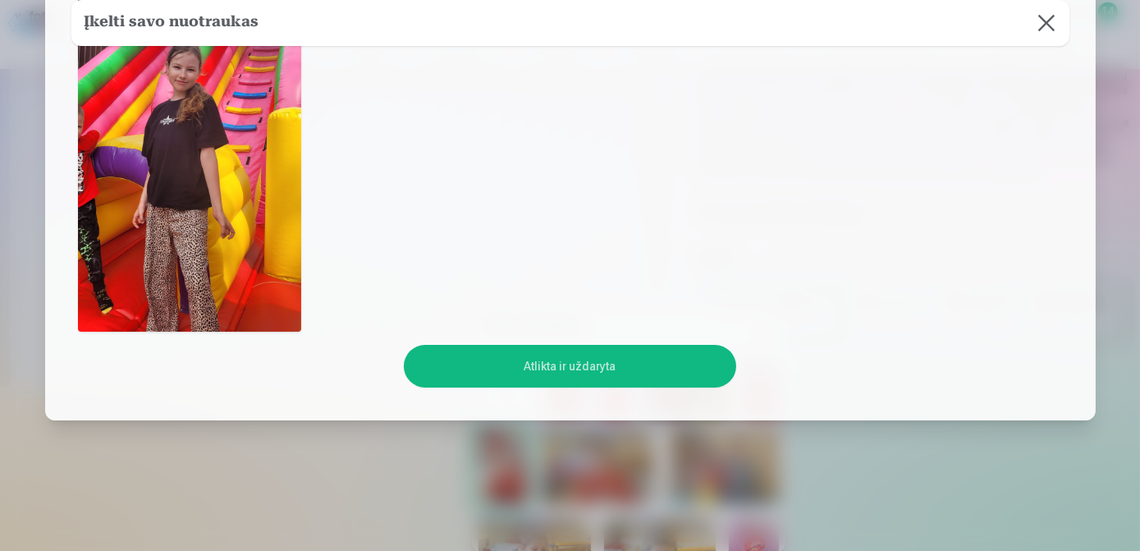
click at [627, 349] on button "Atlikta ir uždaryta" at bounding box center [570, 366] width 332 height 43
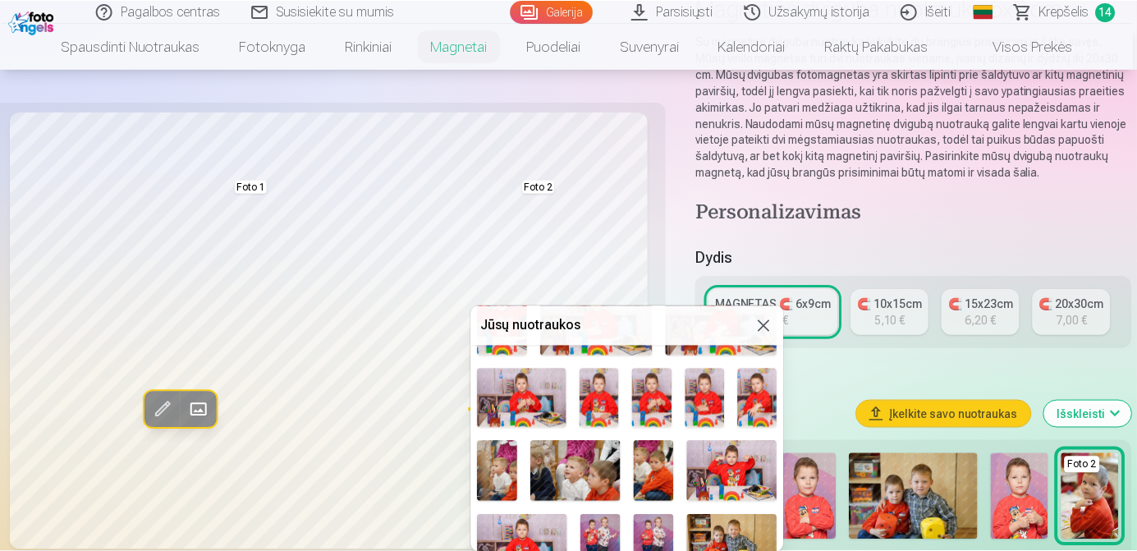
scroll to position [486, 0]
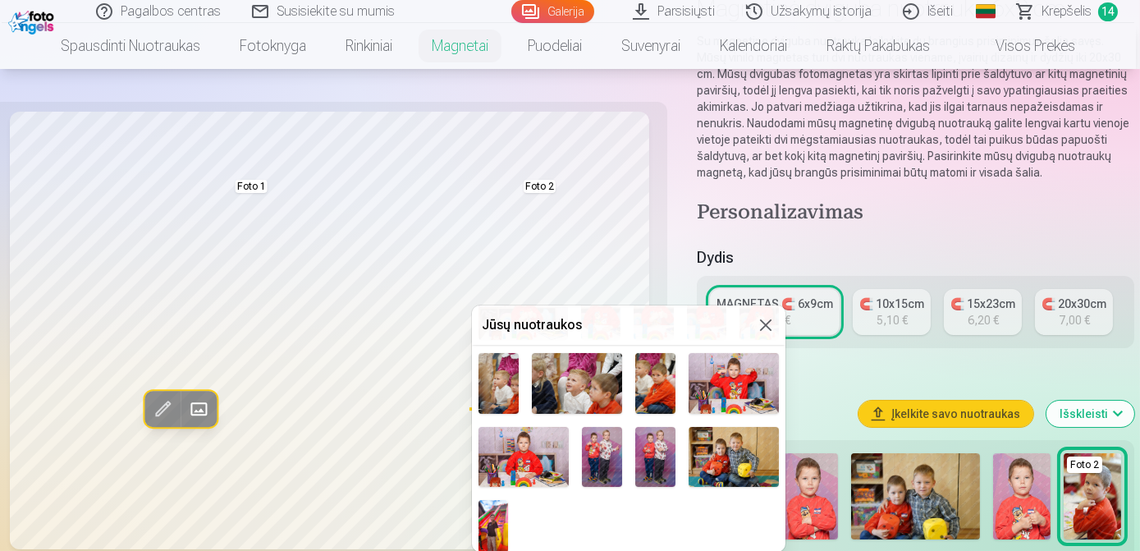
click at [492, 528] on img at bounding box center [493, 526] width 30 height 53
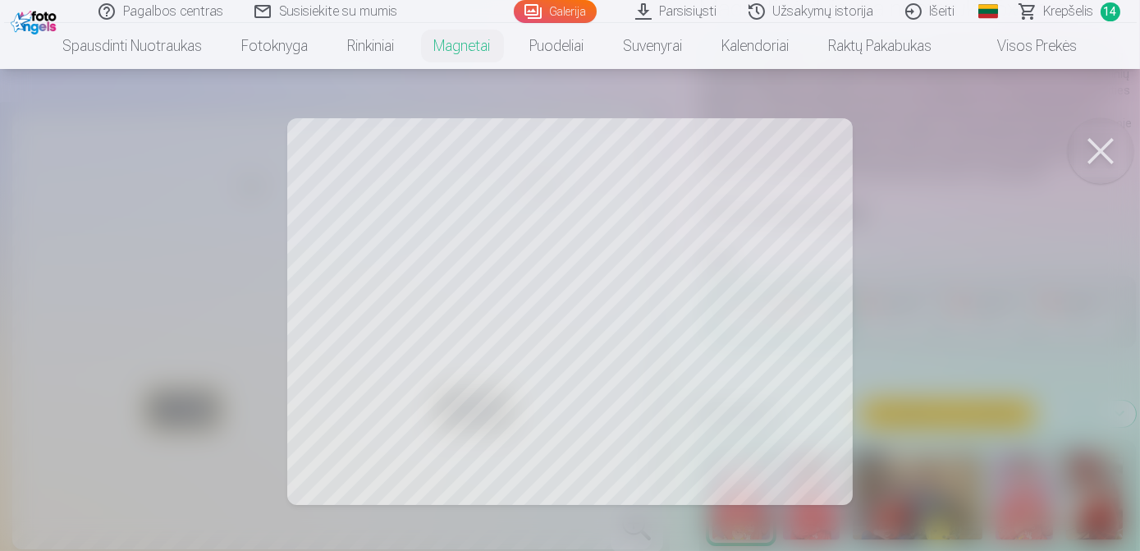
click at [1119, 135] on button at bounding box center [1101, 151] width 66 height 66
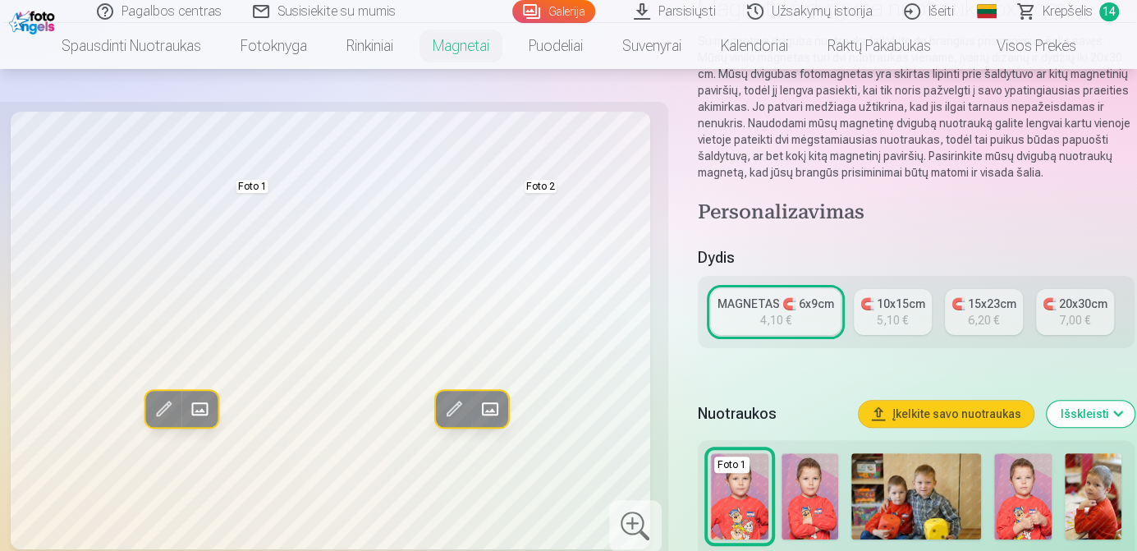
click at [450, 408] on span at bounding box center [453, 409] width 26 height 26
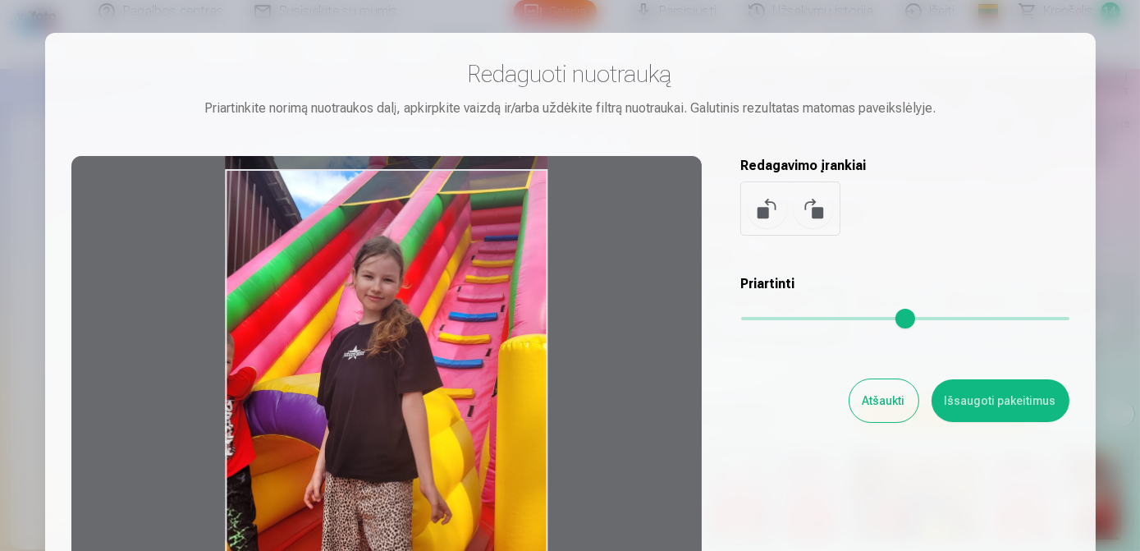
drag, startPoint x: 450, startPoint y: 408, endPoint x: 470, endPoint y: 300, distance: 109.4
click at [470, 300] on div at bounding box center [386, 413] width 630 height 515
click at [1020, 404] on button "Išsaugoti pakeitimus" at bounding box center [1000, 400] width 138 height 43
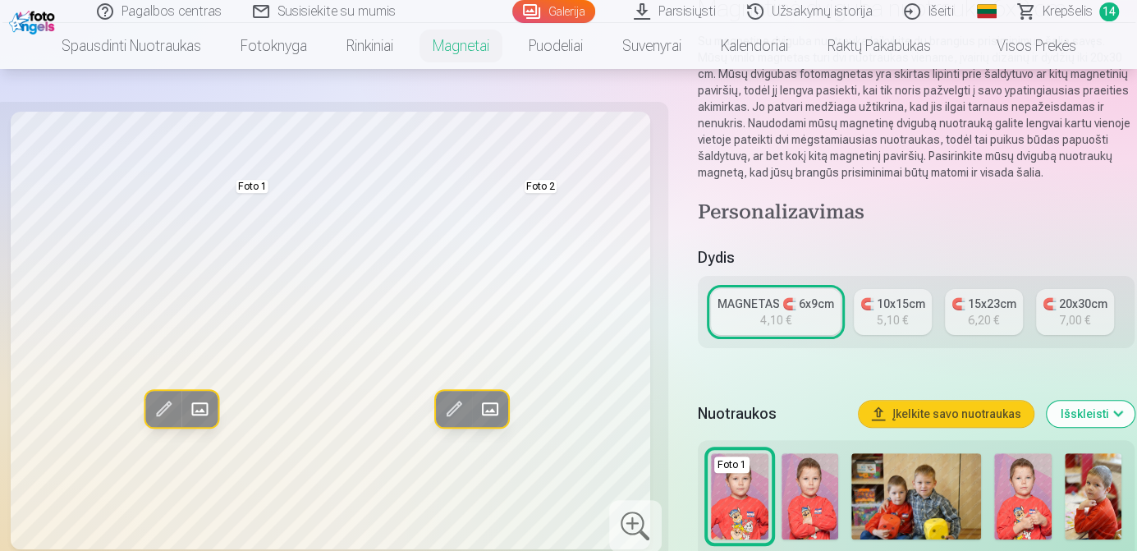
click at [442, 411] on span at bounding box center [453, 409] width 26 height 26
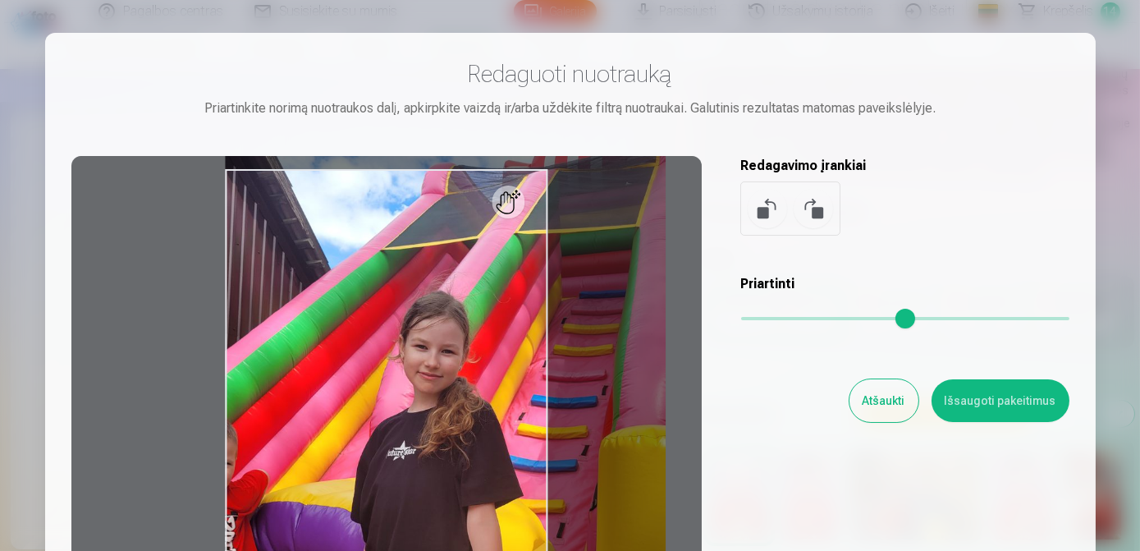
drag, startPoint x: 748, startPoint y: 316, endPoint x: 769, endPoint y: 316, distance: 21.3
type input "****"
click at [769, 317] on input "range" at bounding box center [905, 318] width 328 height 3
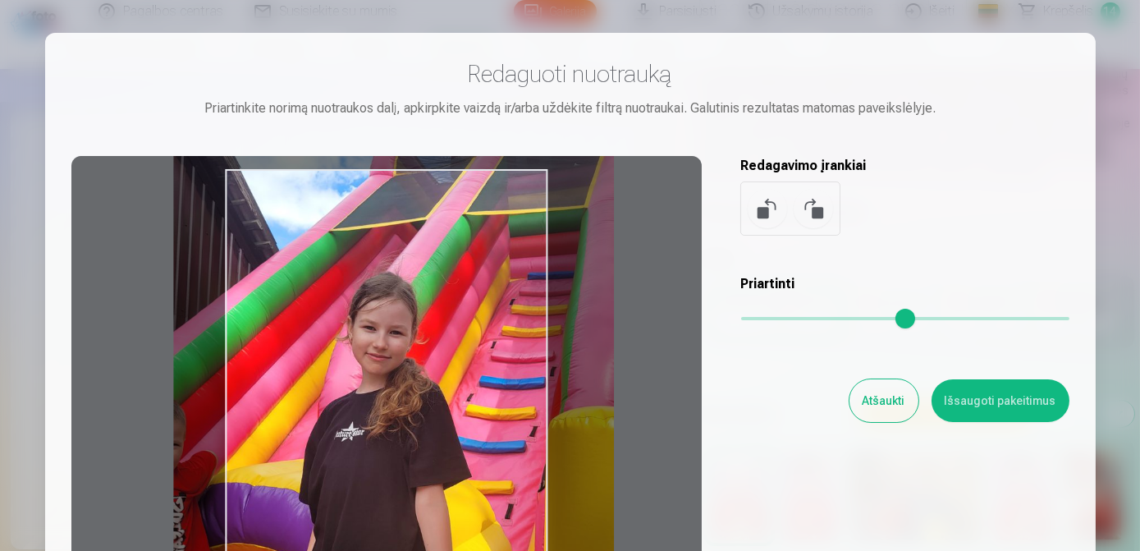
drag, startPoint x: 326, startPoint y: 380, endPoint x: 274, endPoint y: 362, distance: 54.8
click at [274, 362] on div at bounding box center [386, 413] width 630 height 515
click at [970, 405] on button "Išsaugoti pakeitimus" at bounding box center [1000, 400] width 138 height 43
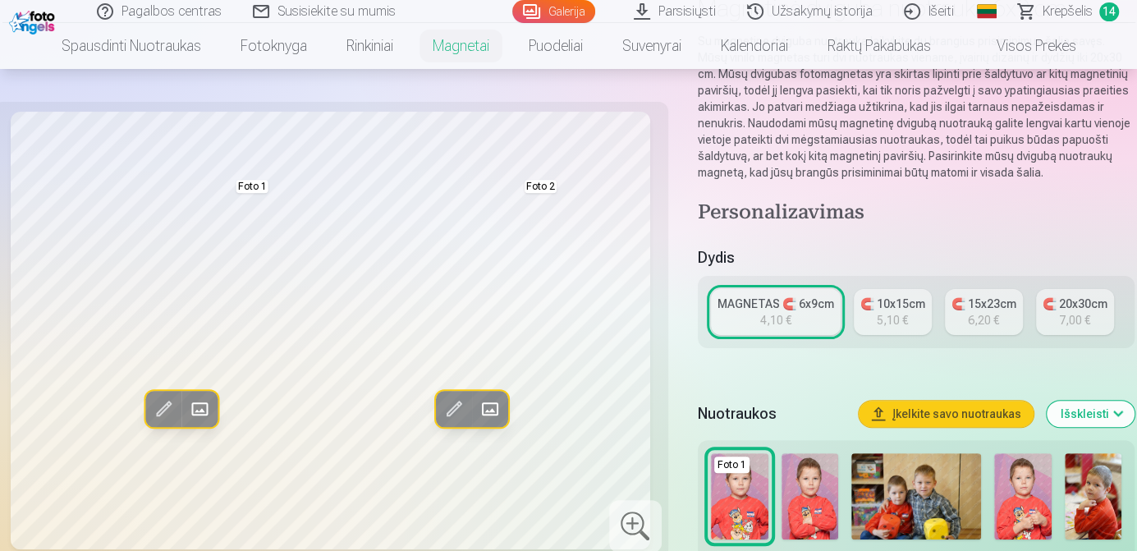
click at [895, 307] on div "🧲 10x15cm" at bounding box center [892, 303] width 65 height 16
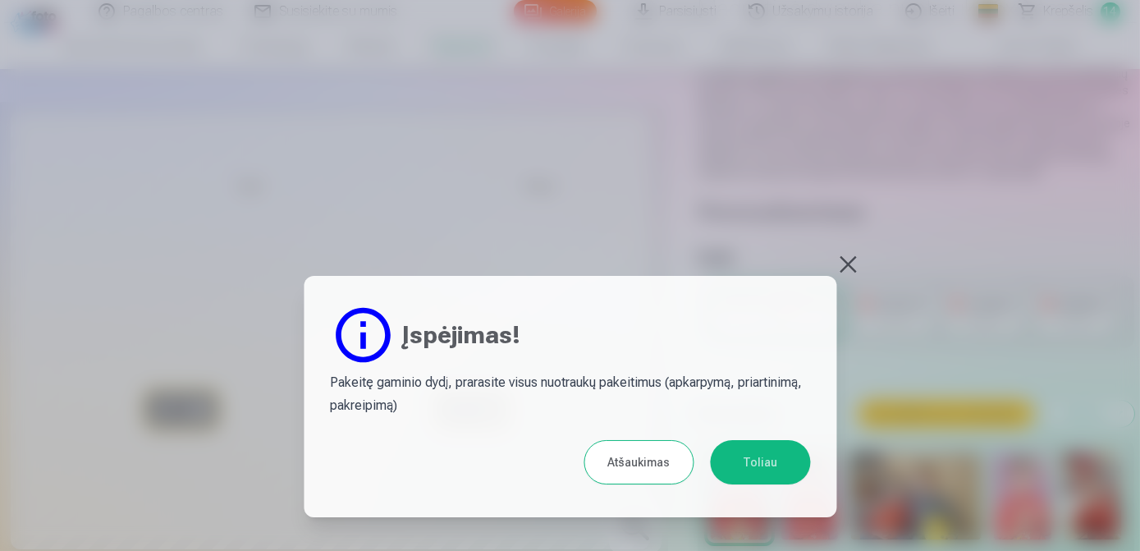
click at [773, 479] on button "Toliau" at bounding box center [760, 462] width 100 height 44
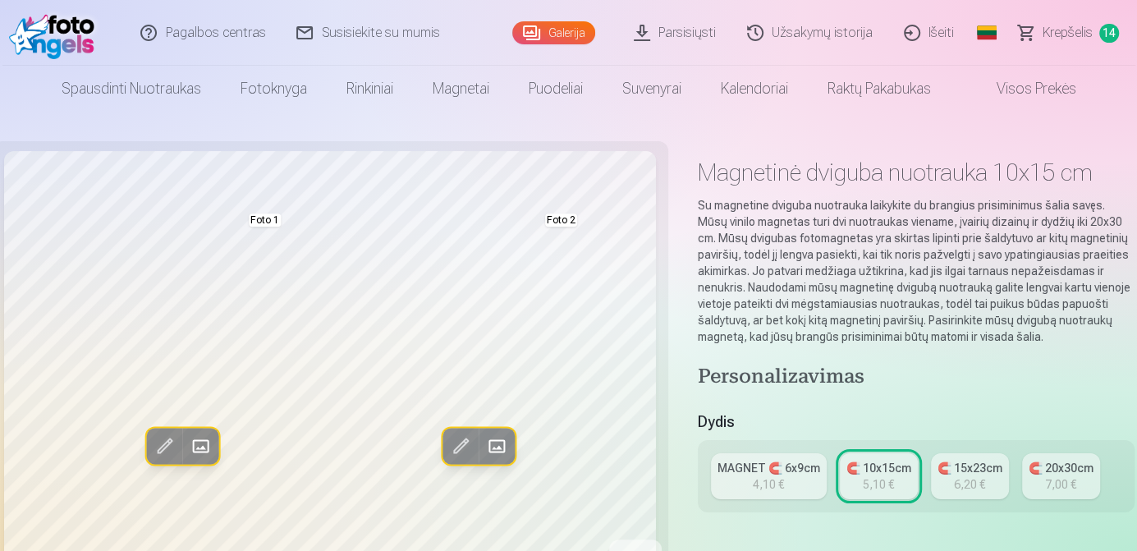
click at [457, 451] on span at bounding box center [459, 445] width 26 height 26
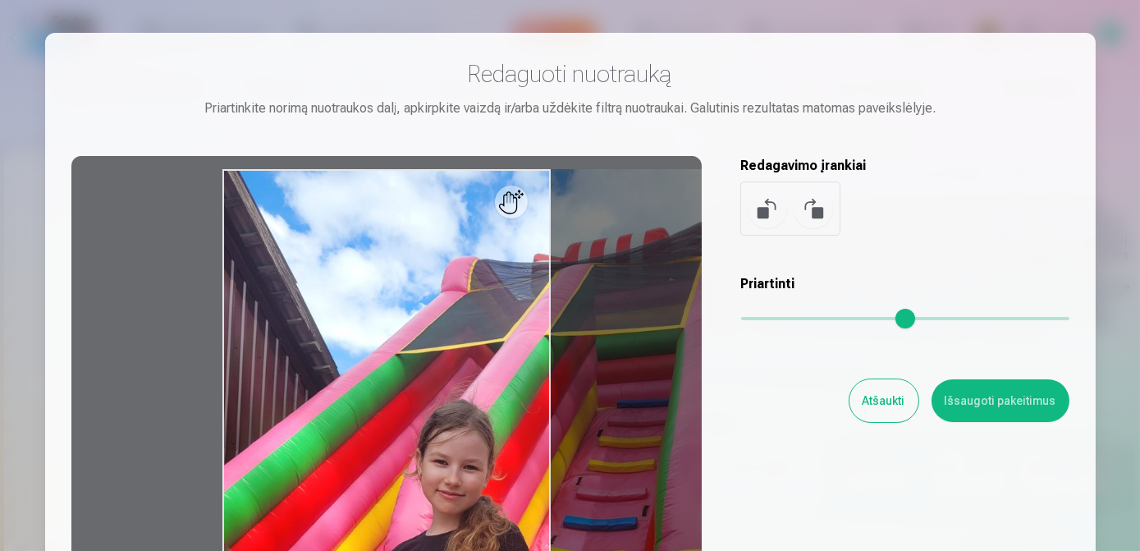
drag, startPoint x: 753, startPoint y: 318, endPoint x: 802, endPoint y: 313, distance: 48.7
click at [802, 317] on input "range" at bounding box center [905, 318] width 328 height 3
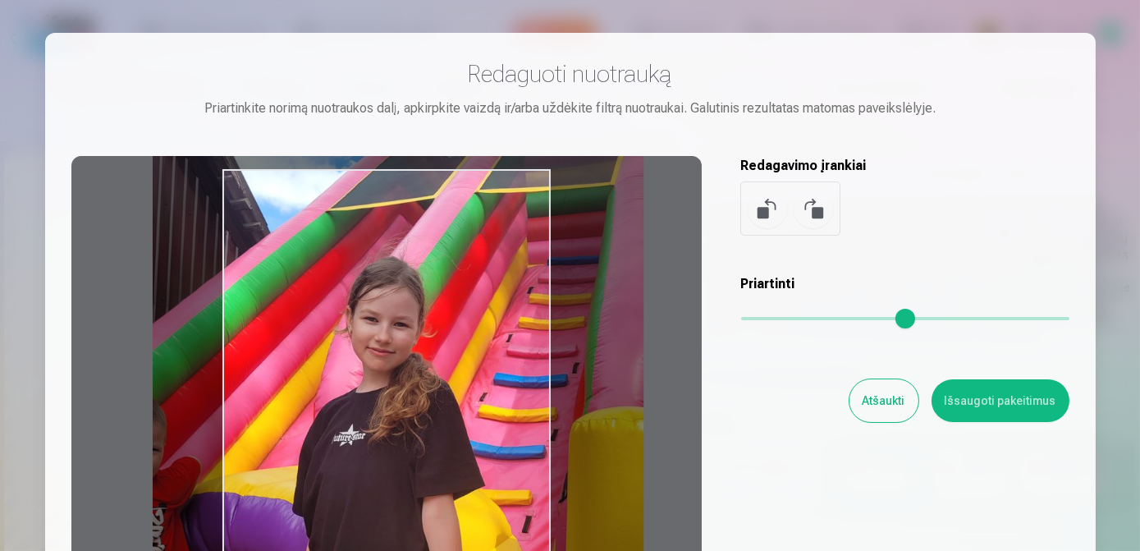
type input "****"
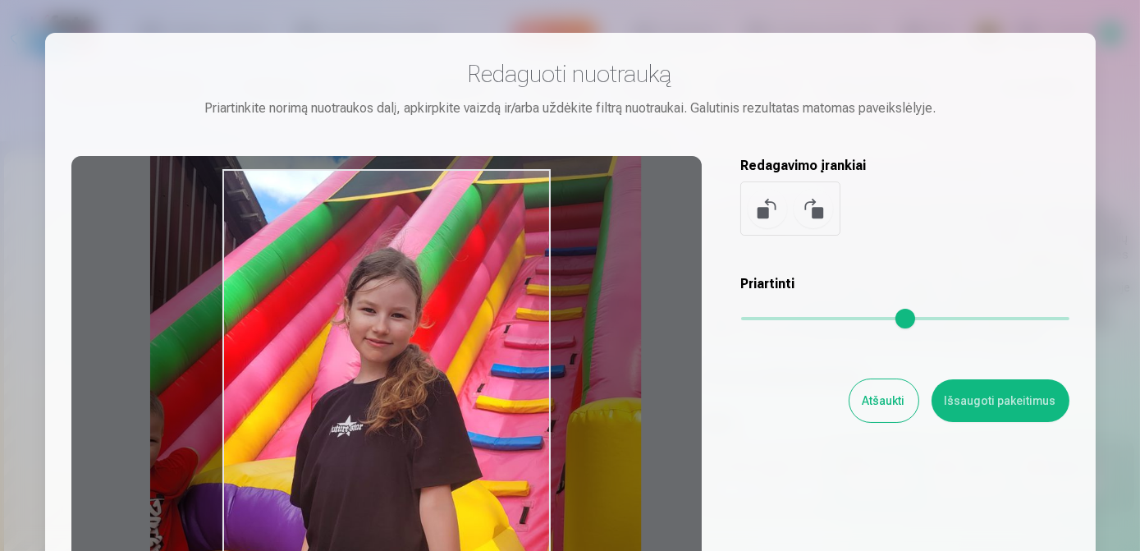
drag, startPoint x: 400, startPoint y: 415, endPoint x: 328, endPoint y: 263, distance: 168.1
click at [328, 263] on div at bounding box center [386, 413] width 630 height 515
click at [986, 411] on button "Išsaugoti pakeitimus" at bounding box center [1000, 400] width 138 height 43
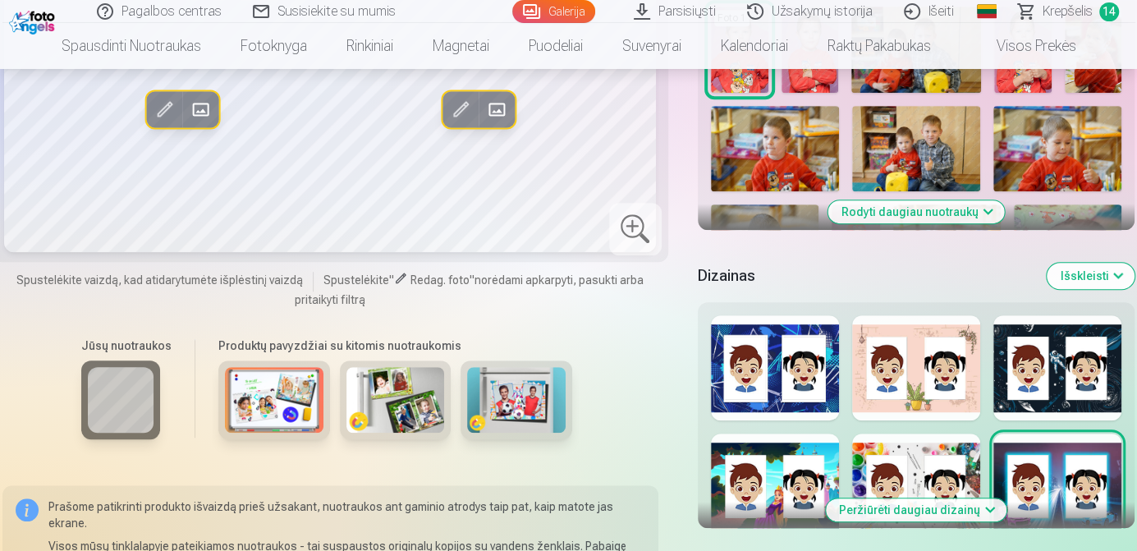
scroll to position [556, 0]
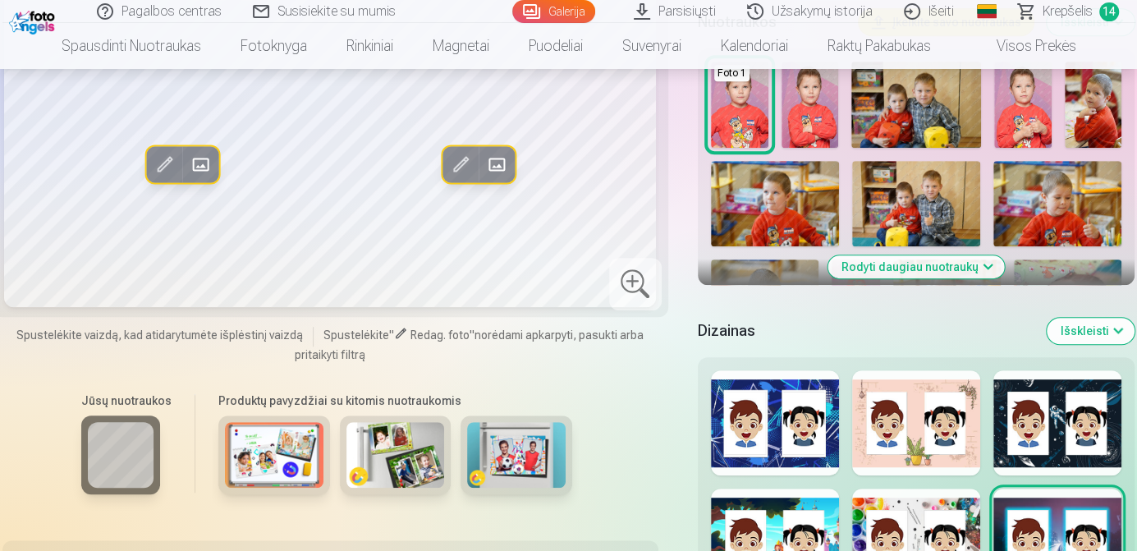
click at [913, 454] on div at bounding box center [916, 422] width 128 height 105
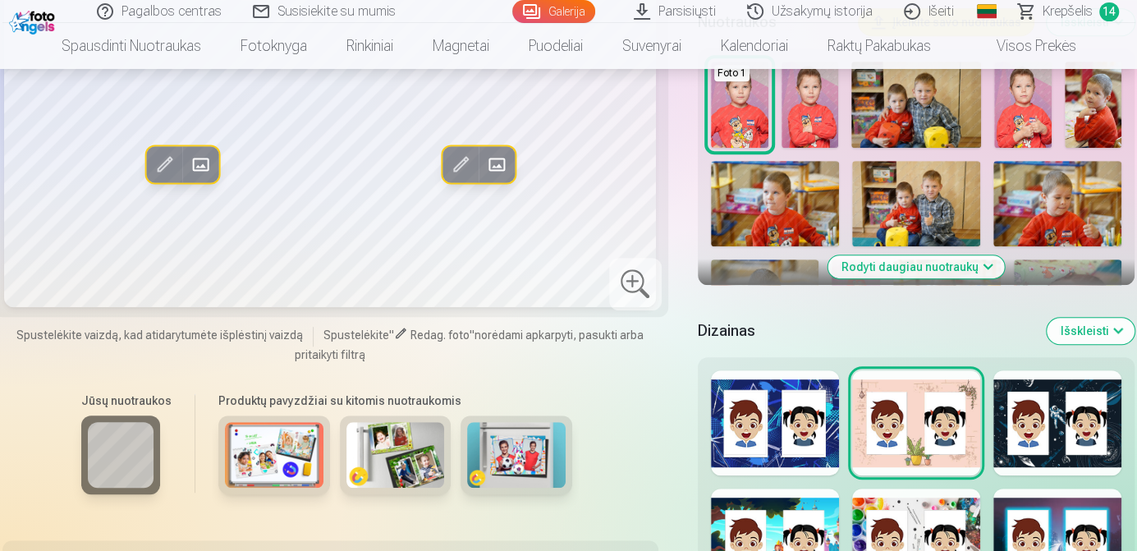
click at [839, 521] on div "Peržiūrėti daugiau dizainų" at bounding box center [916, 470] width 437 height 226
click at [854, 528] on div at bounding box center [916, 540] width 128 height 105
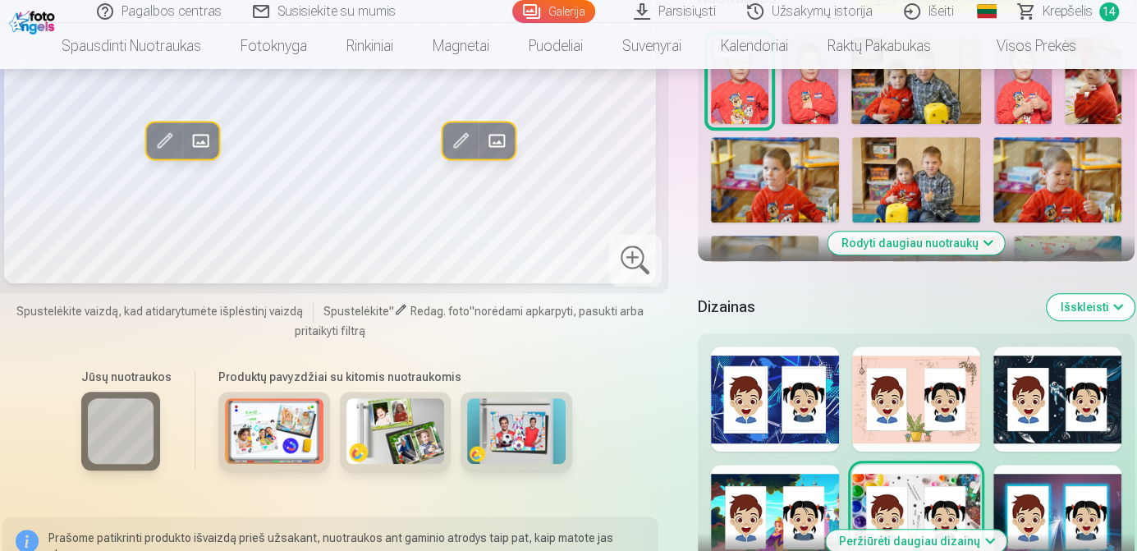
scroll to position [571, 0]
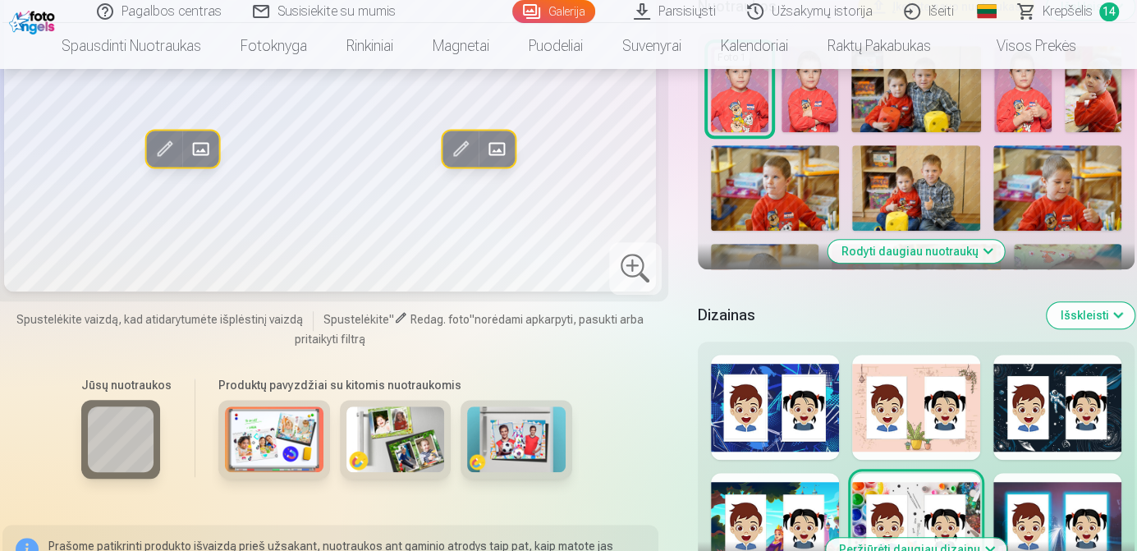
click at [829, 367] on div at bounding box center [775, 407] width 128 height 105
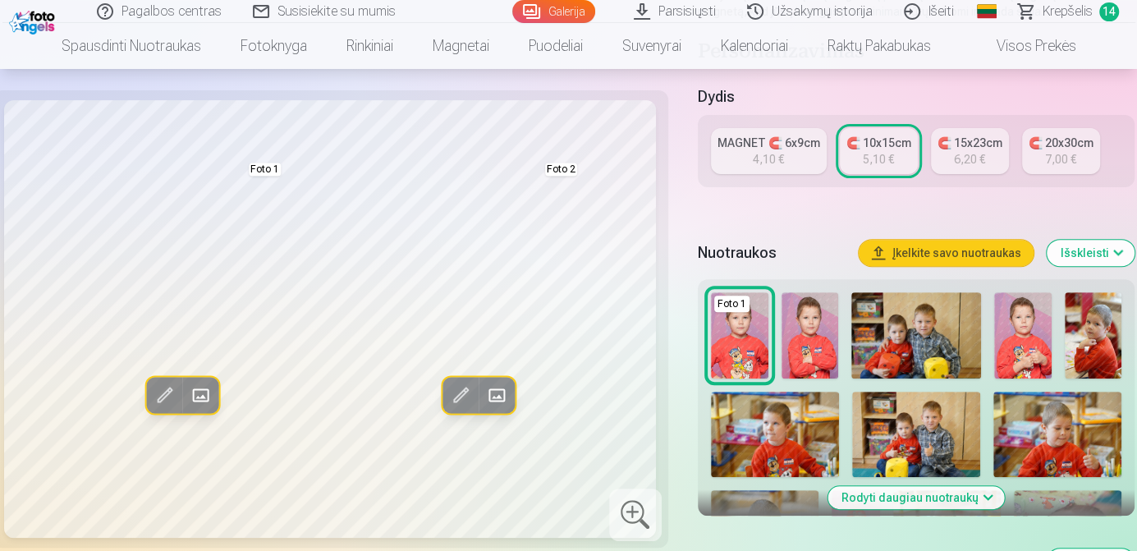
scroll to position [332, 0]
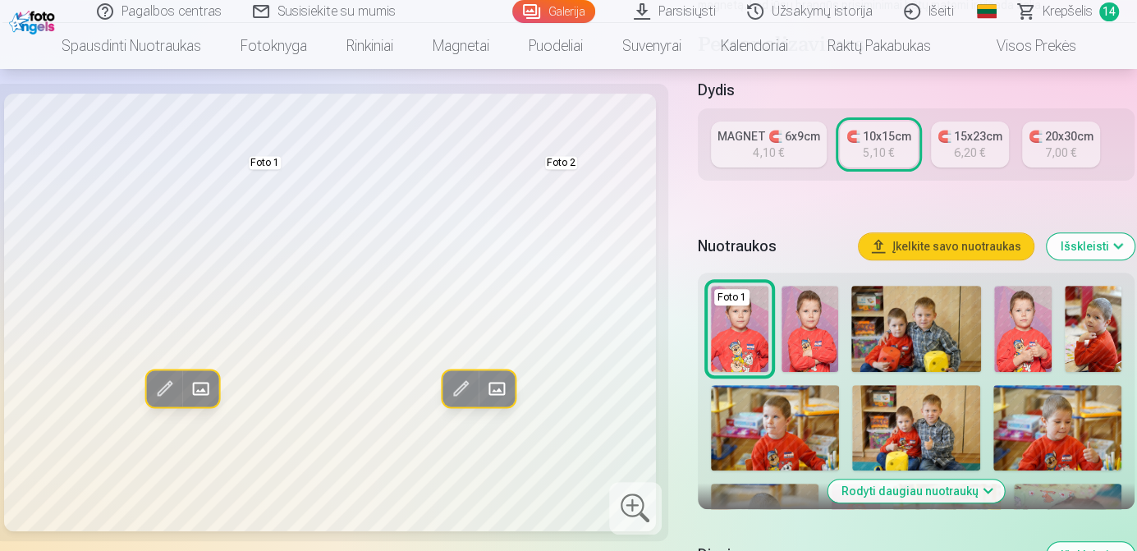
click at [458, 401] on span at bounding box center [459, 388] width 26 height 26
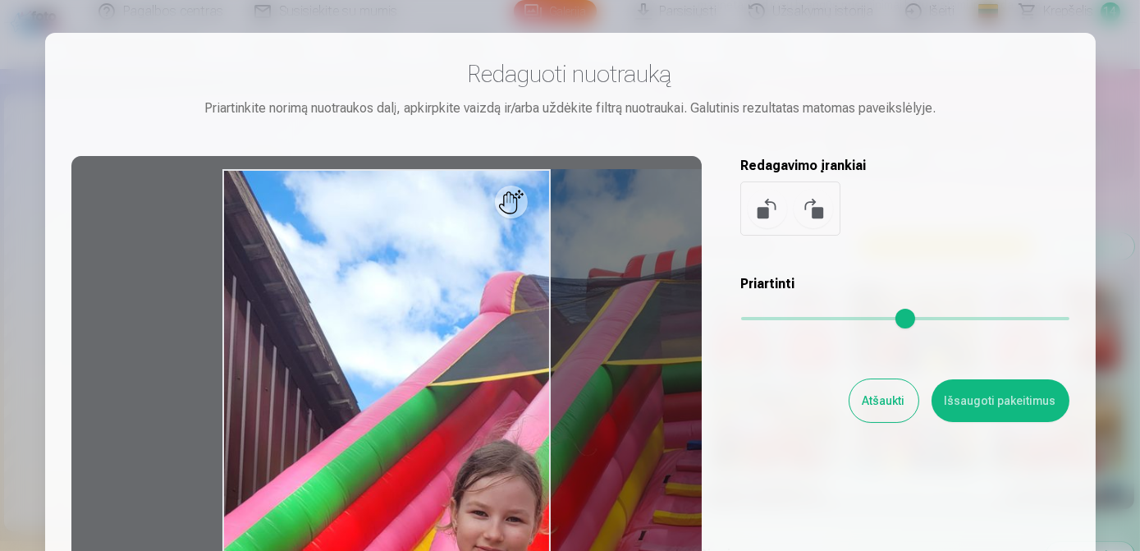
drag, startPoint x: 747, startPoint y: 320, endPoint x: 827, endPoint y: 315, distance: 80.6
type input "****"
click at [827, 317] on input "range" at bounding box center [905, 318] width 328 height 3
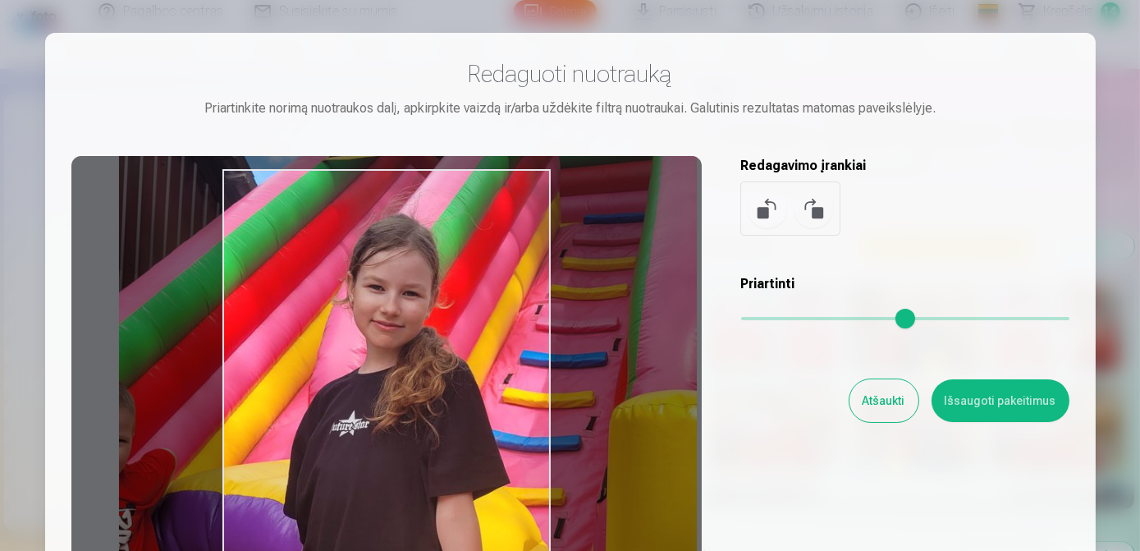
drag, startPoint x: 483, startPoint y: 441, endPoint x: 379, endPoint y: 213, distance: 249.7
click at [379, 213] on div at bounding box center [386, 413] width 630 height 515
click at [1000, 405] on button "Išsaugoti pakeitimus" at bounding box center [1000, 400] width 138 height 43
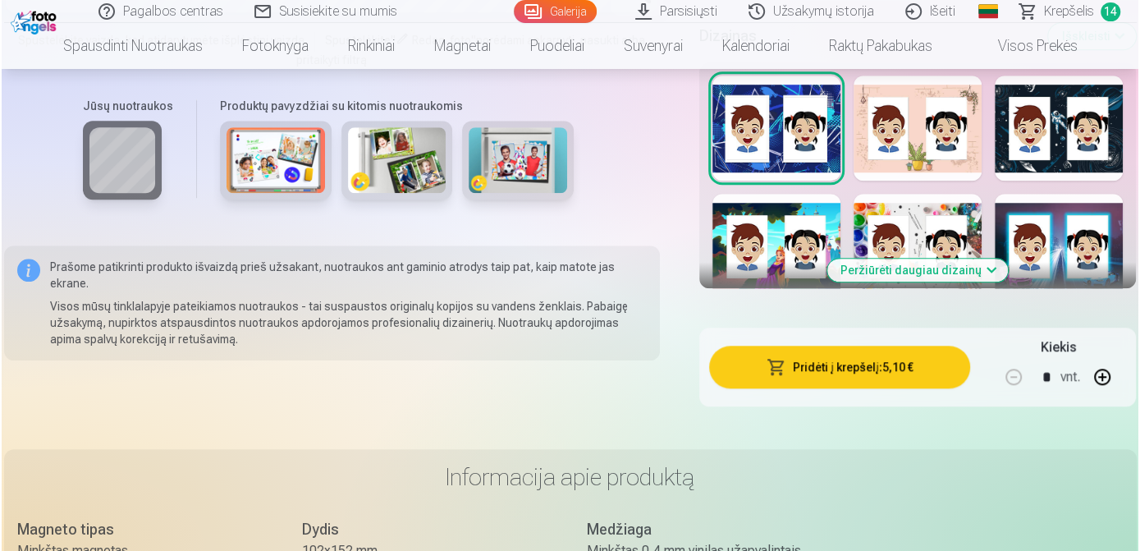
scroll to position [866, 0]
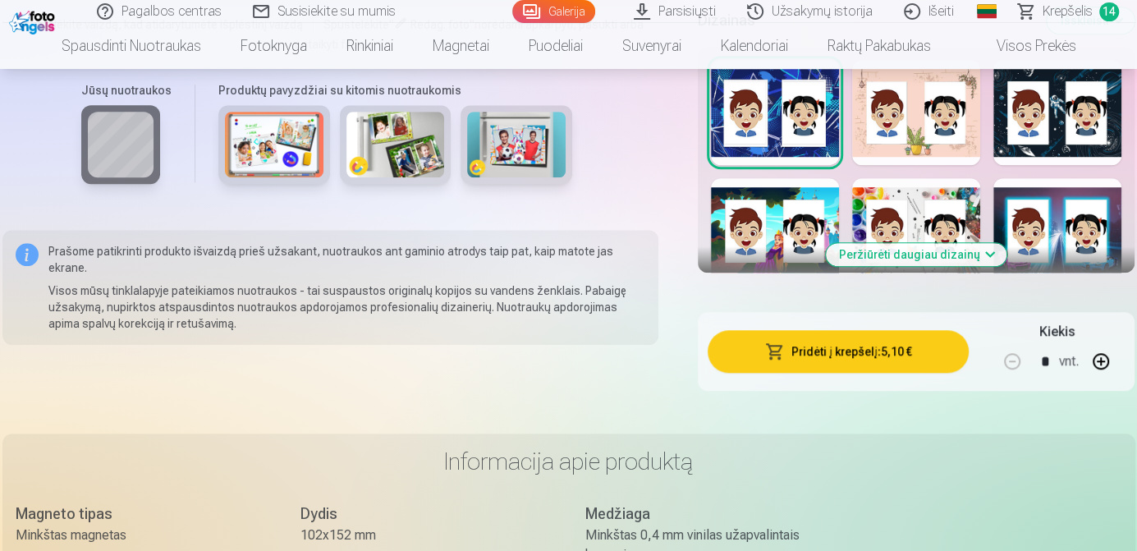
click at [849, 360] on button "Pridėti į krepšelį : 5,10 €" at bounding box center [838, 351] width 262 height 43
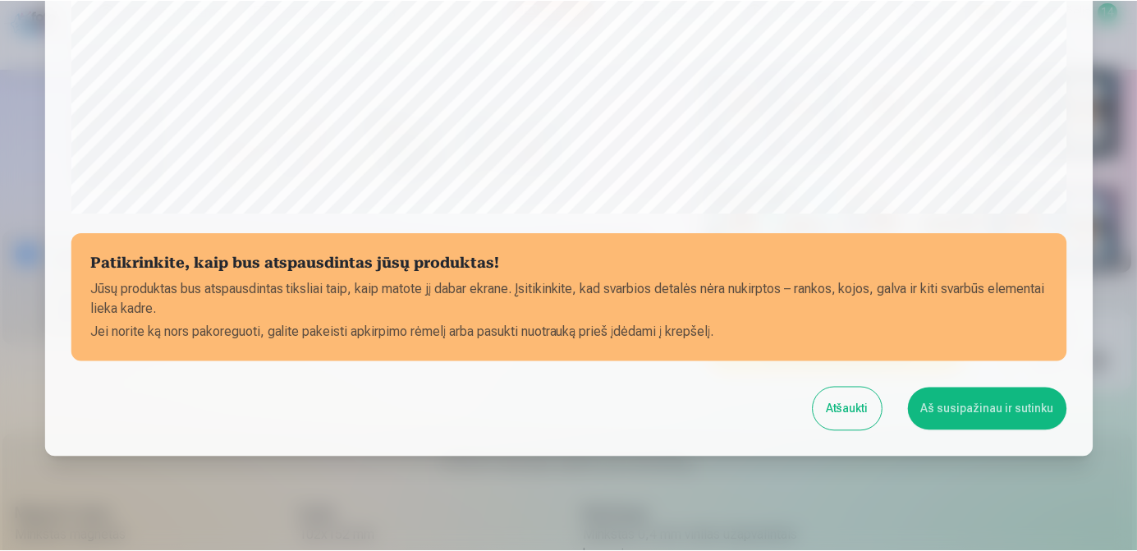
scroll to position [630, 0]
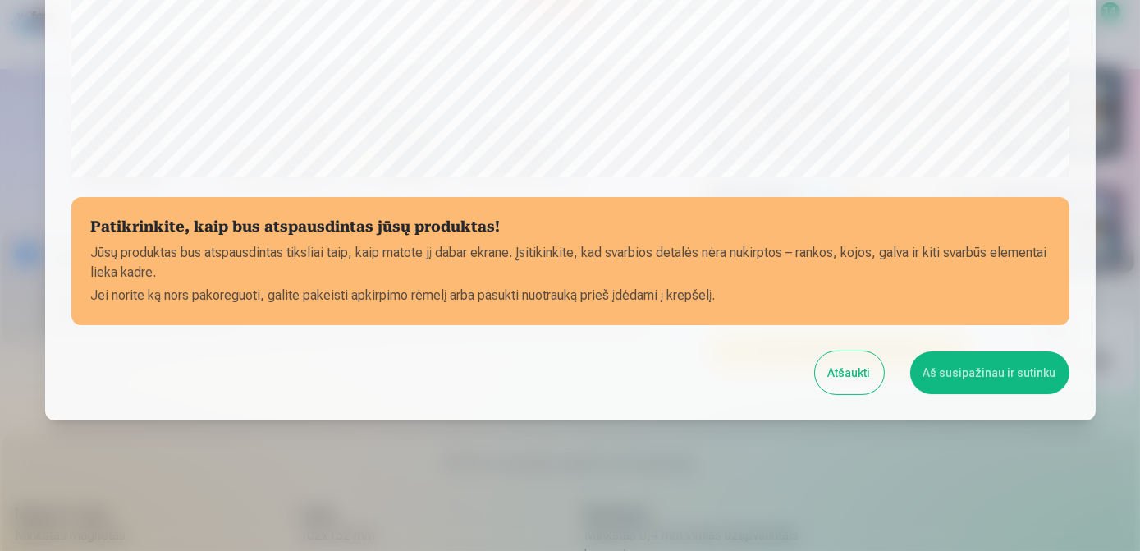
click at [958, 364] on button "Aš susipažinau ir sutinku" at bounding box center [989, 372] width 159 height 43
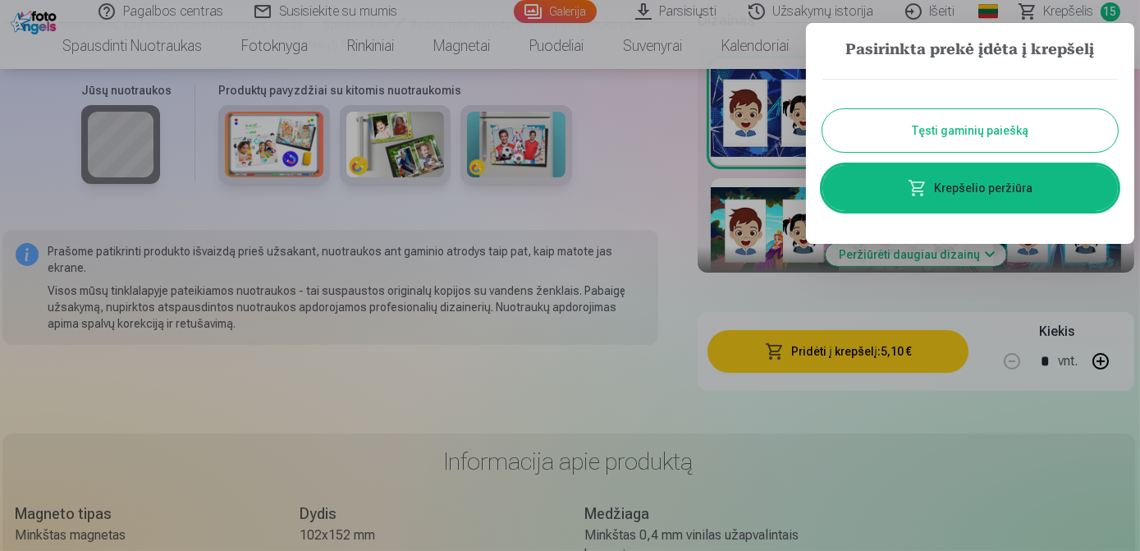
click at [977, 118] on button "Tęsti gaminių paiešką" at bounding box center [969, 130] width 295 height 43
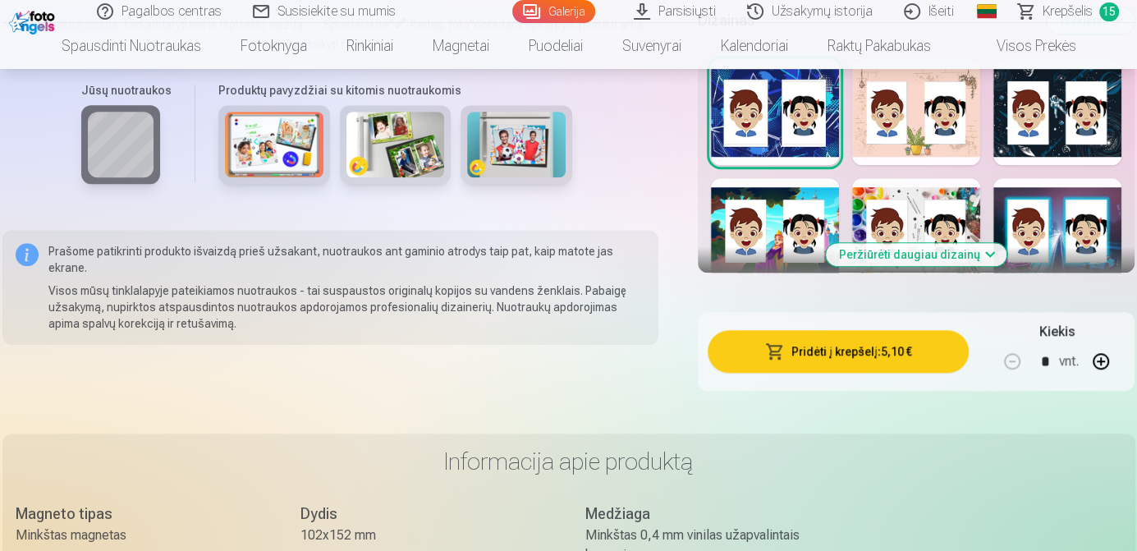
click at [1062, 13] on span "Krepšelis" at bounding box center [1067, 12] width 50 height 20
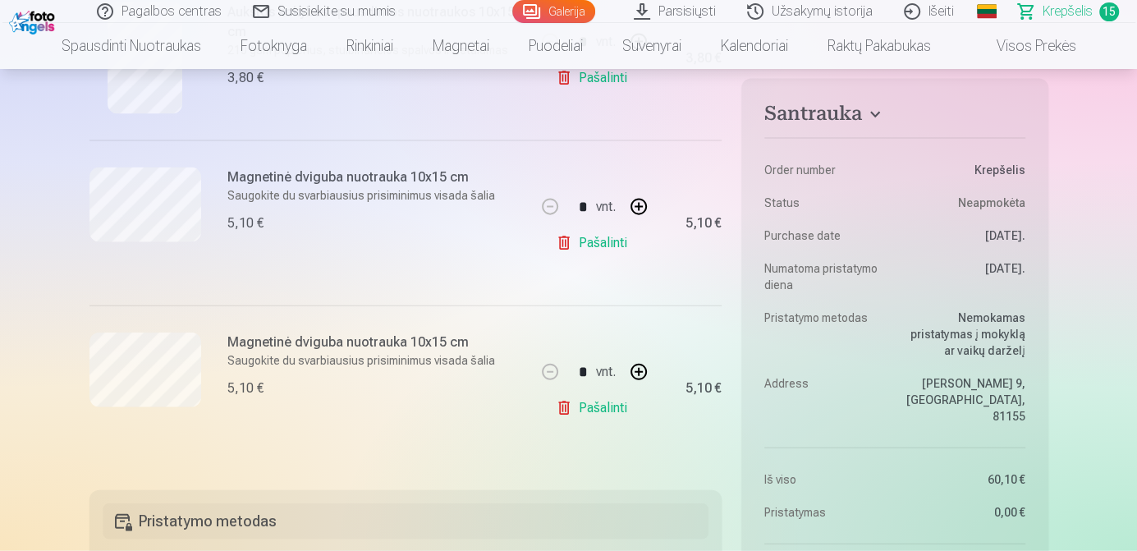
scroll to position [2372, 0]
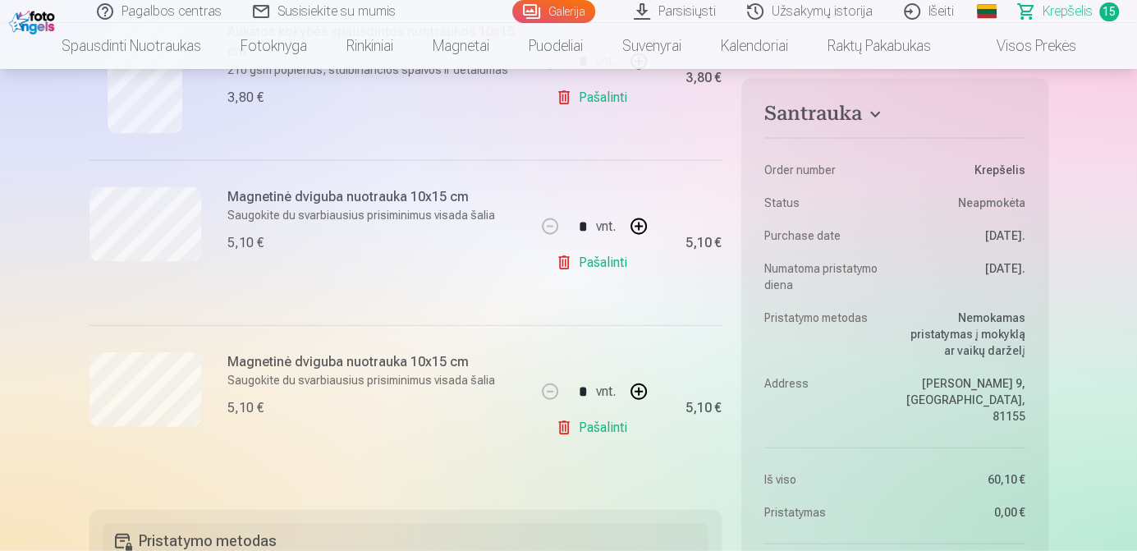
click at [641, 386] on button "button" at bounding box center [638, 391] width 39 height 39
click at [641, 386] on div "* vnt." at bounding box center [594, 391] width 128 height 39
click at [641, 386] on button "button" at bounding box center [638, 391] width 39 height 39
type input "*"
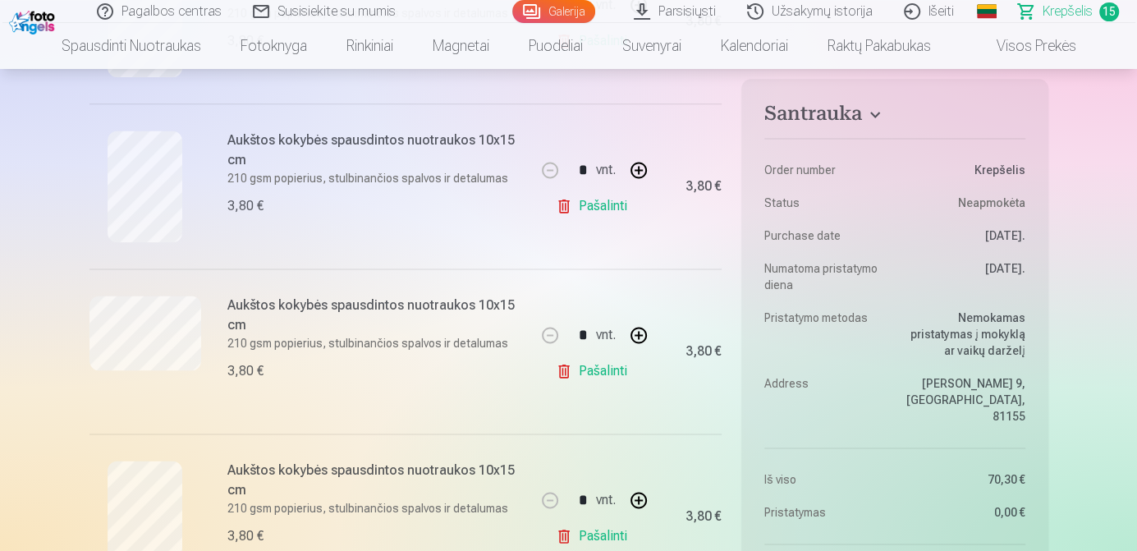
scroll to position [1409, 0]
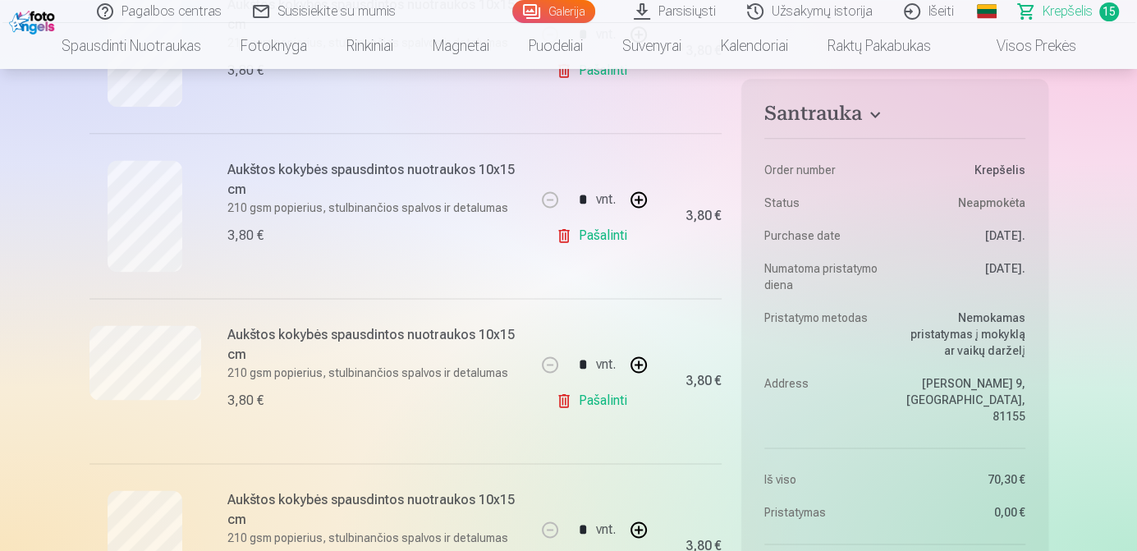
click at [591, 400] on link "Pašalinti" at bounding box center [595, 400] width 78 height 33
type input "*"
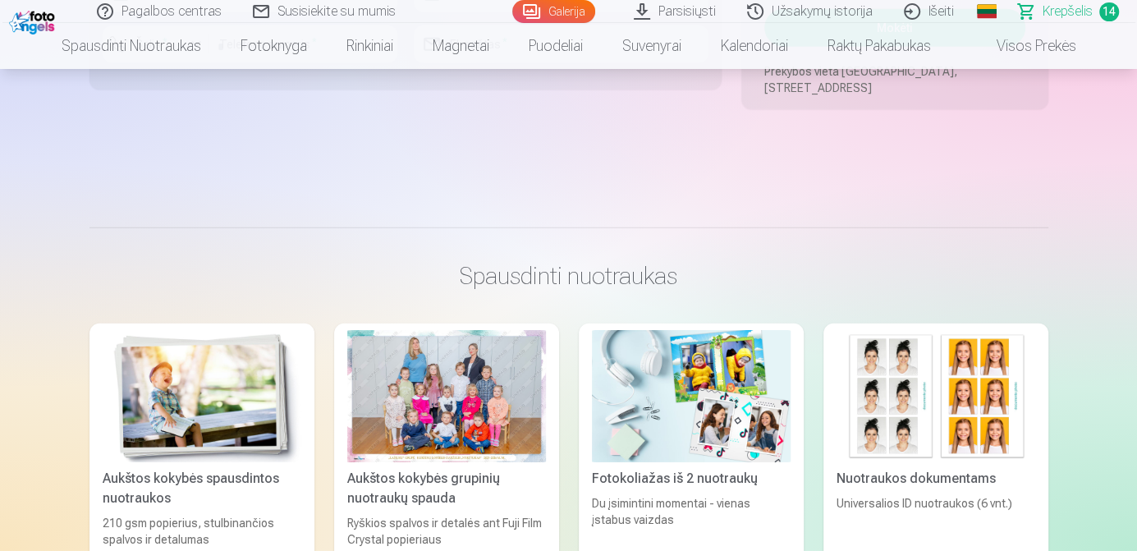
scroll to position [3004, 0]
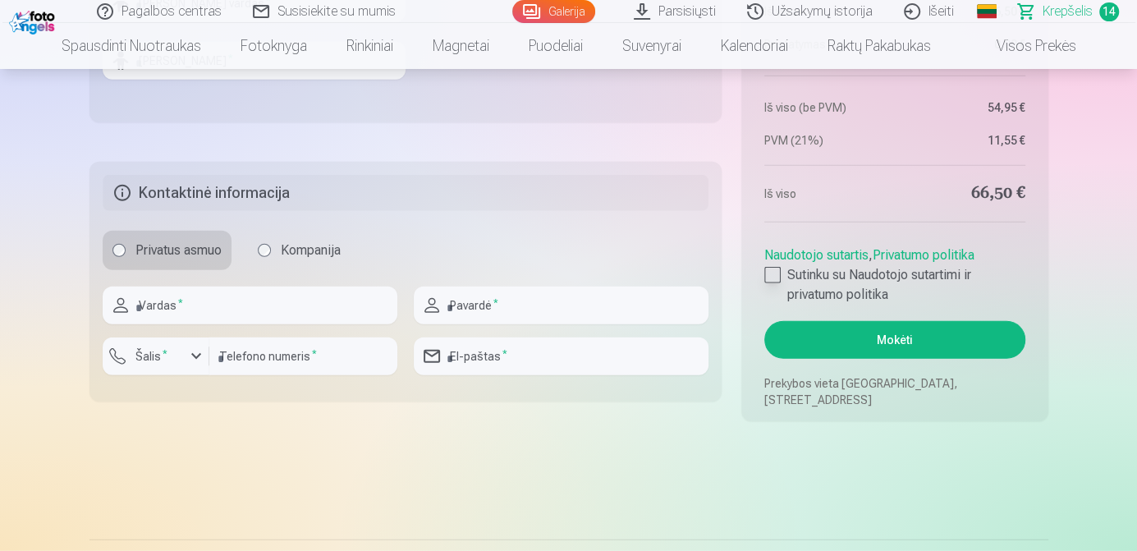
click at [779, 274] on div at bounding box center [772, 275] width 16 height 16
click at [198, 315] on input "text" at bounding box center [250, 305] width 295 height 38
type input "*********"
type input "**********"
type input "*********"
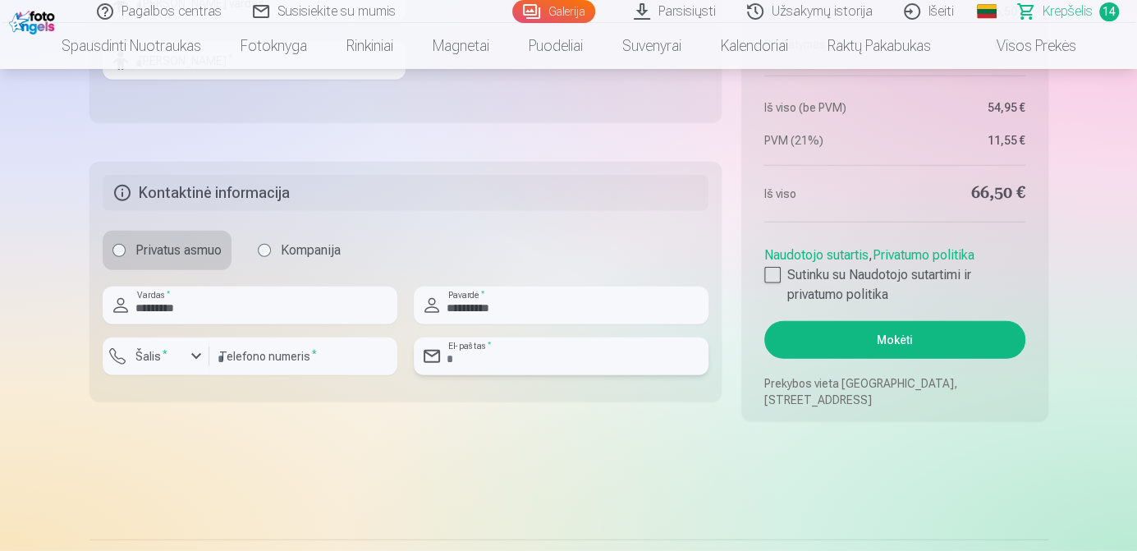
type input "**********"
click at [857, 339] on button "Mokėti" at bounding box center [894, 340] width 260 height 38
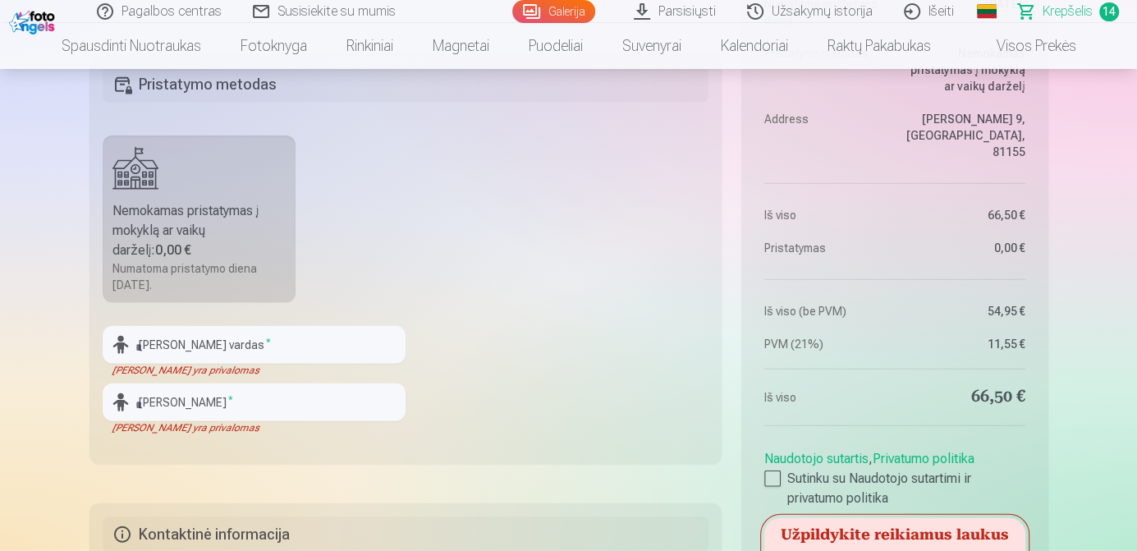
scroll to position [2644, 0]
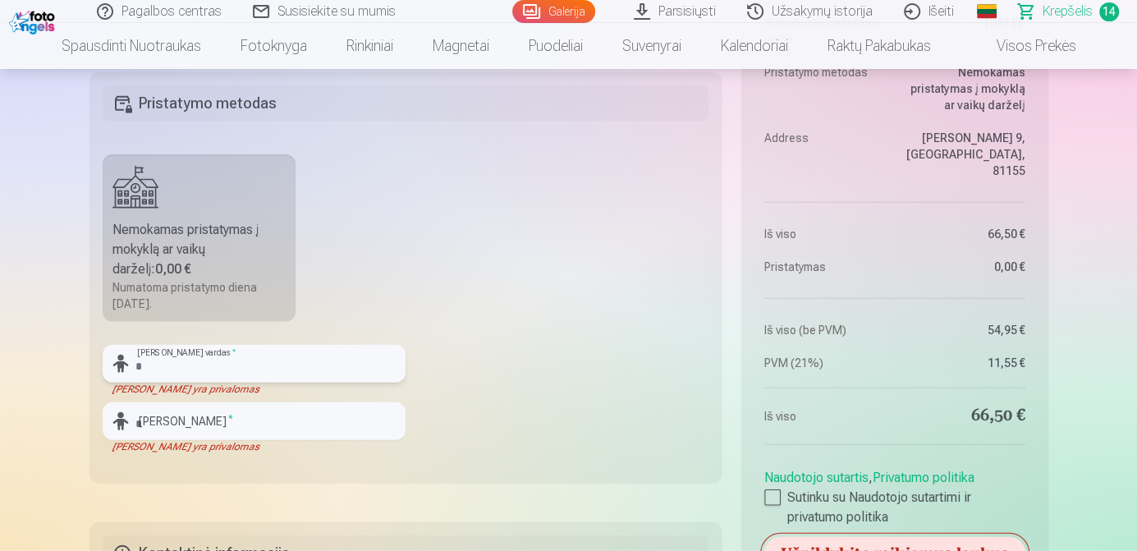
click at [156, 359] on input "text" at bounding box center [254, 364] width 303 height 38
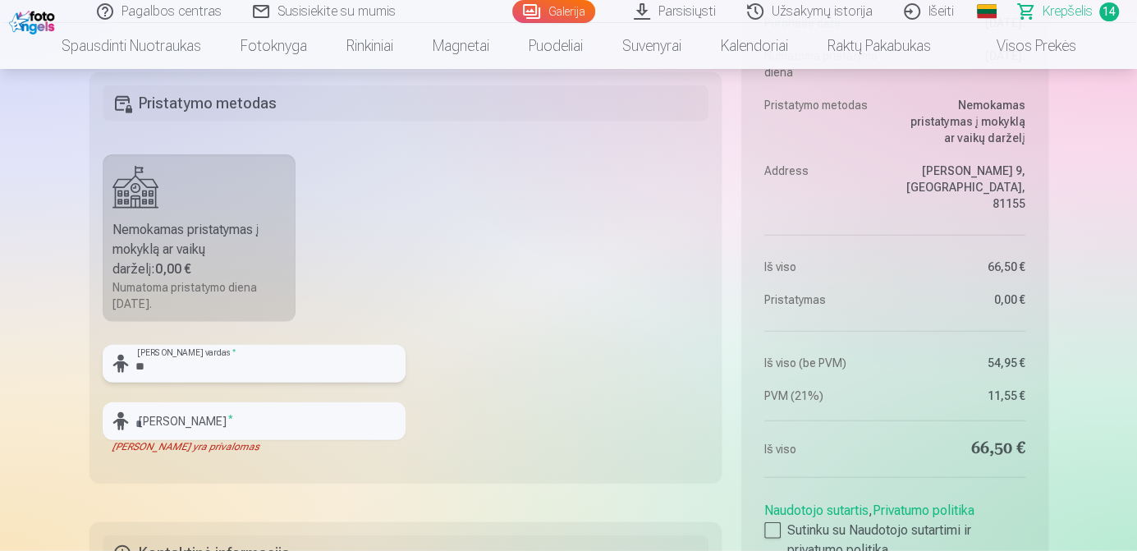
type input "*********"
type input "*******"
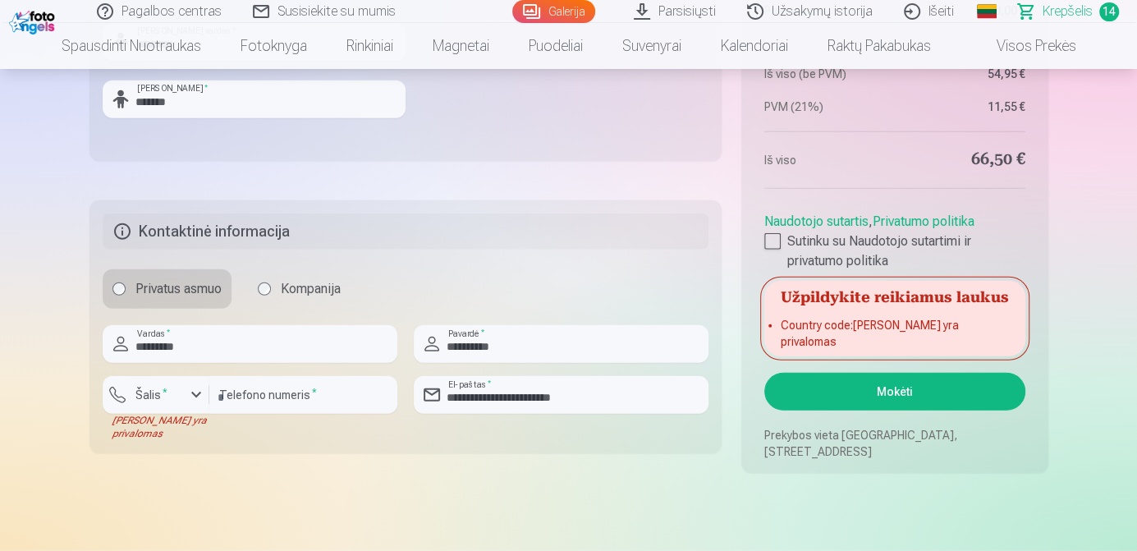
scroll to position [2908, 0]
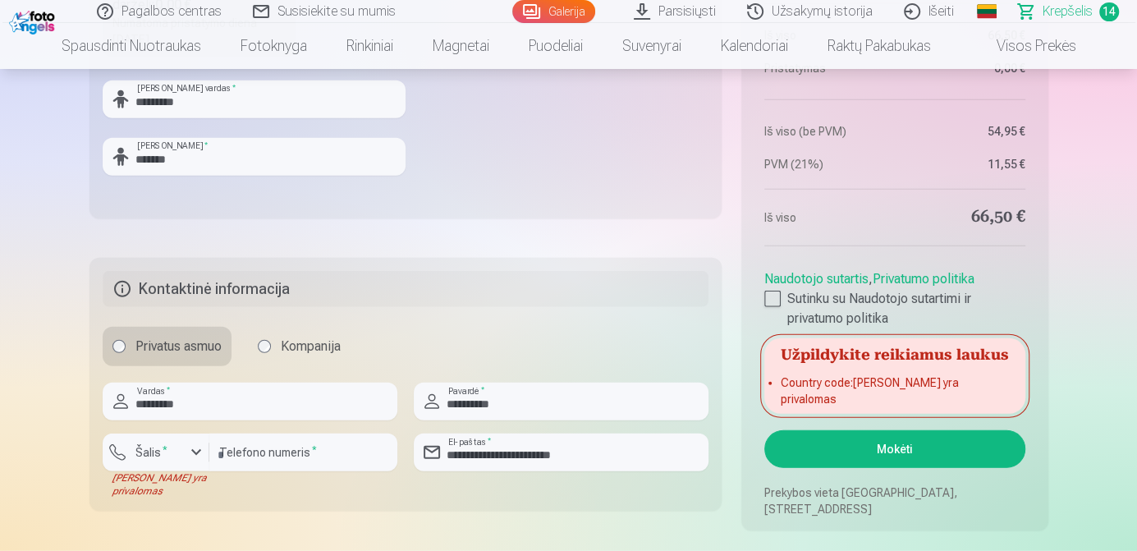
click at [870, 443] on button "Mokėti" at bounding box center [894, 449] width 260 height 38
click at [190, 456] on div "button" at bounding box center [196, 452] width 20 height 20
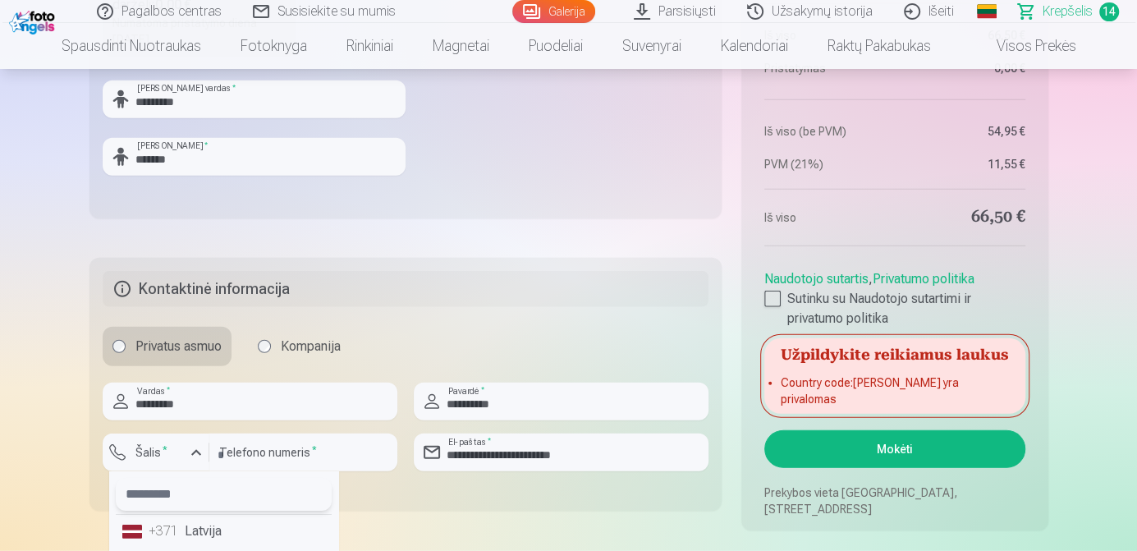
click at [271, 489] on input "text" at bounding box center [224, 494] width 216 height 33
type input "**"
click at [220, 522] on li "+370 Lietuva" at bounding box center [198, 531] width 164 height 33
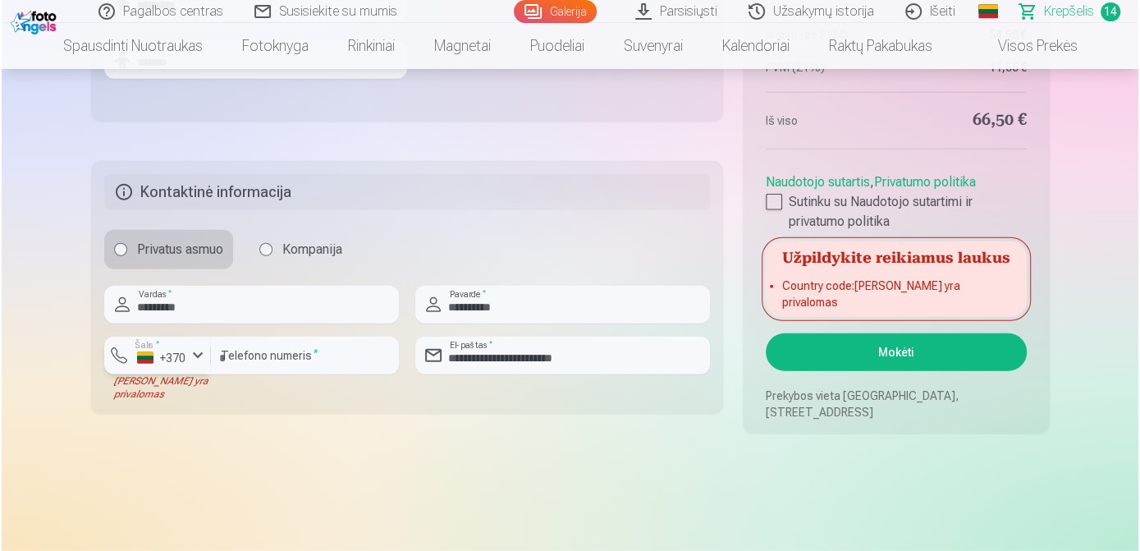
scroll to position [3015, 0]
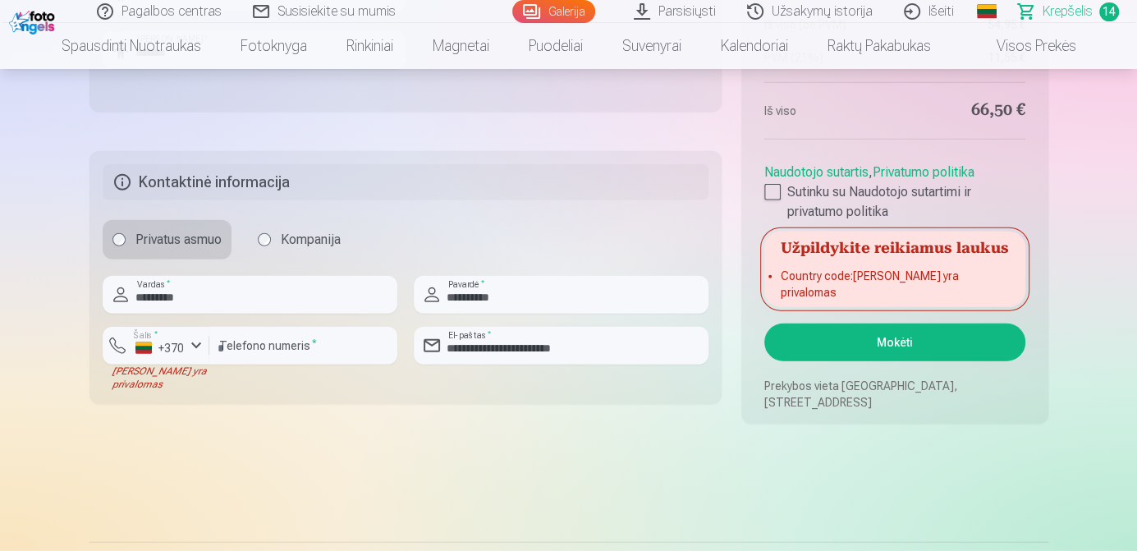
click at [927, 351] on button "Mokėti" at bounding box center [894, 342] width 260 height 38
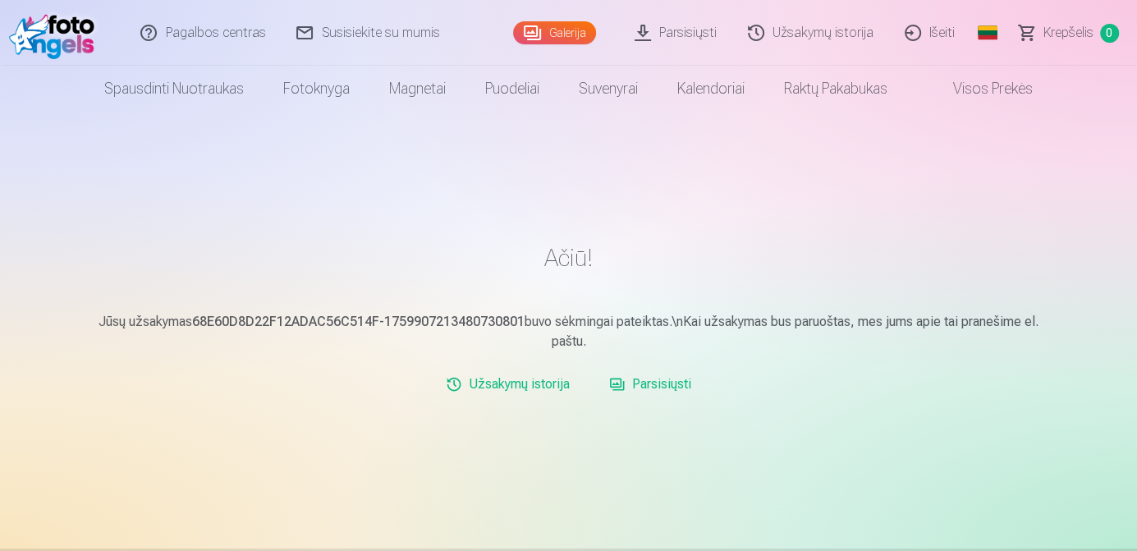
click at [675, 34] on link "Parsisiųsti" at bounding box center [676, 33] width 113 height 66
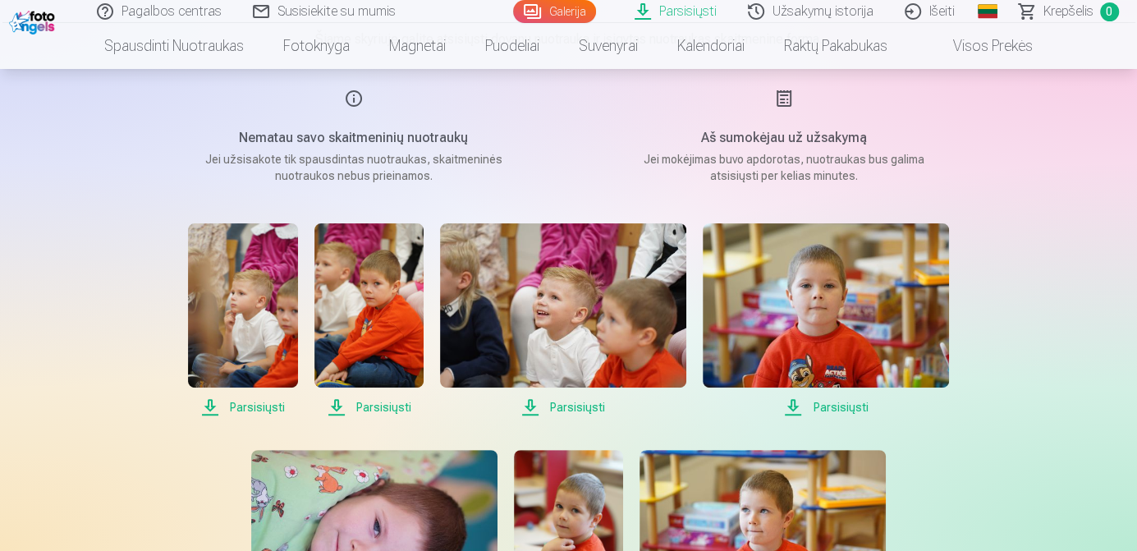
scroll to position [208, 0]
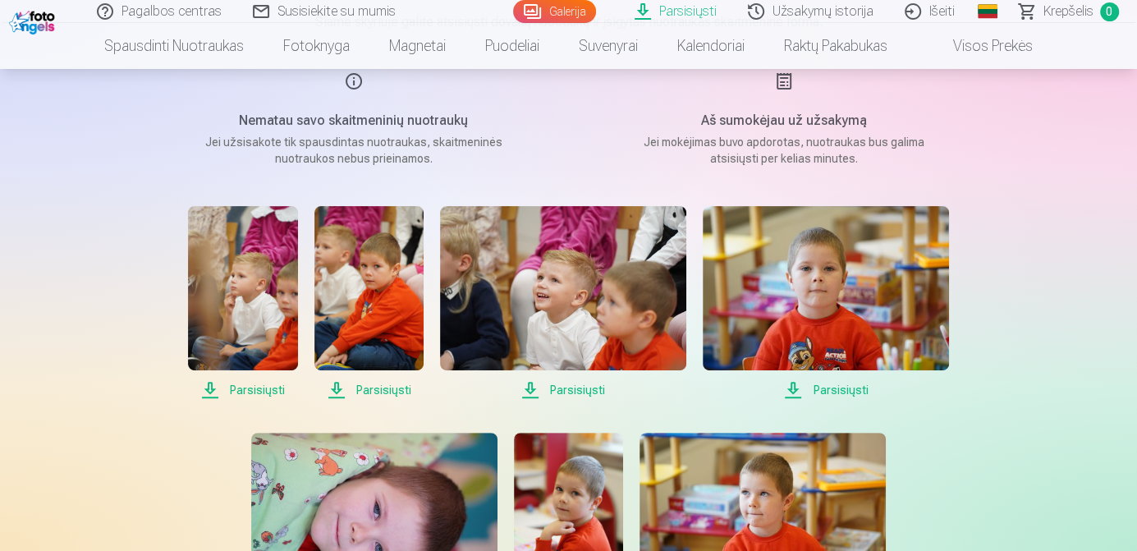
click at [271, 396] on span "Parsisiųsti" at bounding box center [242, 390] width 109 height 20
click at [365, 391] on span "Parsisiųsti" at bounding box center [368, 390] width 109 height 20
click at [569, 389] on span "Parsisiųsti" at bounding box center [563, 390] width 246 height 20
click at [833, 388] on span "Parsisiųsti" at bounding box center [825, 390] width 246 height 20
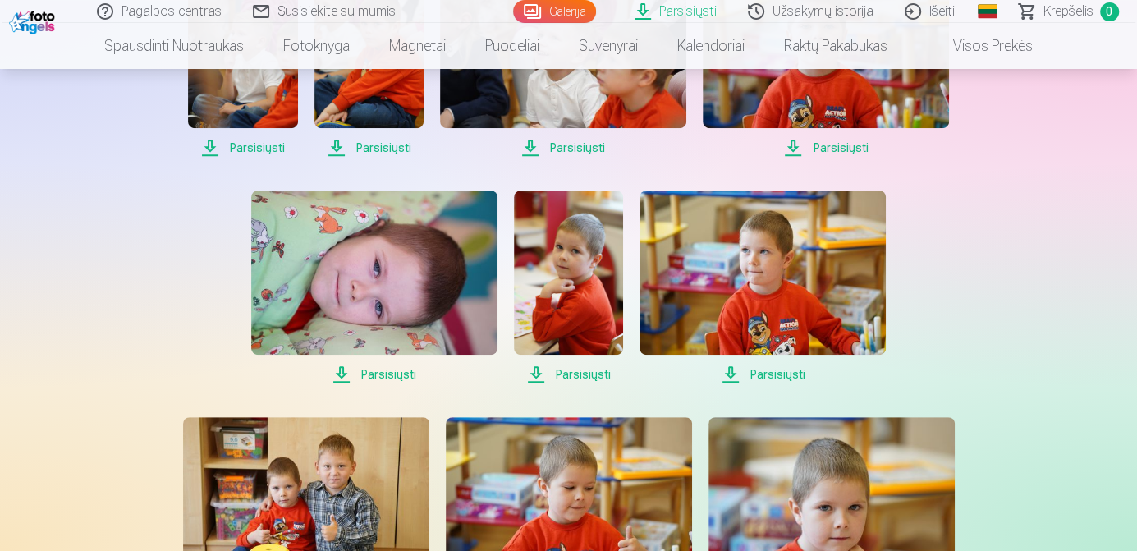
scroll to position [480, 0]
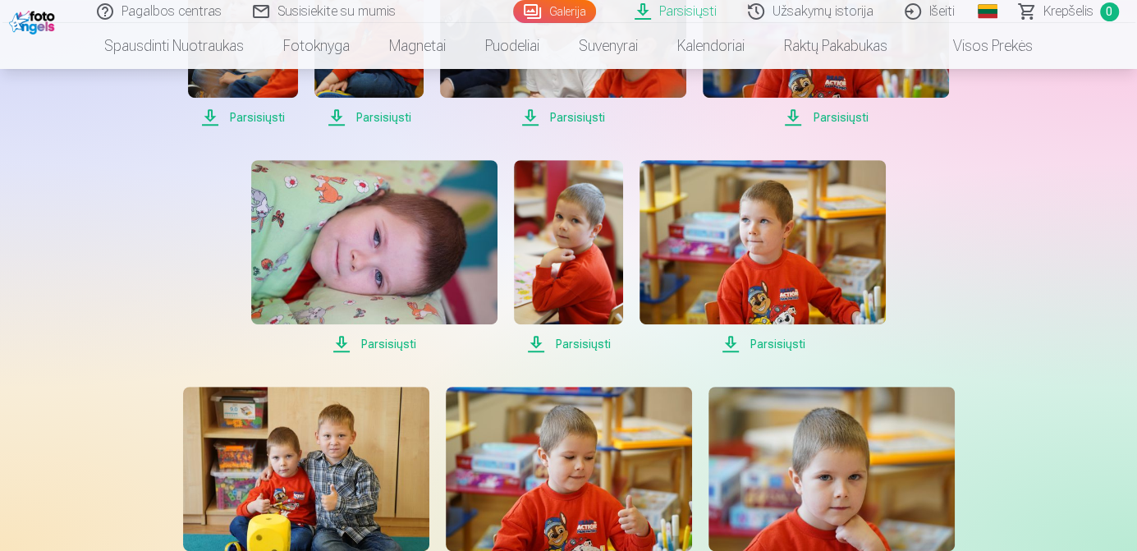
click at [410, 341] on span "Parsisiųsti" at bounding box center [374, 344] width 246 height 20
click at [583, 346] on span "Parsisiųsti" at bounding box center [568, 344] width 109 height 20
click at [775, 346] on span "Parsisiųsti" at bounding box center [762, 344] width 246 height 20
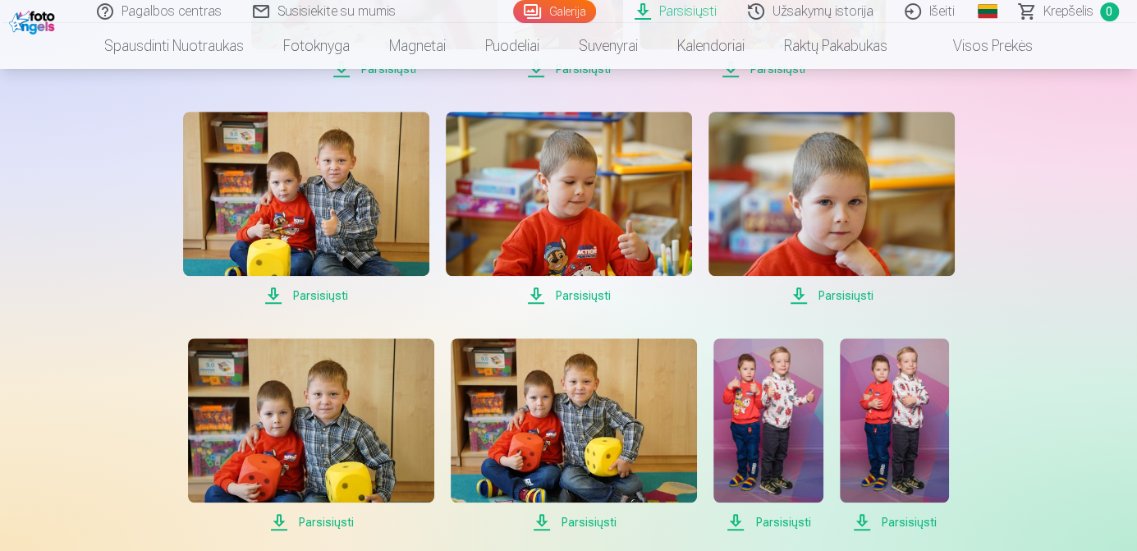
scroll to position [766, 0]
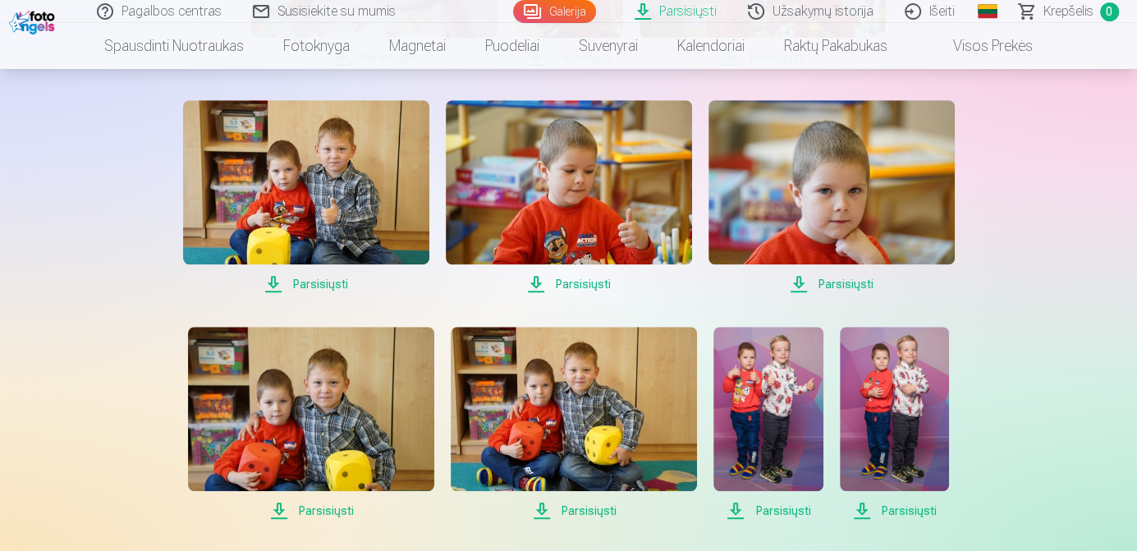
click at [330, 281] on span "Parsisiųsti" at bounding box center [306, 284] width 246 height 20
click at [591, 283] on span "Parsisiųsti" at bounding box center [569, 284] width 246 height 20
click at [853, 281] on span "Parsisiųsti" at bounding box center [831, 284] width 246 height 20
click at [322, 513] on span "Parsisiųsti" at bounding box center [311, 511] width 246 height 20
click at [596, 508] on span "Parsisiųsti" at bounding box center [574, 511] width 246 height 20
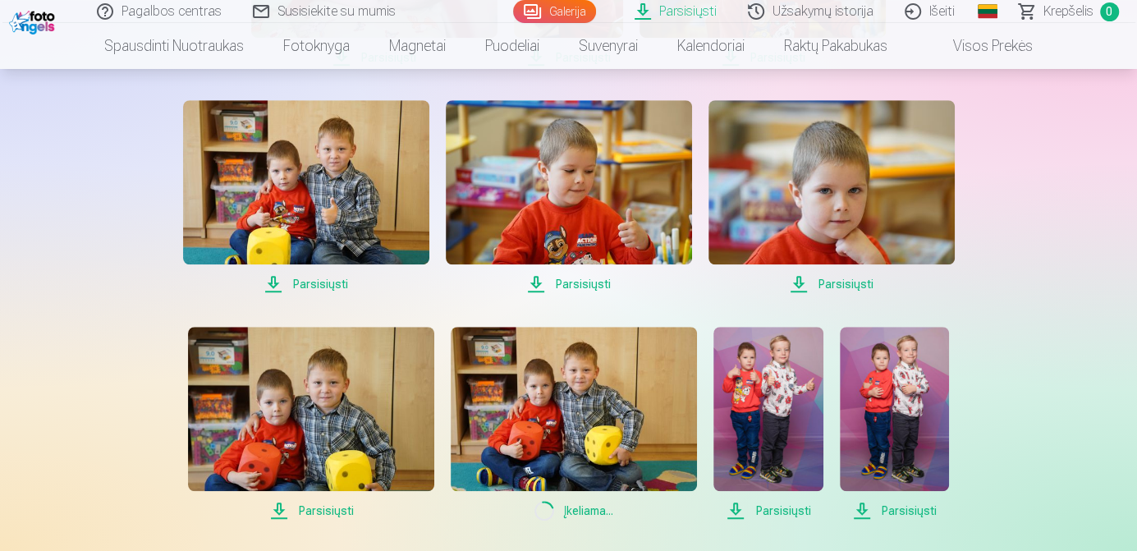
click at [780, 513] on span "Parsisiųsti" at bounding box center [767, 511] width 109 height 20
click at [904, 510] on span "Parsisiųsti" at bounding box center [894, 511] width 109 height 20
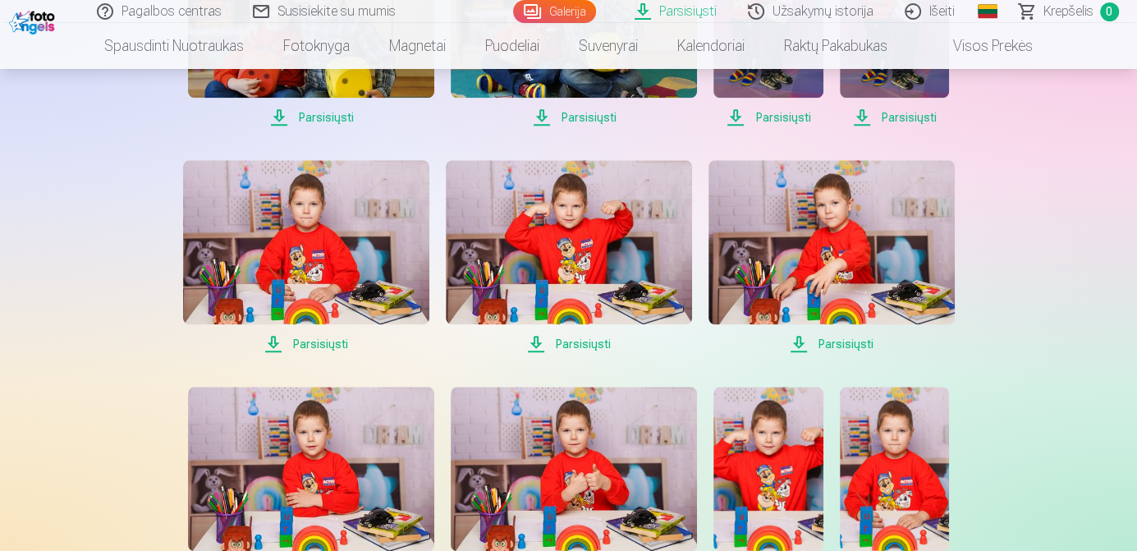
scroll to position [1163, 0]
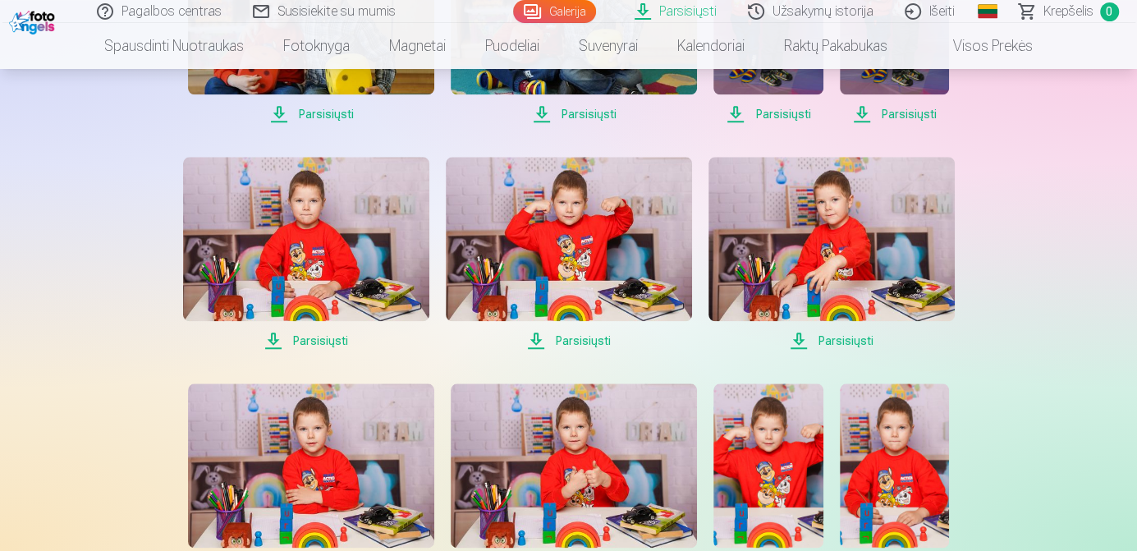
click at [328, 345] on span "Parsisiųsti" at bounding box center [306, 341] width 246 height 20
click at [582, 343] on span "Parsisiųsti" at bounding box center [569, 341] width 246 height 20
click at [858, 338] on span "Parsisiųsti" at bounding box center [831, 341] width 246 height 20
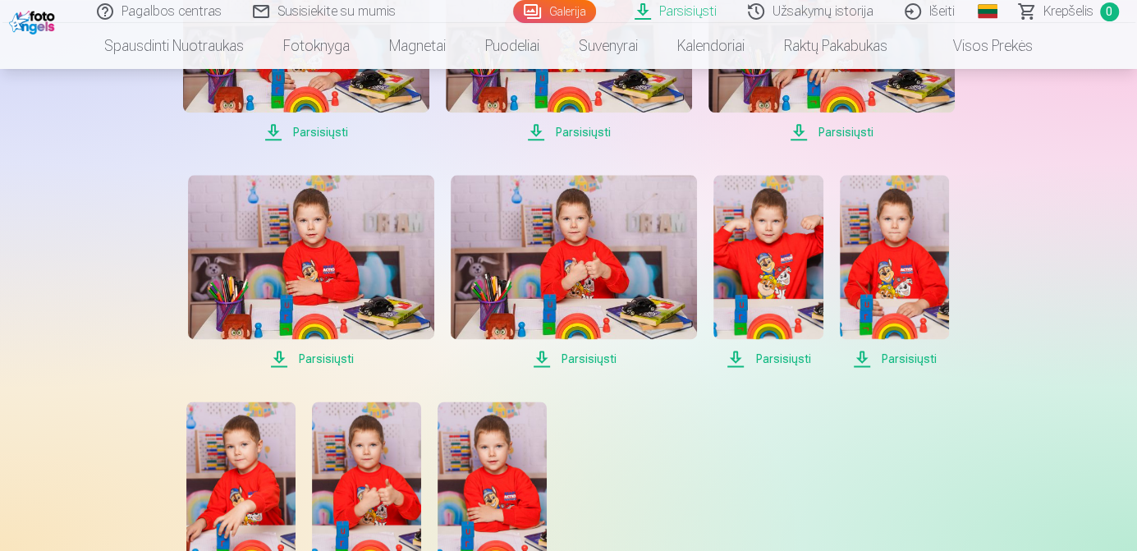
scroll to position [1374, 0]
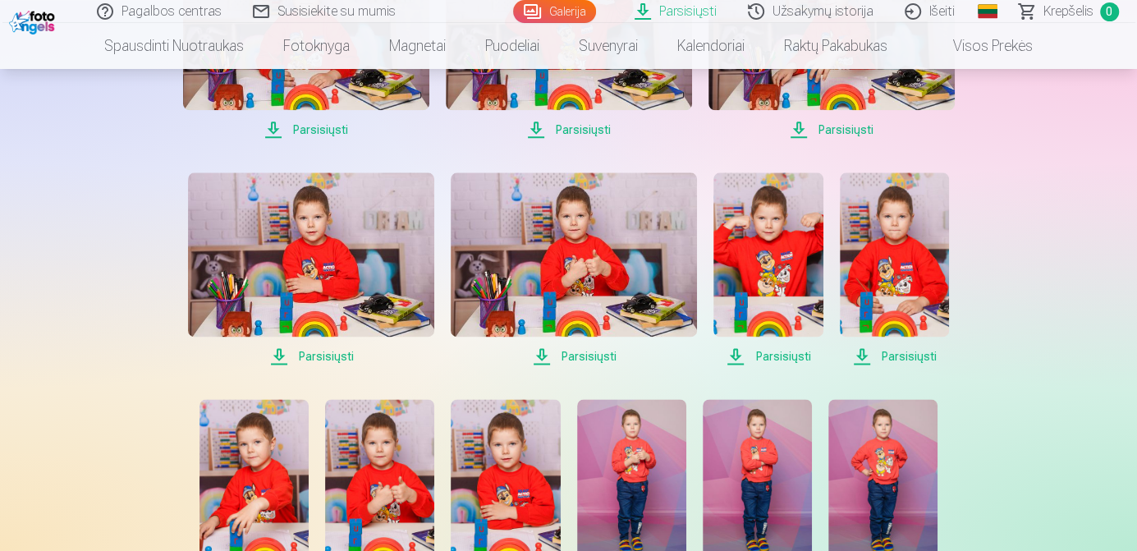
click at [913, 355] on span "Parsisiųsti" at bounding box center [894, 356] width 109 height 20
click at [794, 352] on span "Parsisiųsti" at bounding box center [767, 356] width 109 height 20
click at [593, 354] on span "Parsisiųsti" at bounding box center [574, 356] width 246 height 20
click at [330, 357] on span "Parsisiųsti" at bounding box center [311, 356] width 246 height 20
drag, startPoint x: 1139, startPoint y: 295, endPoint x: 1137, endPoint y: 366, distance: 70.6
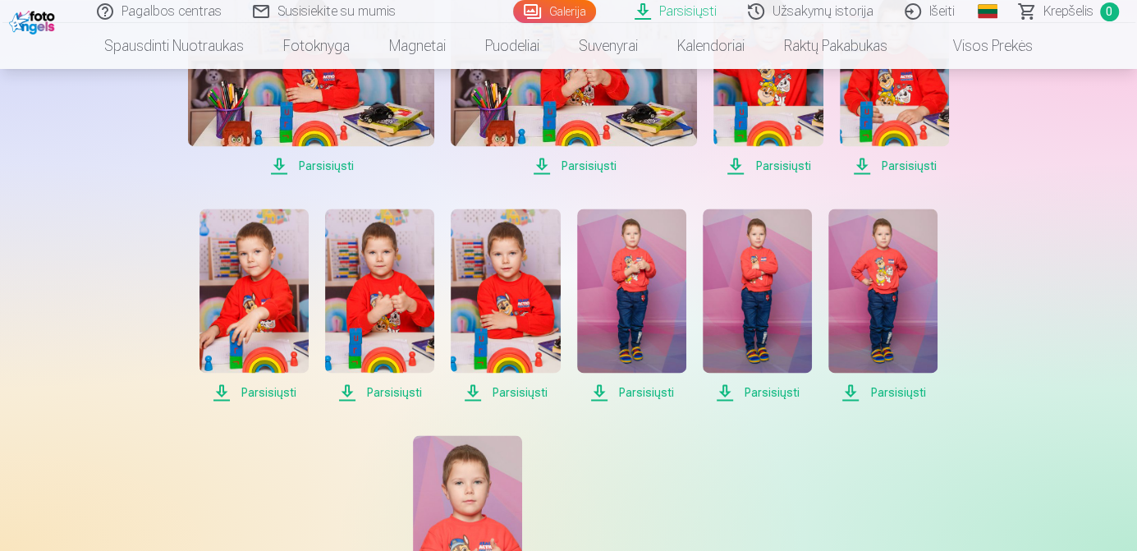
scroll to position [1585, 0]
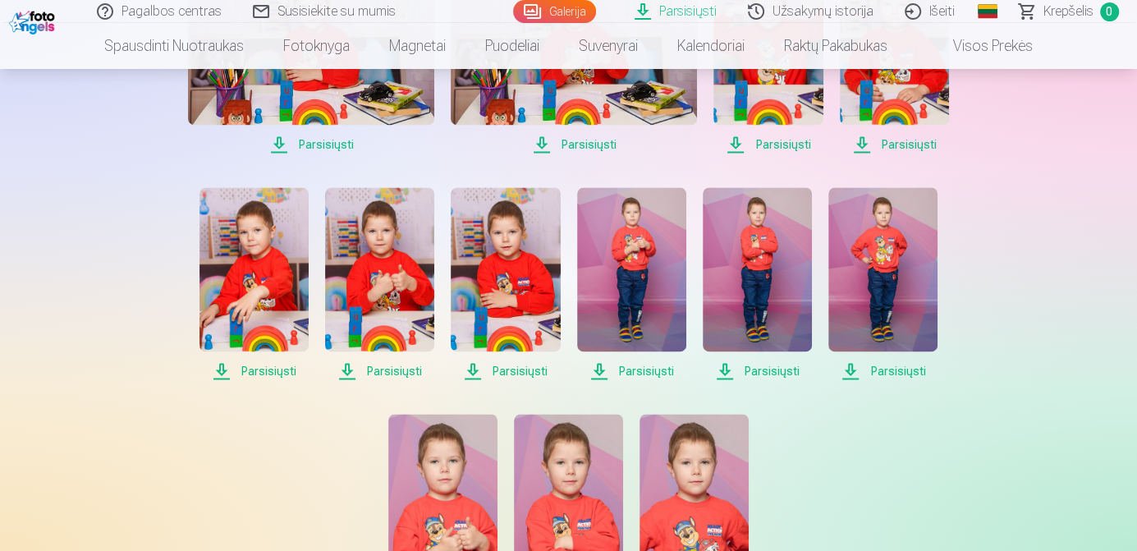
click at [286, 372] on span "Parsisiųsti" at bounding box center [253, 371] width 109 height 20
click at [396, 371] on span "Parsisiųsti" at bounding box center [379, 371] width 109 height 20
click at [533, 370] on span "Parsisiųsti" at bounding box center [505, 371] width 109 height 20
click at [643, 371] on span "Parsisiųsti" at bounding box center [631, 371] width 109 height 20
click at [781, 368] on span "Parsisiųsti" at bounding box center [756, 371] width 109 height 20
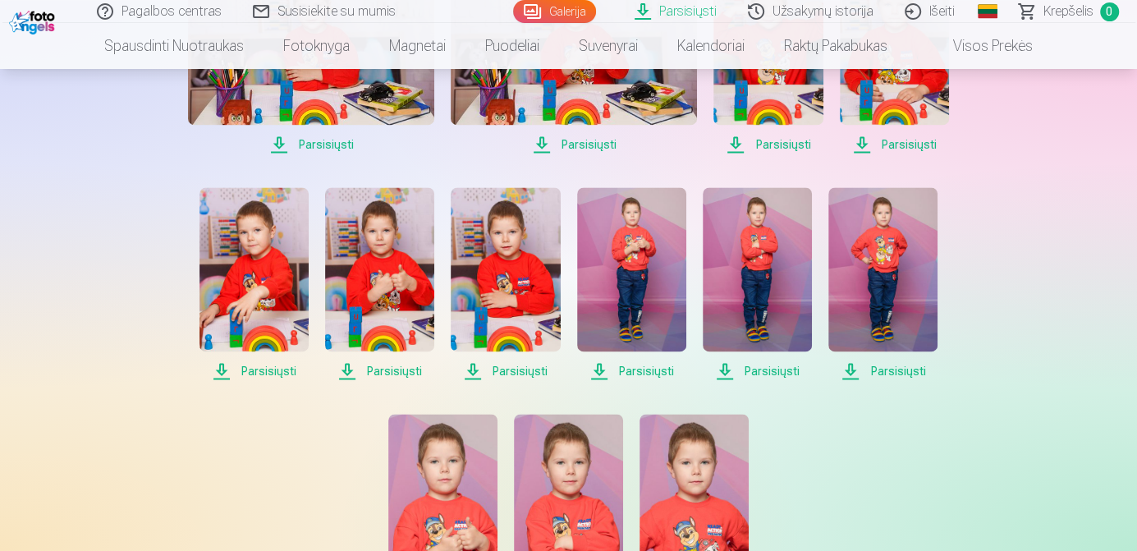
click at [885, 377] on span "Parsisiųsti" at bounding box center [882, 371] width 109 height 20
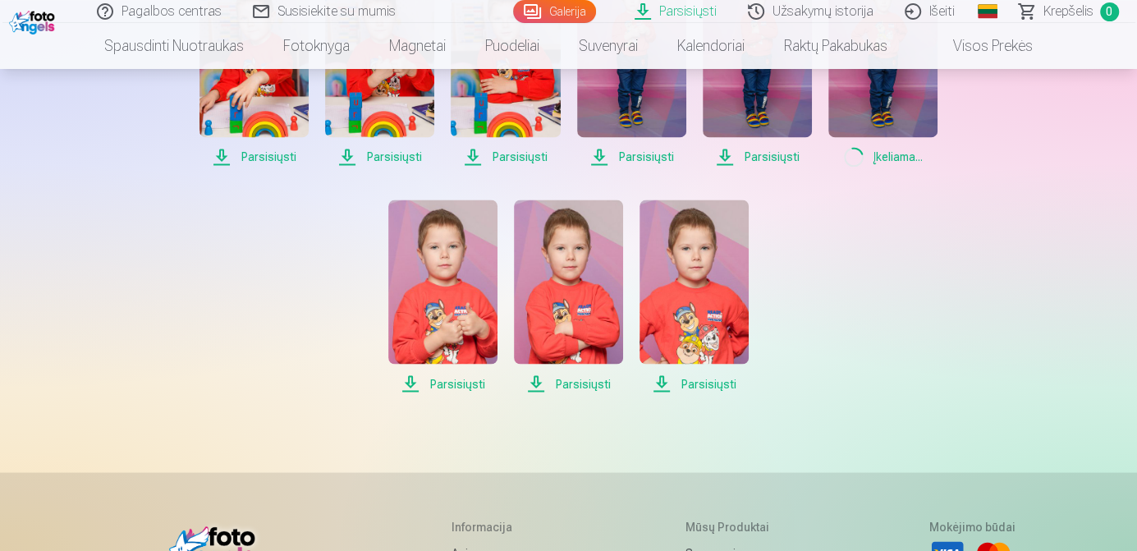
scroll to position [1805, 0]
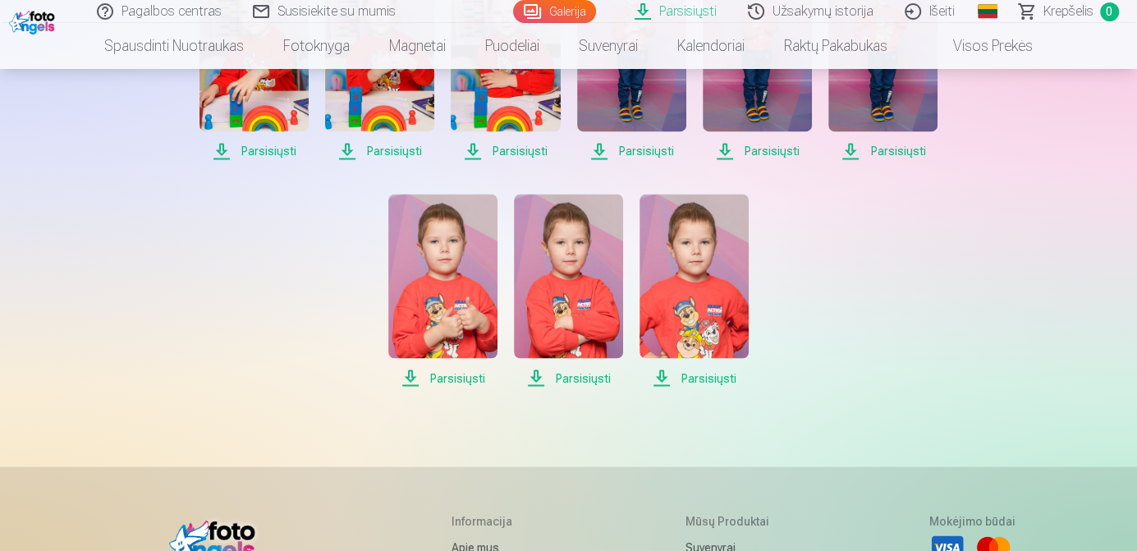
click at [716, 377] on span "Parsisiųsti" at bounding box center [693, 378] width 109 height 20
click at [567, 379] on span "Parsisiųsti" at bounding box center [568, 378] width 109 height 20
click at [454, 377] on span "Parsisiųsti" at bounding box center [442, 378] width 109 height 20
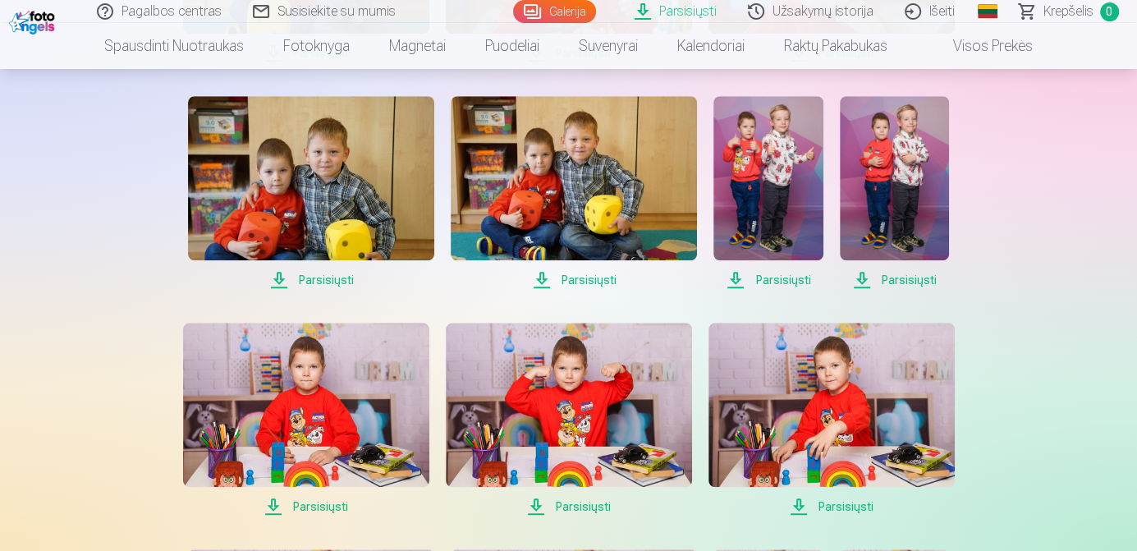
scroll to position [1002, 0]
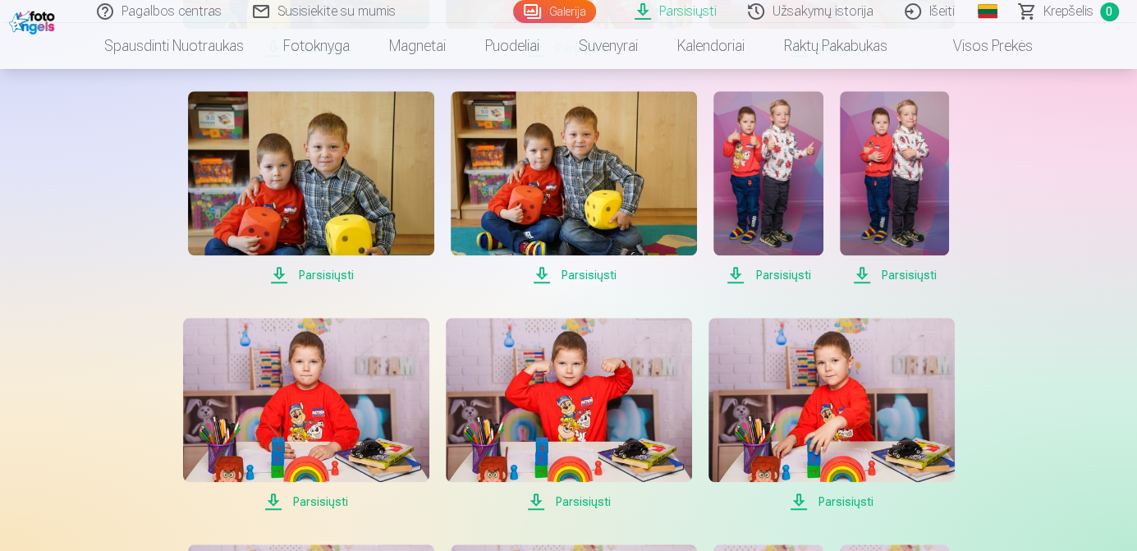
click at [917, 269] on span "Parsisiųsti" at bounding box center [894, 275] width 109 height 20
click at [794, 273] on span "Parsisiųsti" at bounding box center [767, 275] width 109 height 20
click at [595, 277] on span "Parsisiųsti" at bounding box center [574, 275] width 246 height 20
click at [327, 279] on span "Parsisiųsti" at bounding box center [311, 275] width 246 height 20
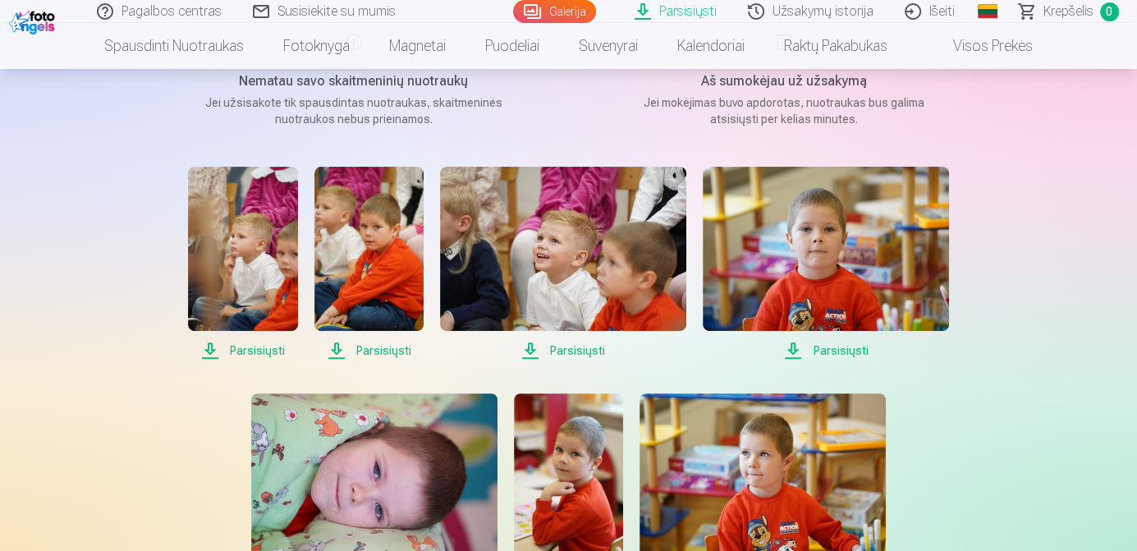
scroll to position [266, 0]
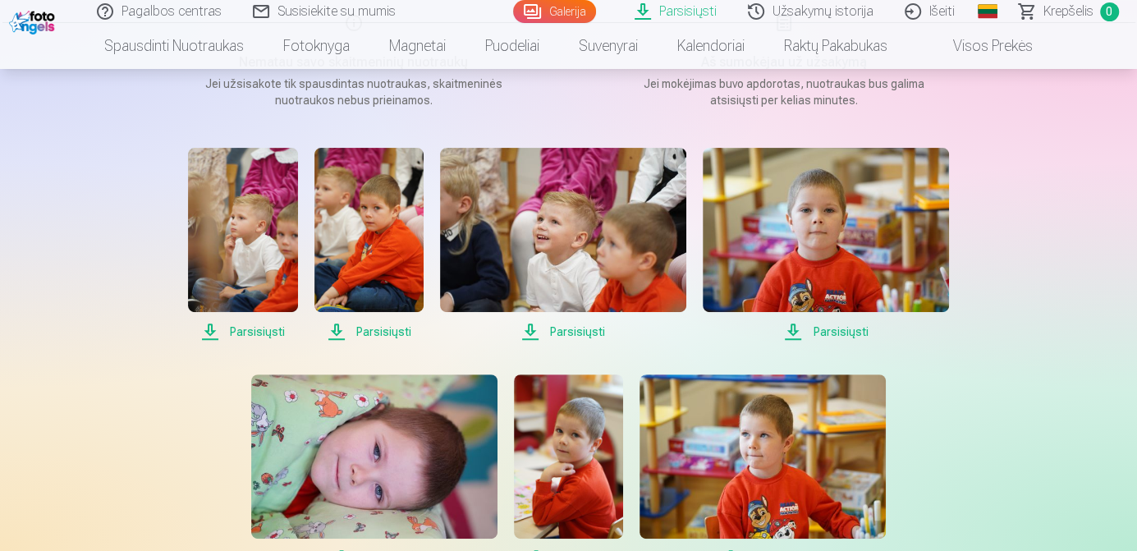
click at [250, 336] on span "Parsisiųsti" at bounding box center [242, 332] width 109 height 20
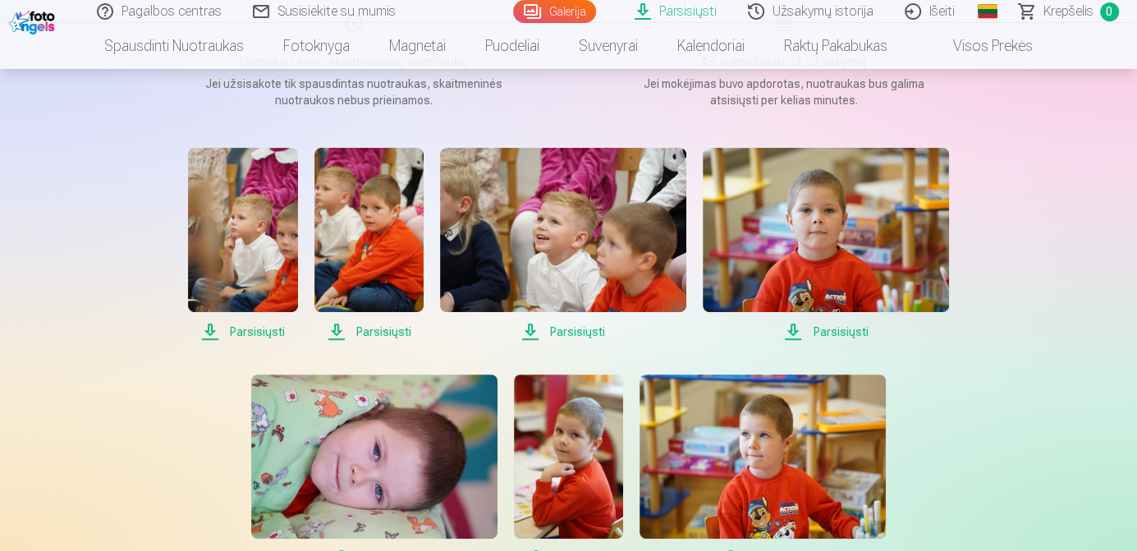
click at [699, 18] on link "Parsisiųsti" at bounding box center [676, 11] width 113 height 23
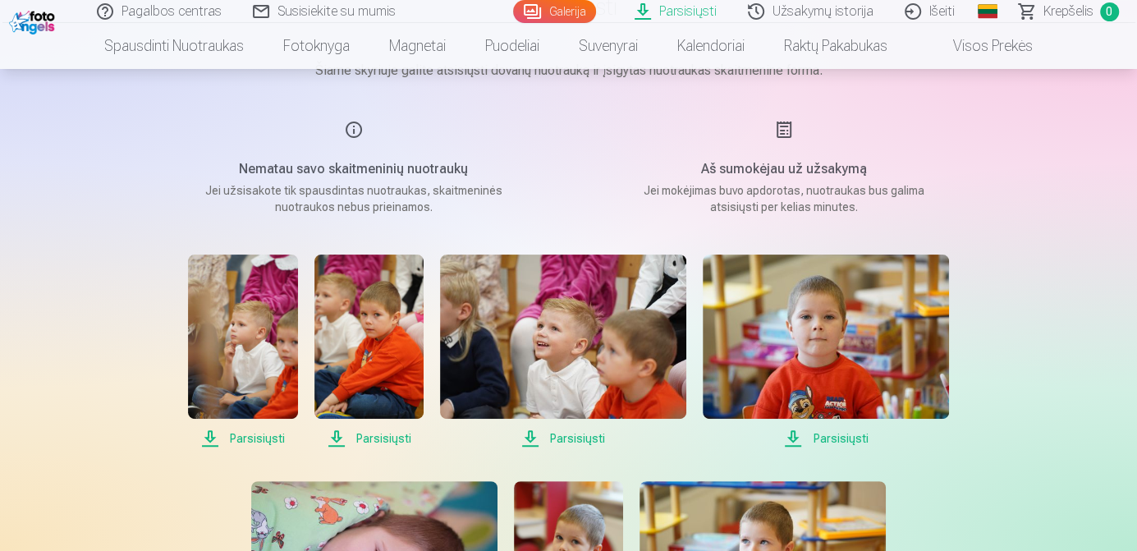
scroll to position [169, 0]
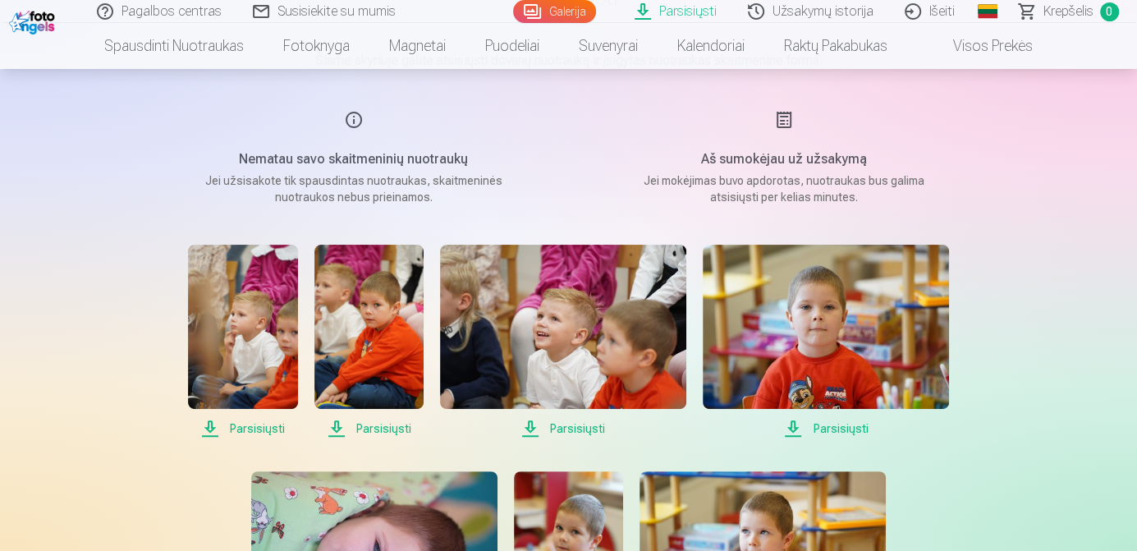
click at [266, 428] on span "Parsisiųsti" at bounding box center [242, 429] width 109 height 20
click at [245, 346] on img at bounding box center [242, 327] width 109 height 164
